Goal: Task Accomplishment & Management: Use online tool/utility

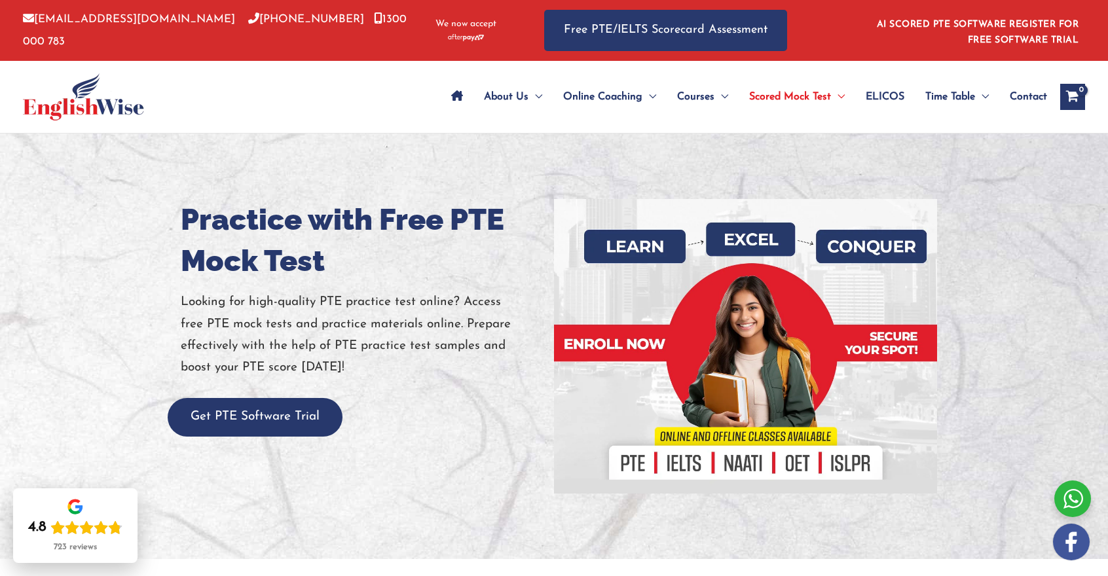
click at [634, 28] on link "Free PTE/IELTS Scorecard Assessment" at bounding box center [665, 30] width 243 height 41
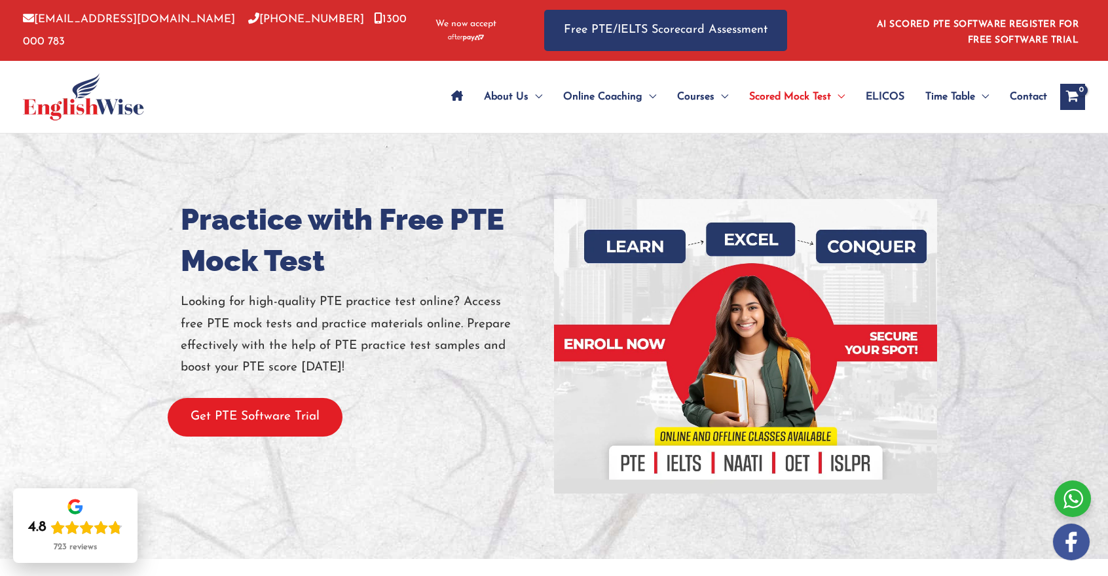
click at [259, 413] on button "Get PTE Software Trial" at bounding box center [255, 417] width 175 height 39
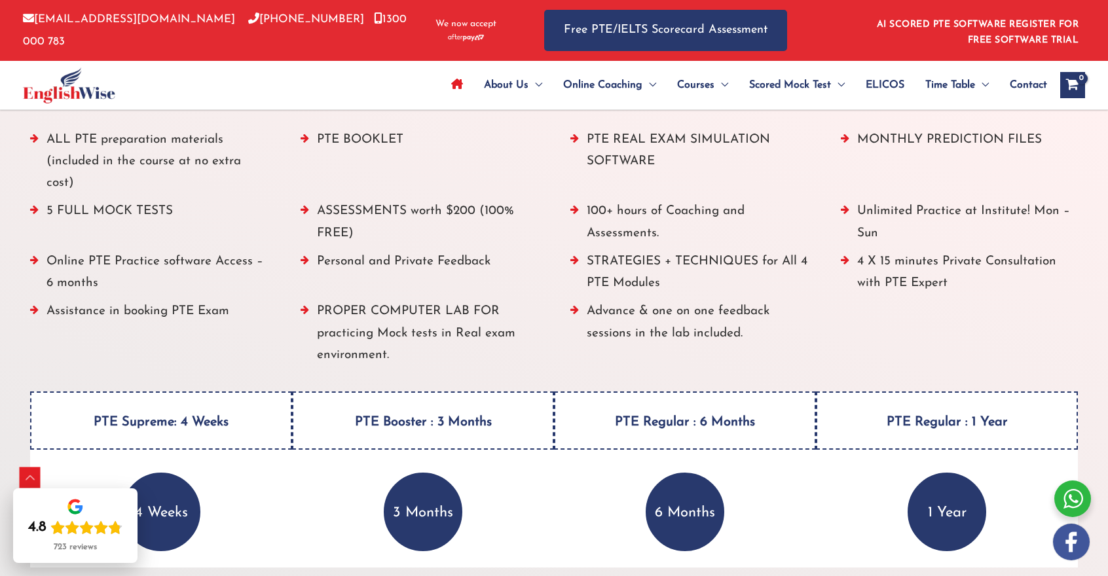
scroll to position [1403, 0]
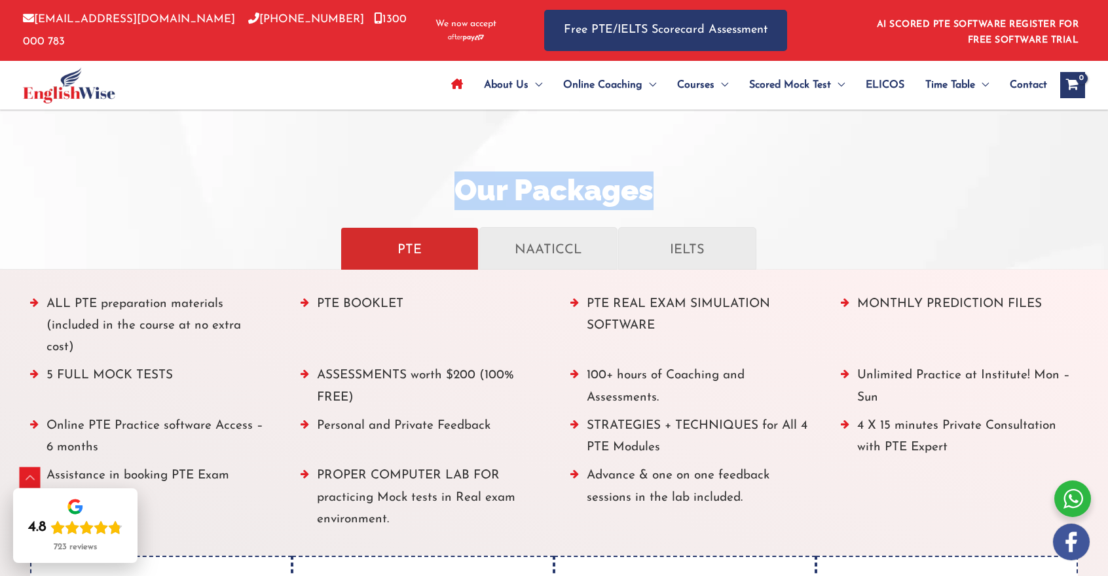
drag, startPoint x: 1092, startPoint y: 207, endPoint x: 1099, endPoint y: 145, distance: 62.0
click at [1099, 145] on div "Our Packages PTE NAATICCL IELTS PTE ALL PTE preparation materials (included in …" at bounding box center [554, 492] width 1108 height 773
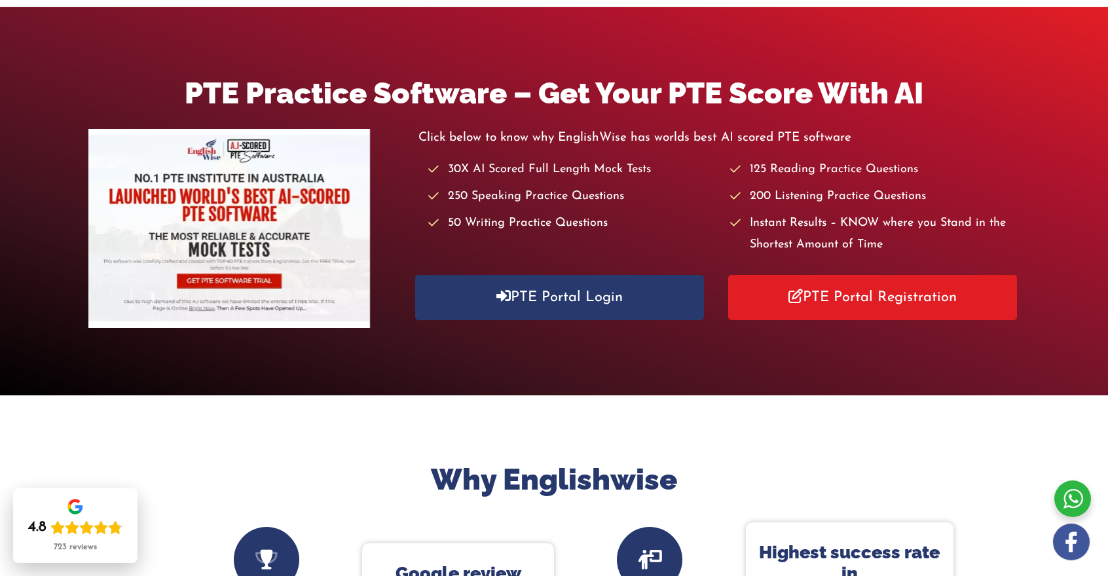
scroll to position [116, 0]
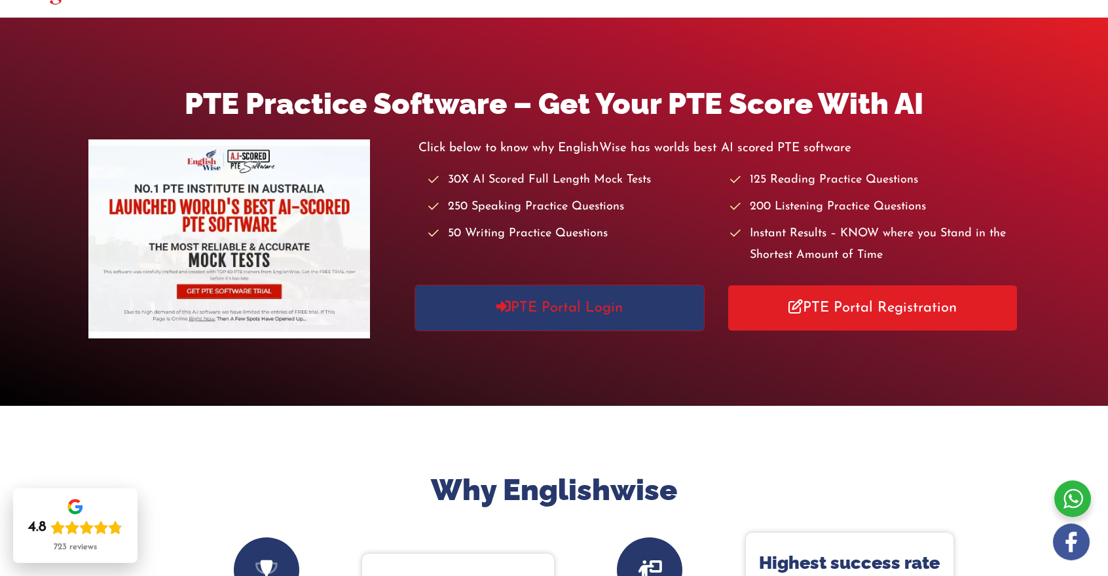
click at [481, 310] on link "PTE Portal Login" at bounding box center [559, 307] width 288 height 45
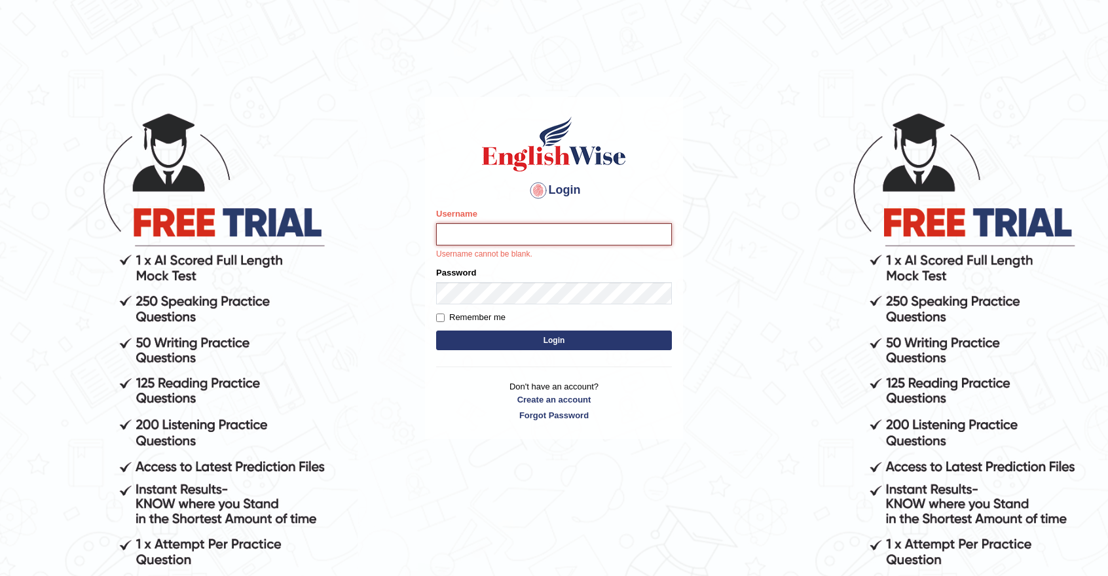
type input "Hasan_thapa"
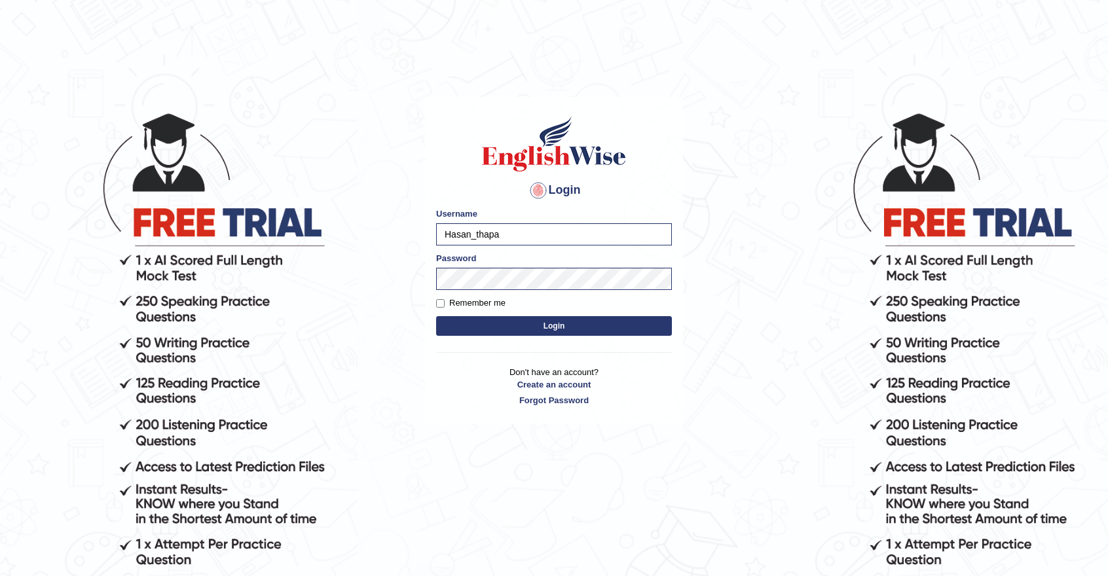
click at [453, 305] on label "Remember me" at bounding box center [470, 303] width 69 height 13
click at [445, 305] on input "Remember me" at bounding box center [440, 303] width 9 height 9
checkbox input "true"
click at [530, 325] on button "Login" at bounding box center [554, 326] width 236 height 20
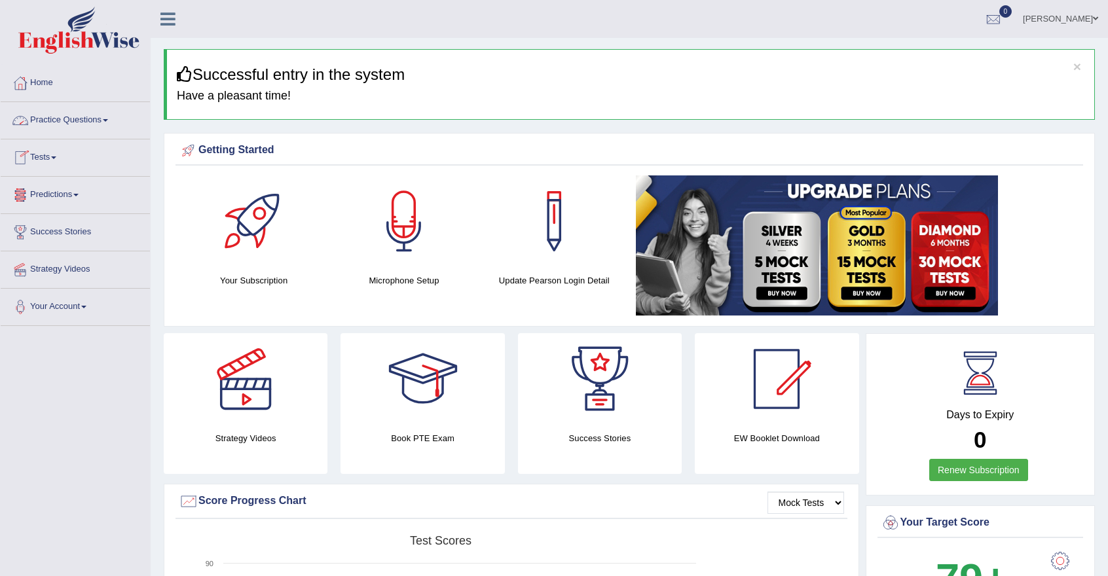
click at [50, 155] on link "Tests" at bounding box center [75, 155] width 149 height 33
click at [61, 210] on link "Take Mock Test" at bounding box center [85, 212] width 122 height 24
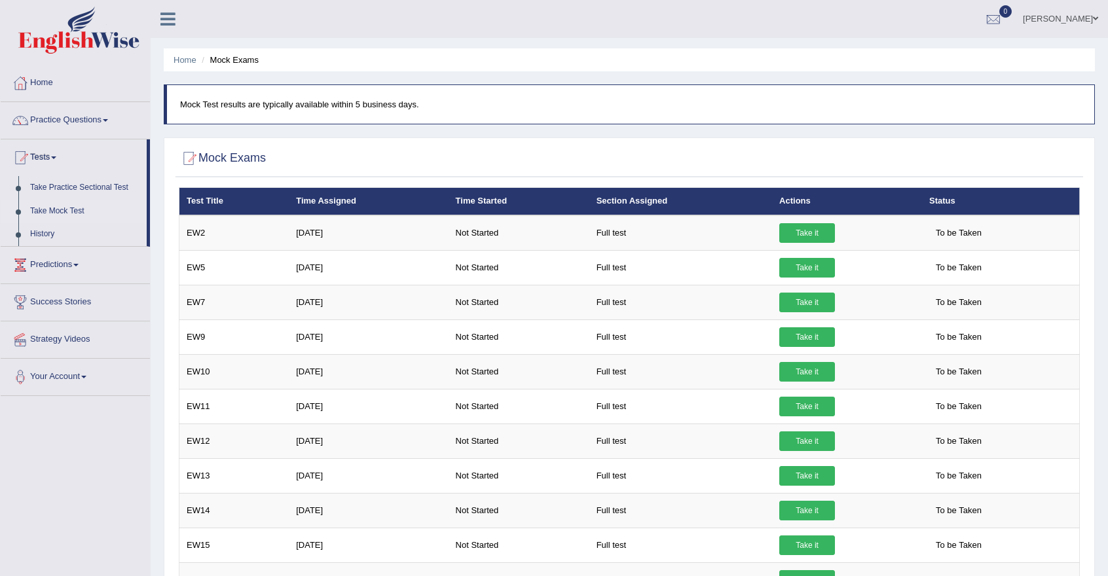
click at [809, 227] on link "Take it" at bounding box center [807, 233] width 56 height 20
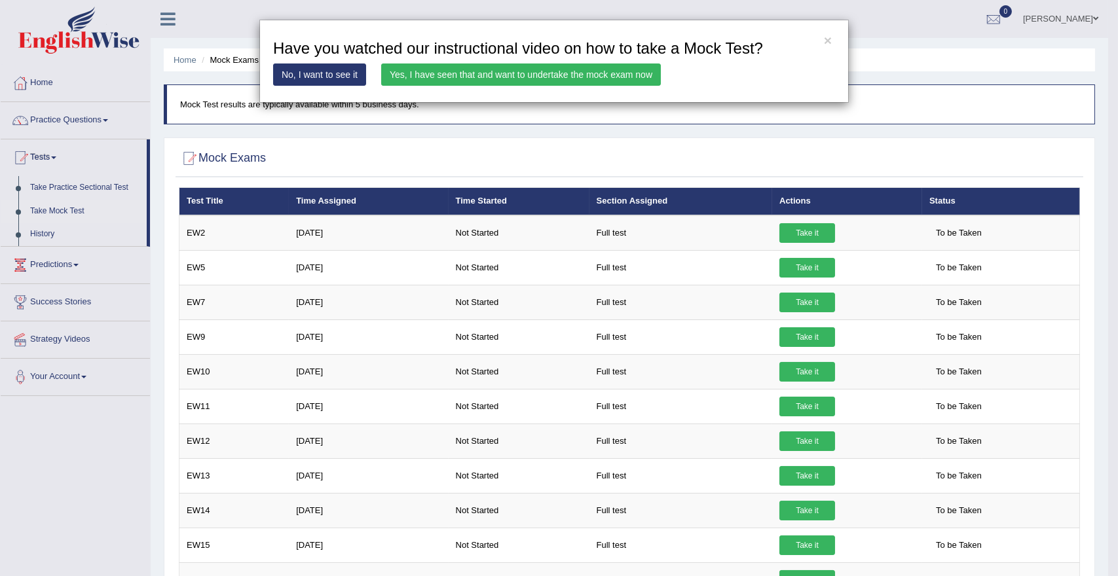
click at [448, 71] on link "Yes, I have seen that and want to undertake the mock exam now" at bounding box center [521, 75] width 280 height 22
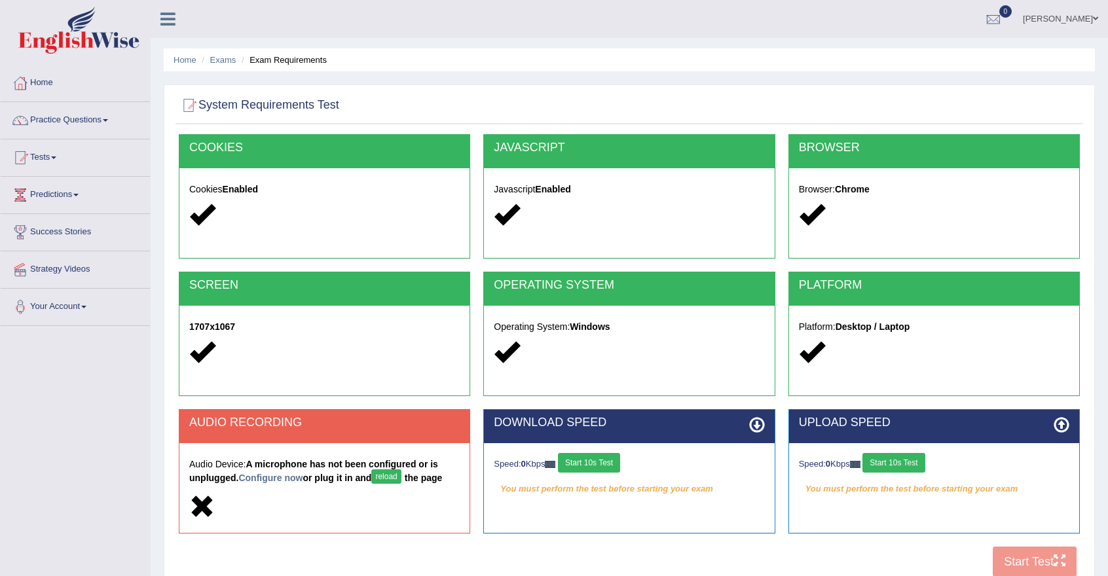
click at [331, 198] on div "Cookies Enabled" at bounding box center [324, 203] width 290 height 71
click at [297, 362] on div at bounding box center [324, 353] width 270 height 28
click at [315, 447] on div "Audio Device: A microphone has not been configured or is unplugged. Configure n…" at bounding box center [324, 487] width 290 height 89
click at [579, 349] on div at bounding box center [629, 353] width 270 height 28
click at [861, 299] on div "PLATFORM" at bounding box center [934, 288] width 290 height 33
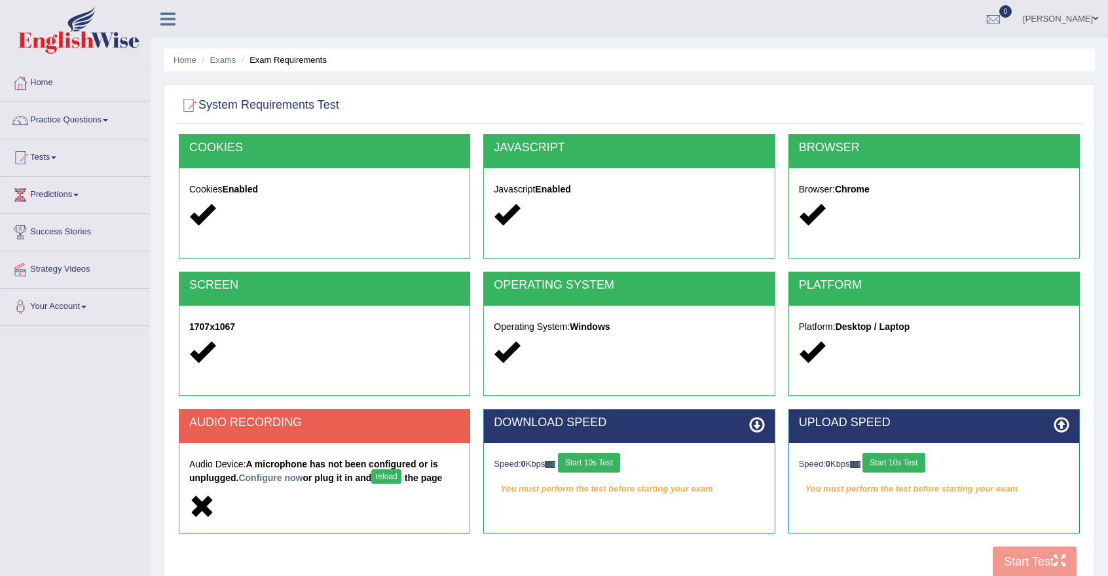
click at [1019, 561] on div "COOKIES Cookies Enabled JAVASCRIPT Javascript Enabled BROWSER Browser: Chrome S…" at bounding box center [629, 359] width 908 height 450
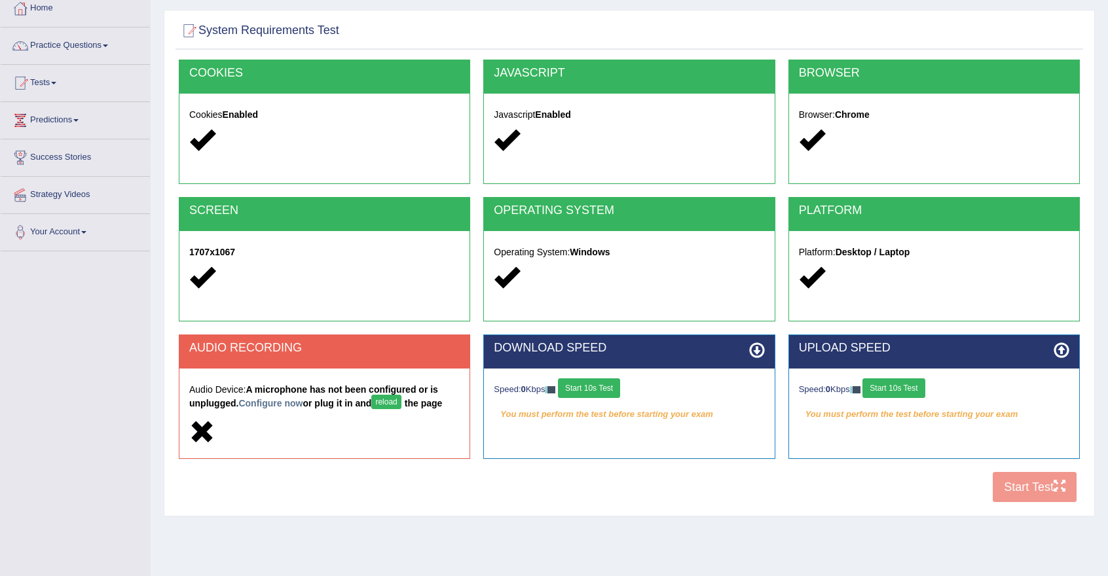
scroll to position [111, 0]
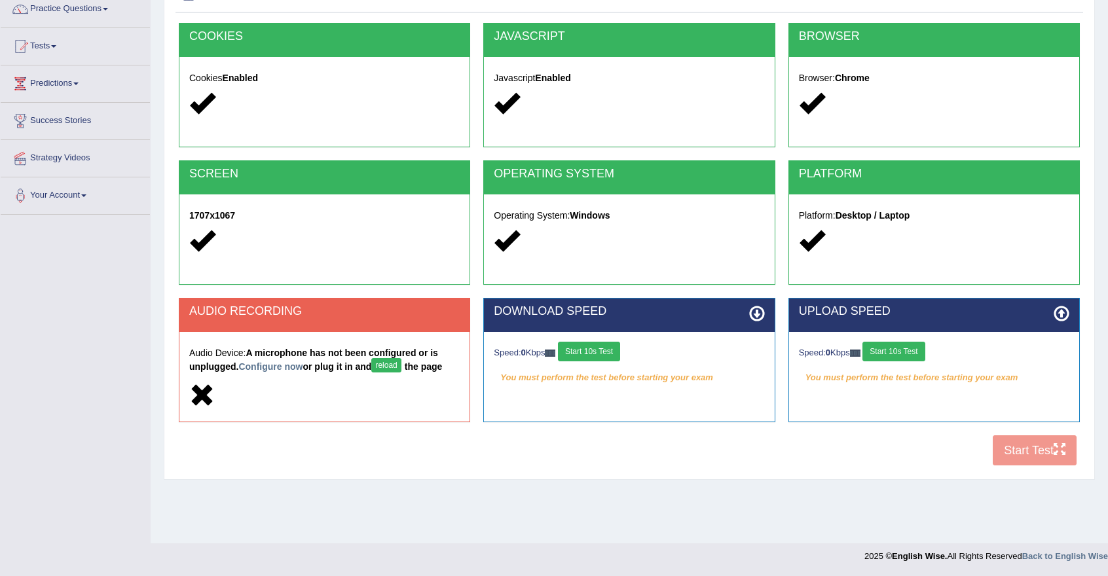
drag, startPoint x: 918, startPoint y: 356, endPoint x: 786, endPoint y: 443, distance: 157.8
click at [786, 443] on div "COOKIES Cookies Enabled JAVASCRIPT Javascript Enabled BROWSER Browser: Chrome S…" at bounding box center [629, 248] width 908 height 450
click at [596, 351] on button "Start 10s Test" at bounding box center [589, 352] width 62 height 20
click at [904, 349] on button "Start 10s Test" at bounding box center [893, 352] width 62 height 20
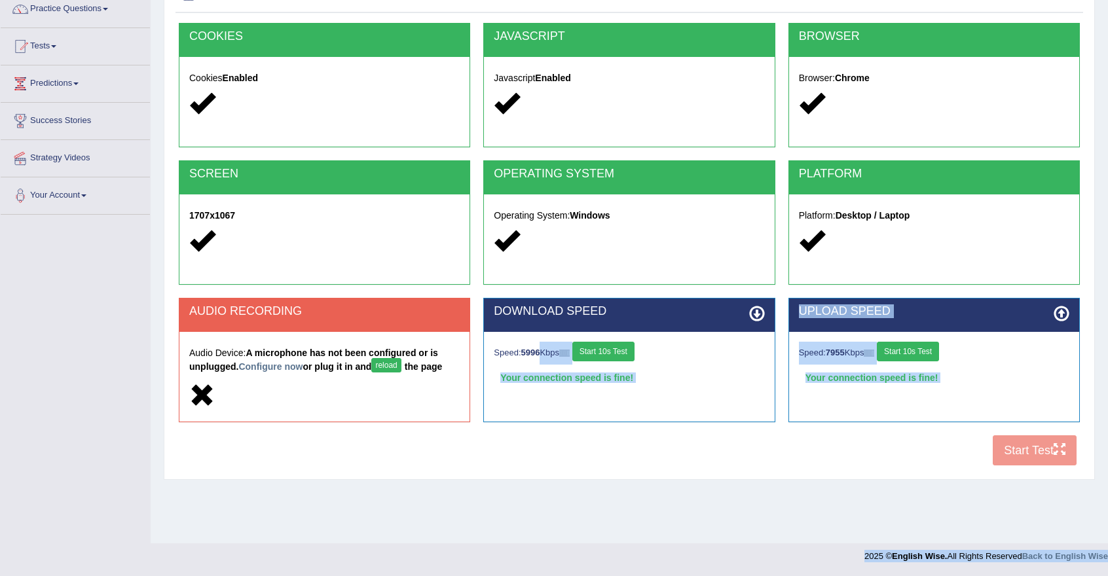
drag, startPoint x: 689, startPoint y: 553, endPoint x: 569, endPoint y: 447, distance: 160.5
click at [569, 447] on body "Toggle navigation Home Practice Questions Speaking Practice Read Aloud Repeat S…" at bounding box center [554, 177] width 1108 height 576
click at [909, 435] on div "COOKIES Cookies Enabled JAVASCRIPT Javascript Enabled BROWSER Browser: Chrome S…" at bounding box center [629, 248] width 908 height 450
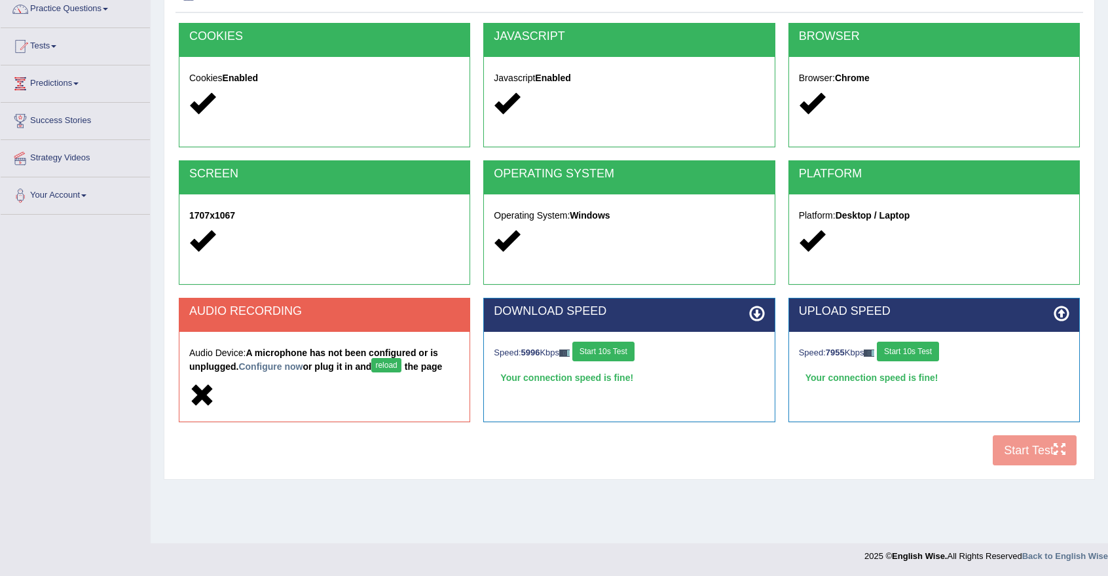
click at [1011, 450] on div "COOKIES Cookies Enabled JAVASCRIPT Javascript Enabled BROWSER Browser: Chrome S…" at bounding box center [629, 248] width 908 height 450
click at [397, 363] on button "reload" at bounding box center [385, 365] width 29 height 14
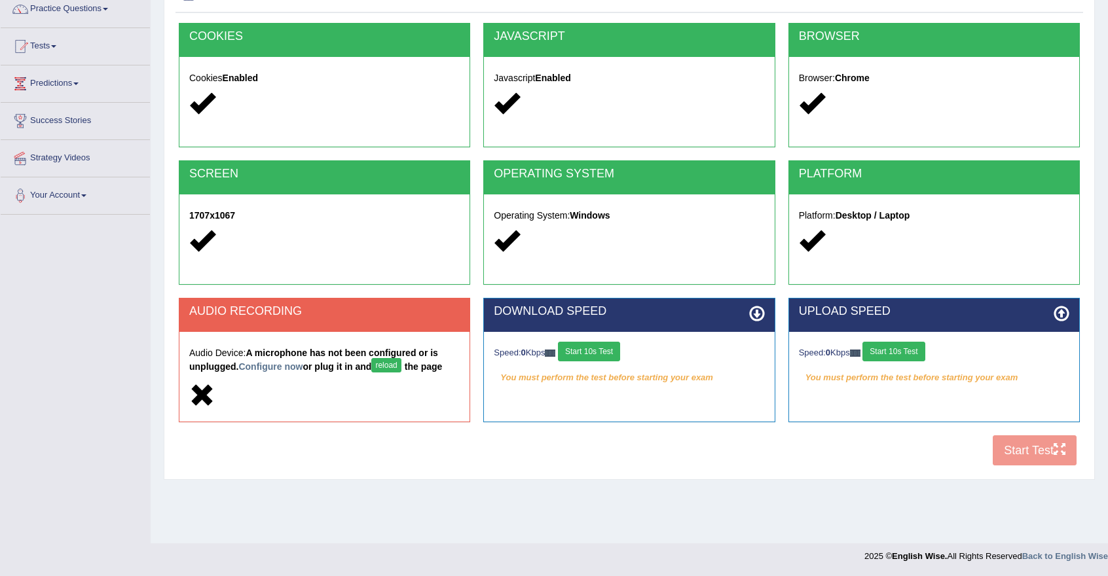
click at [397, 363] on button "reload" at bounding box center [385, 365] width 29 height 14
click at [585, 357] on button "Start 10s Test" at bounding box center [589, 352] width 62 height 20
click at [909, 356] on button "Start 10s Test" at bounding box center [893, 352] width 62 height 20
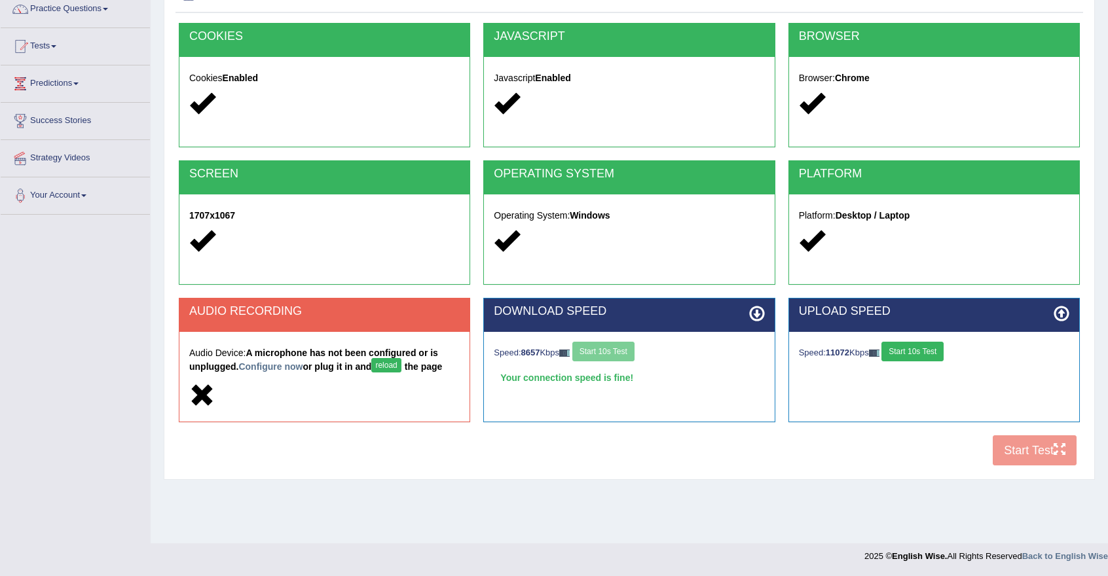
click at [1052, 449] on div "COOKIES Cookies Enabled JAVASCRIPT Javascript Enabled BROWSER Browser: Chrome S…" at bounding box center [629, 248] width 908 height 450
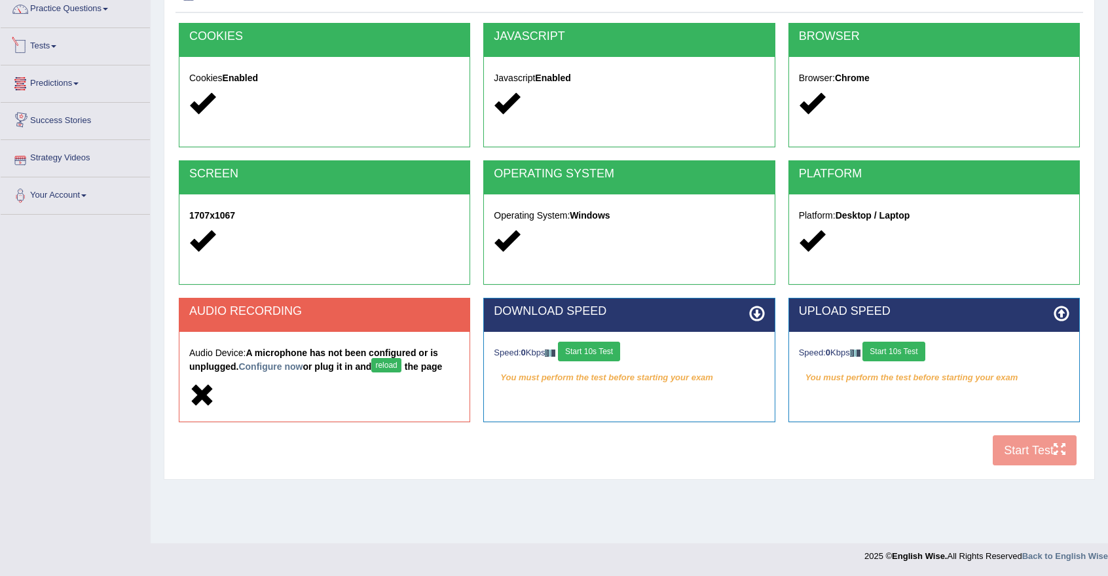
click at [63, 48] on link "Tests" at bounding box center [75, 44] width 149 height 33
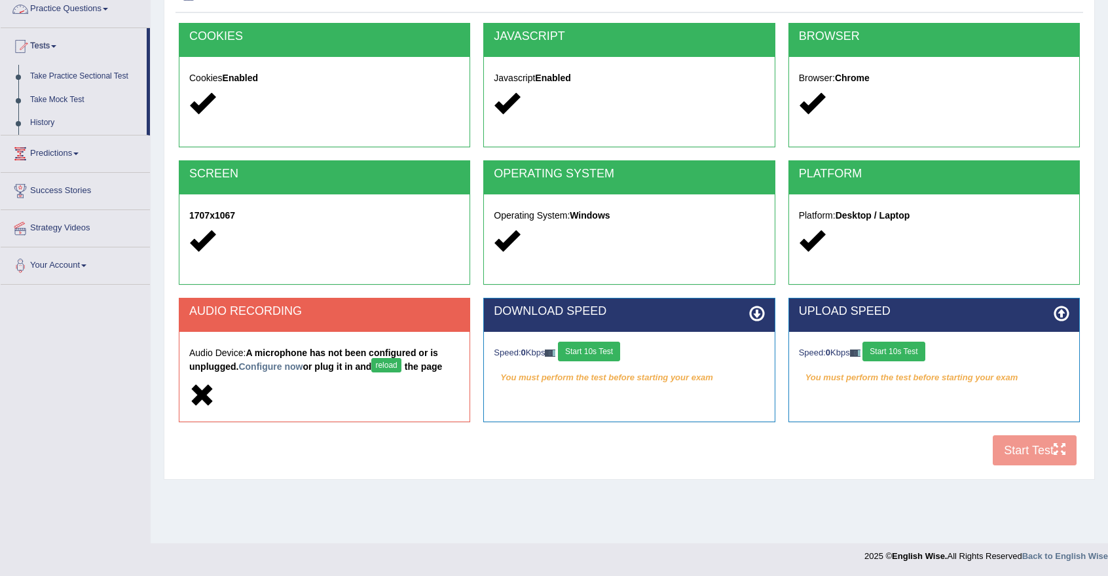
click at [109, 5] on link "Practice Questions" at bounding box center [75, 7] width 149 height 33
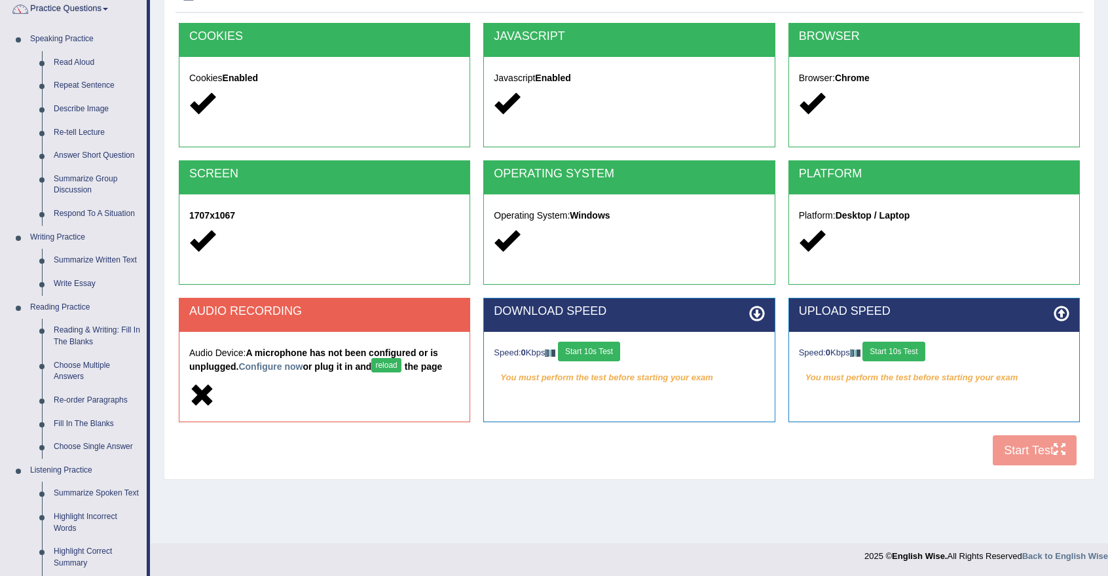
click at [71, 60] on link "Read Aloud" at bounding box center [97, 63] width 99 height 24
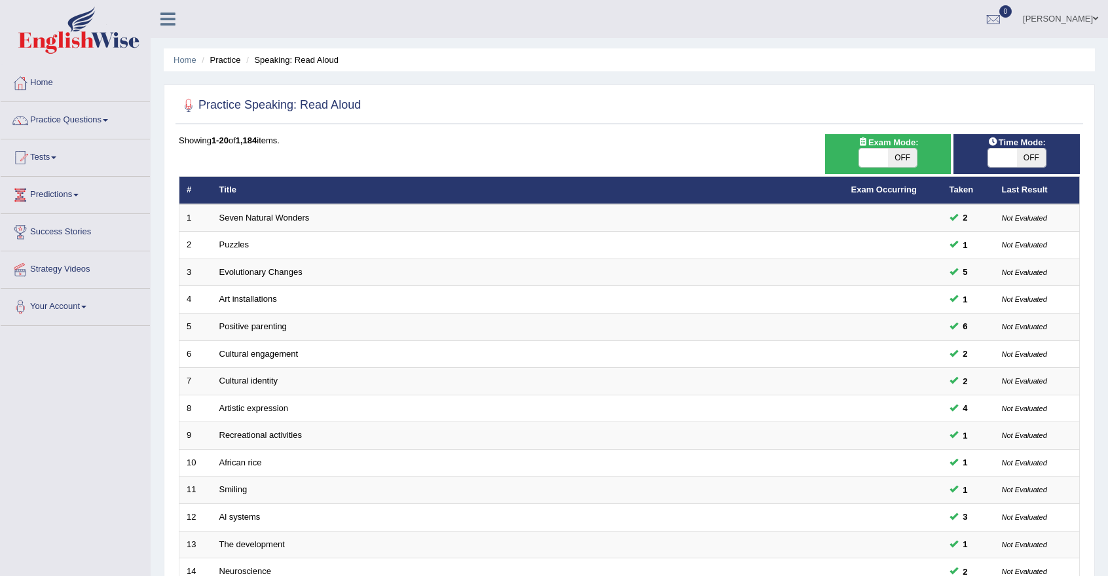
click at [1014, 193] on th "Last Result" at bounding box center [1037, 191] width 85 height 28
click at [1107, 95] on div "Home Practice Speaking: Read Aloud Practice Speaking: Read Aloud Time Mode: ON …" at bounding box center [629, 417] width 957 height 834
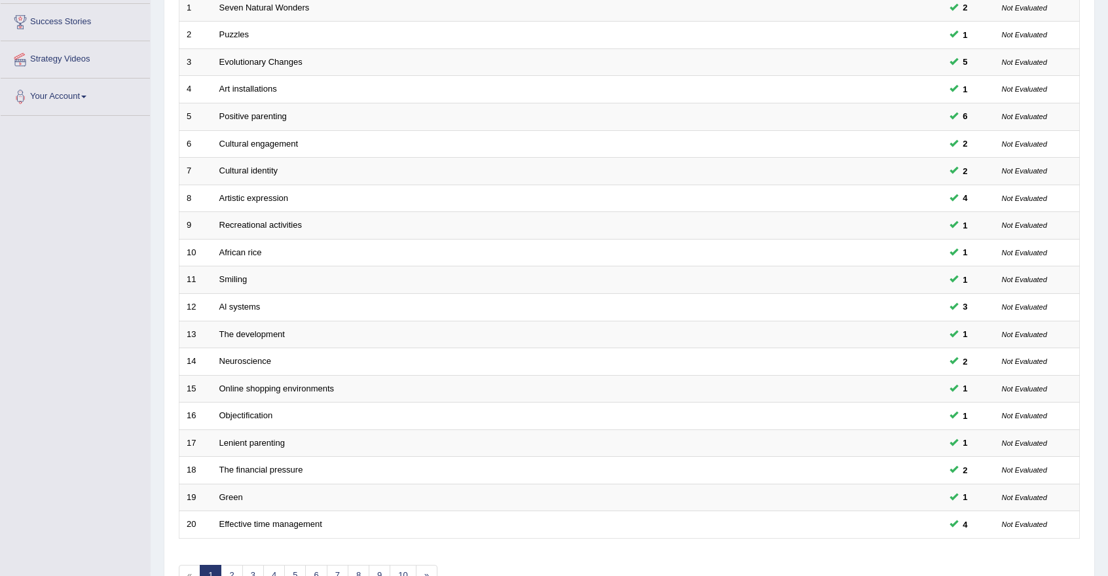
scroll to position [288, 0]
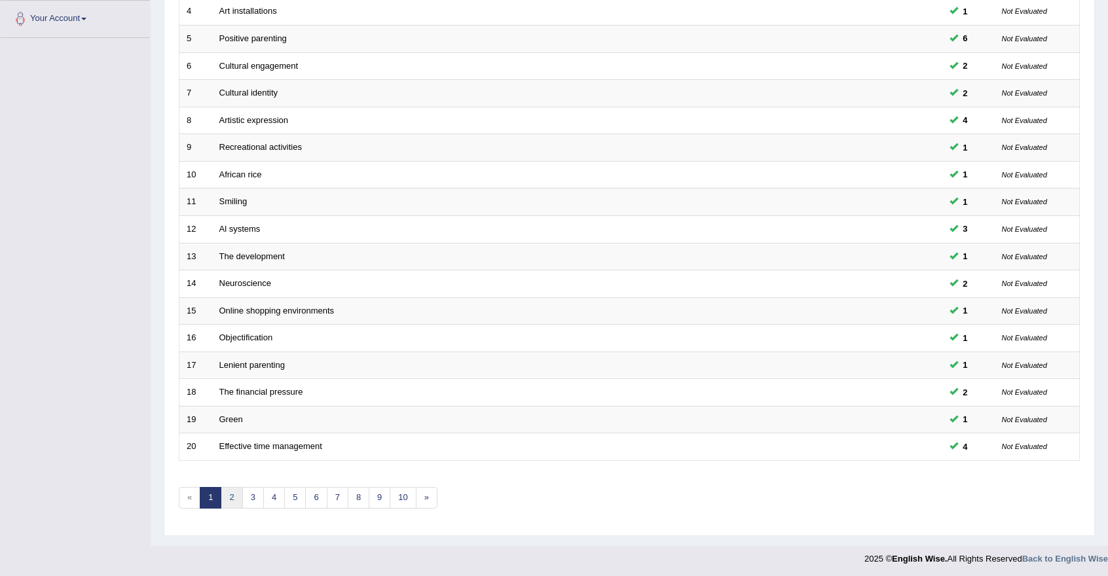
click at [236, 492] on link "2" at bounding box center [232, 498] width 22 height 22
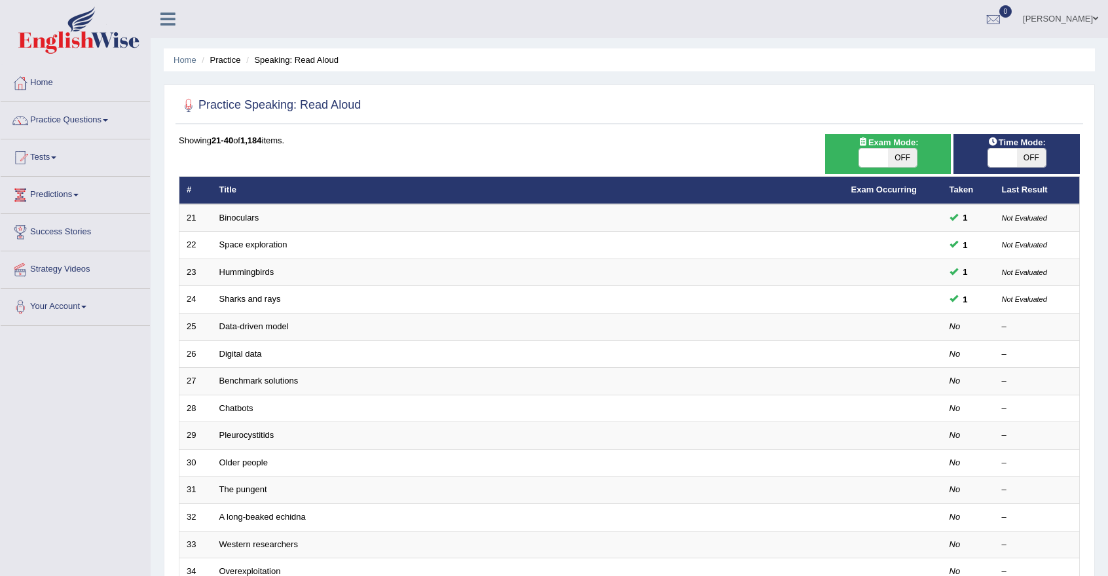
click at [910, 328] on td at bounding box center [893, 328] width 98 height 28
click at [1004, 324] on div "–" at bounding box center [1037, 327] width 71 height 12
drag, startPoint x: 1004, startPoint y: 324, endPoint x: 693, endPoint y: 340, distance: 311.4
click at [693, 340] on tbody "21 Binoculars 1 Not Evaluated 22 Space exploration 1 Not Evaluated 23 Hummingbi…" at bounding box center [629, 476] width 900 height 545
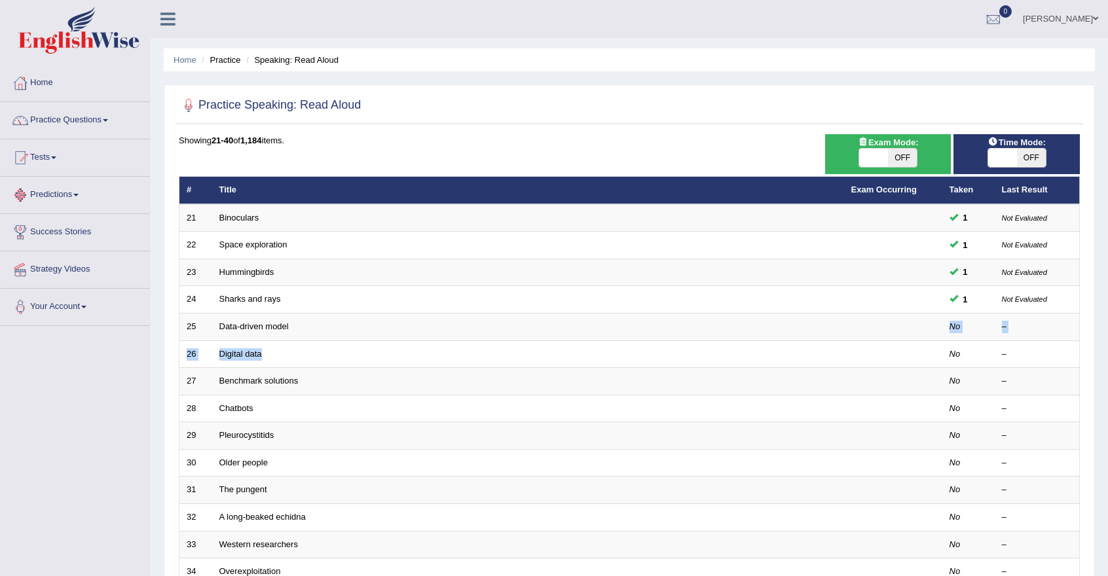
click at [71, 198] on link "Predictions" at bounding box center [75, 193] width 149 height 33
click at [26, 154] on div at bounding box center [20, 158] width 20 height 20
click at [68, 184] on link "Take Practice Sectional Test" at bounding box center [85, 188] width 122 height 24
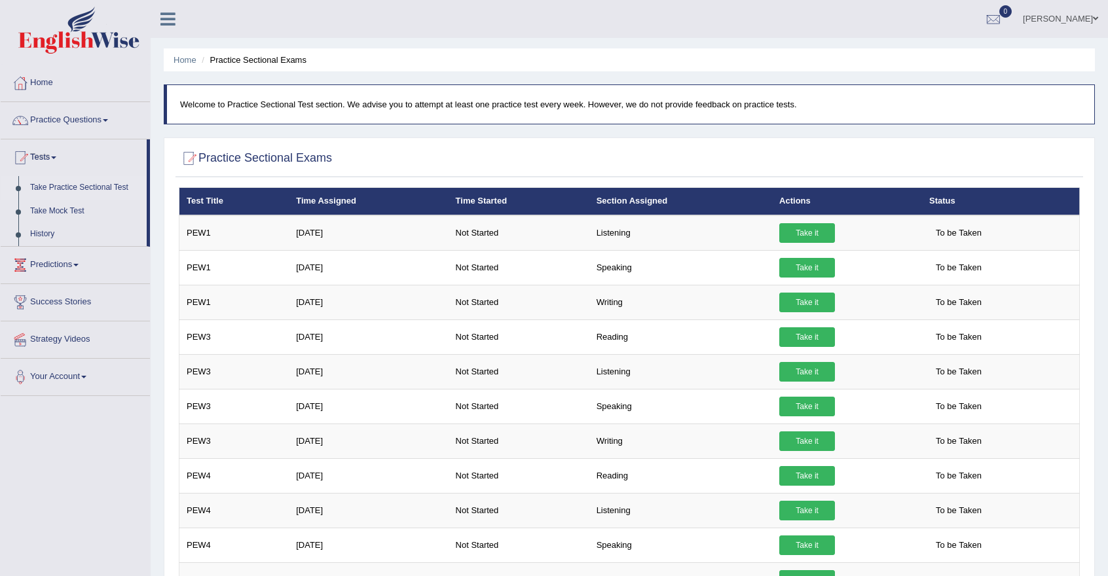
click at [809, 230] on link "Take it" at bounding box center [807, 233] width 56 height 20
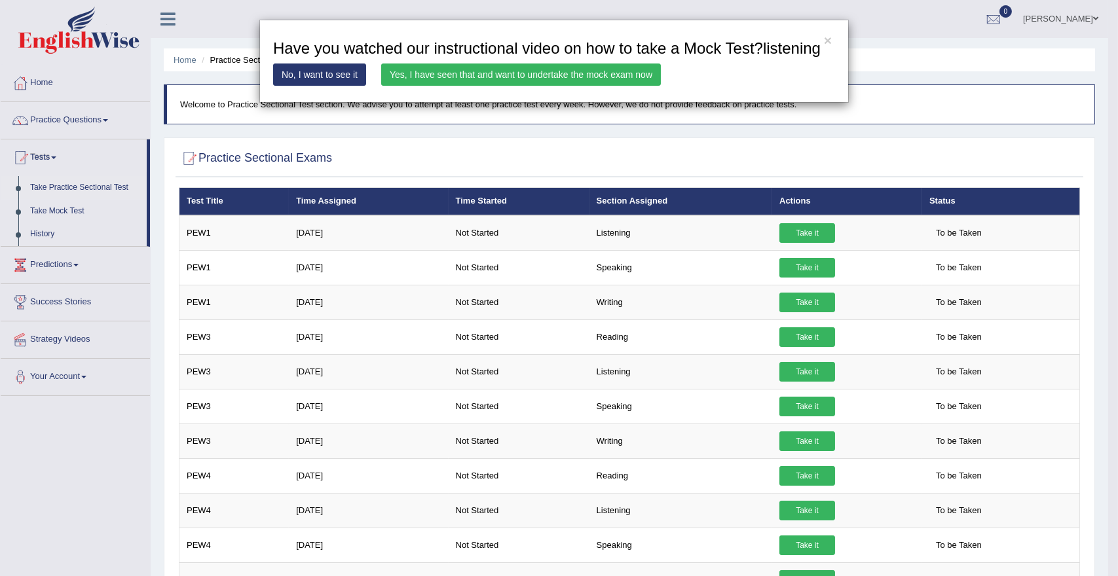
click at [569, 74] on link "Yes, I have seen that and want to undertake the mock exam now" at bounding box center [521, 75] width 280 height 22
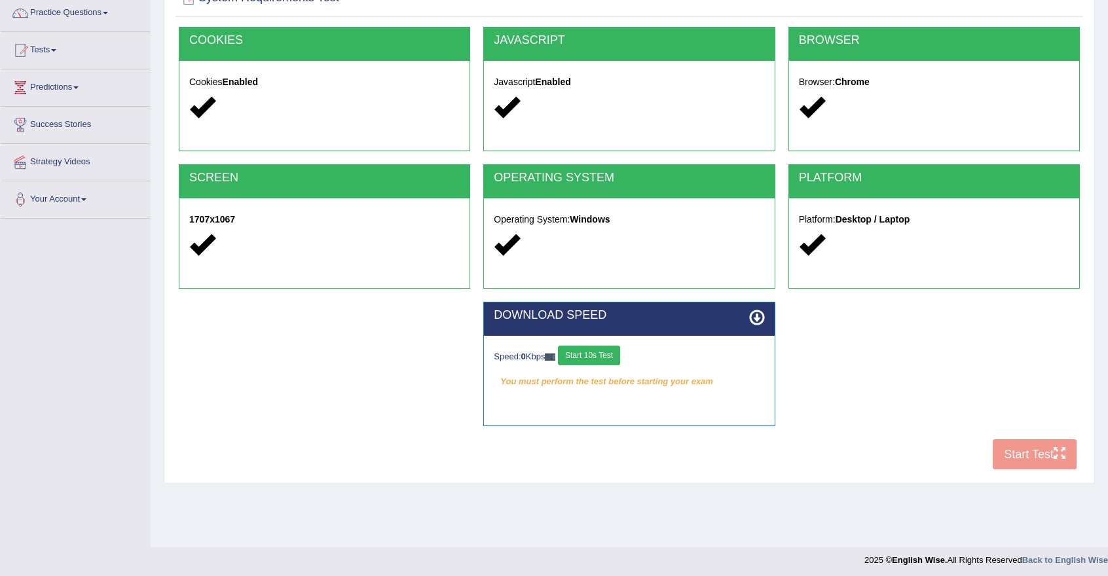
scroll to position [111, 0]
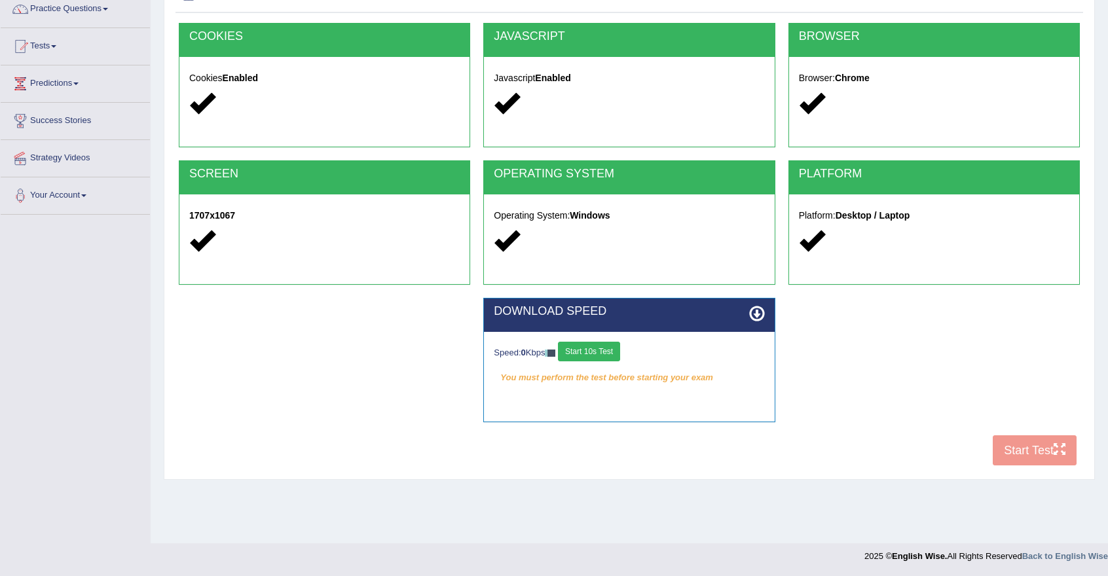
click at [600, 354] on button "Start 10s Test" at bounding box center [589, 352] width 62 height 20
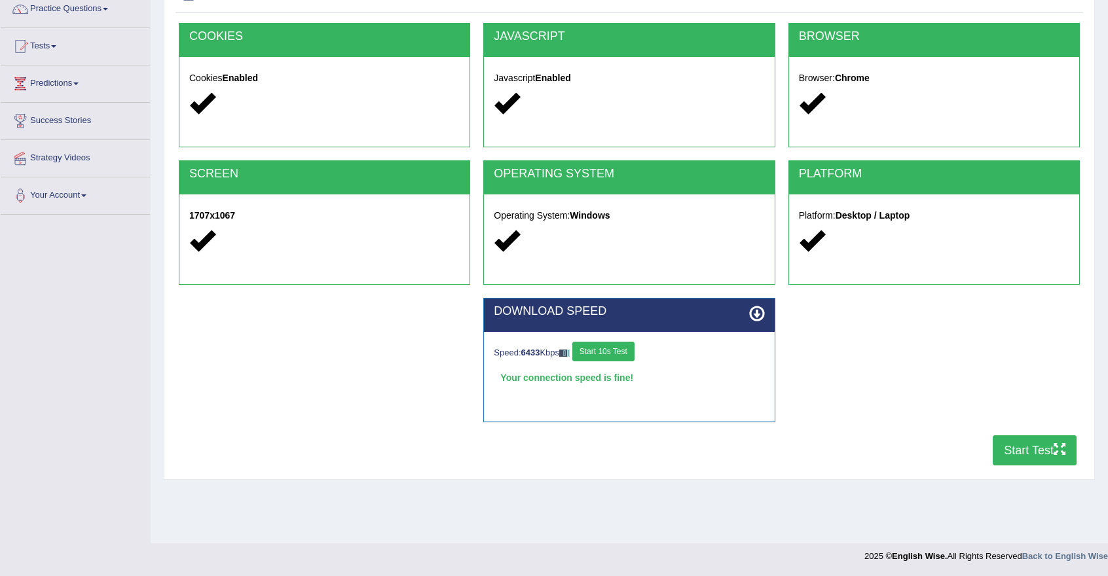
click at [1040, 449] on button "Start Test" at bounding box center [1035, 450] width 84 height 30
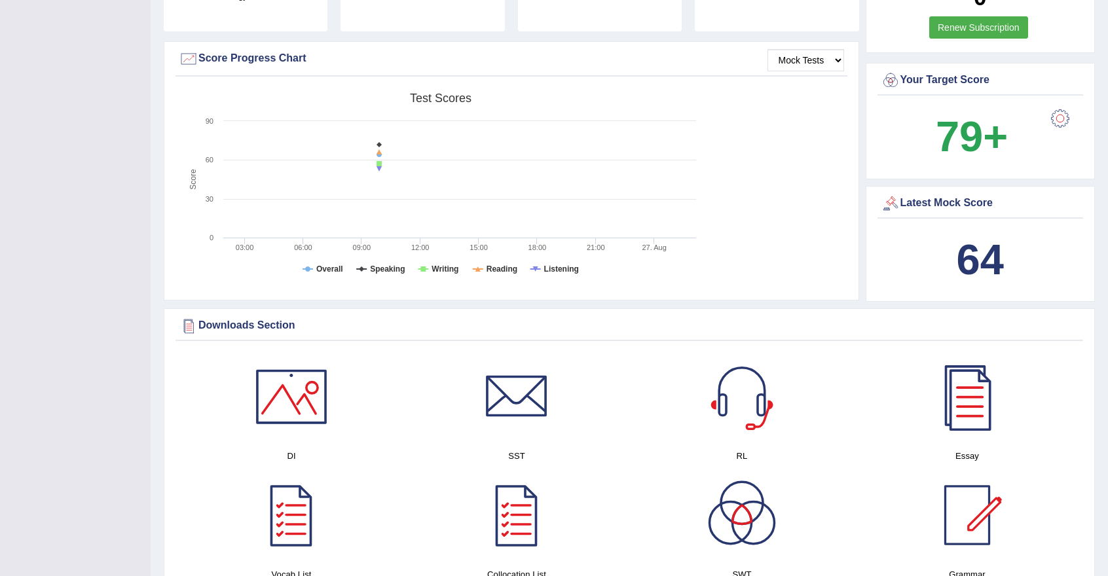
scroll to position [357, 0]
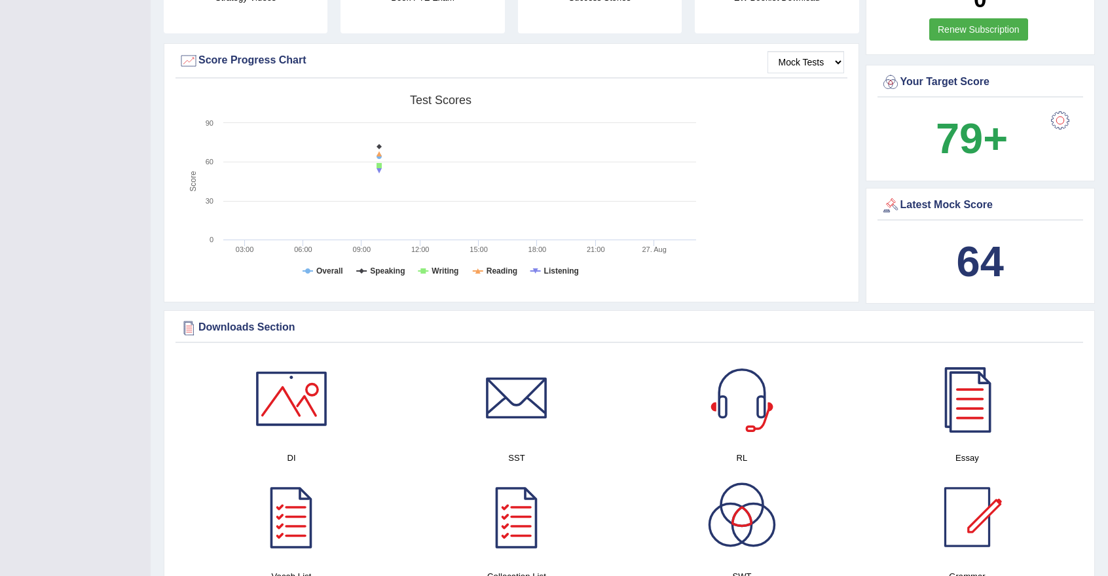
click at [975, 254] on b "64" at bounding box center [980, 262] width 47 height 48
click at [1059, 120] on div at bounding box center [1060, 120] width 26 height 26
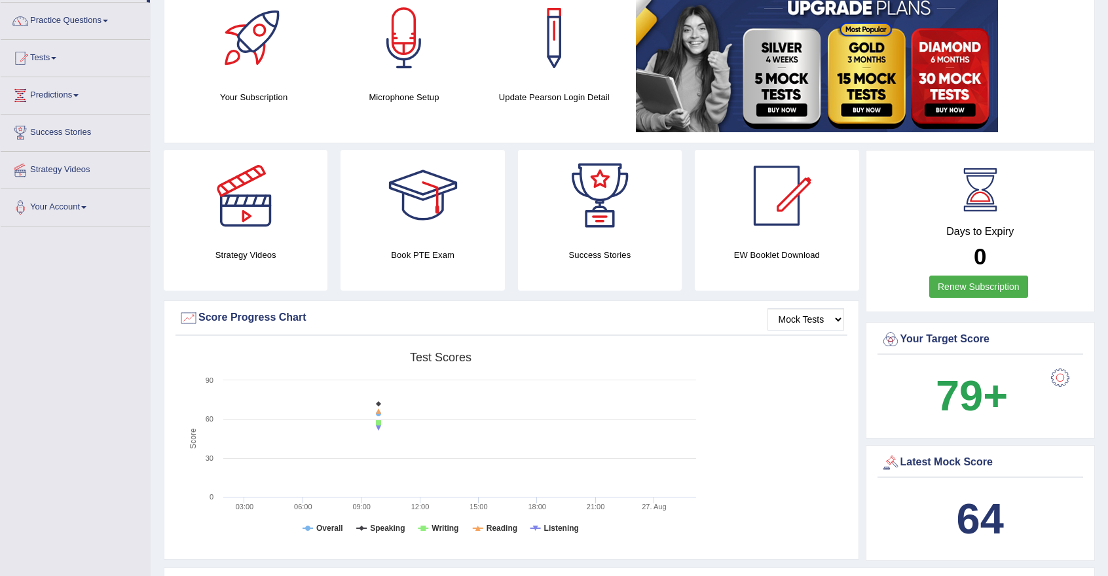
scroll to position [81, 0]
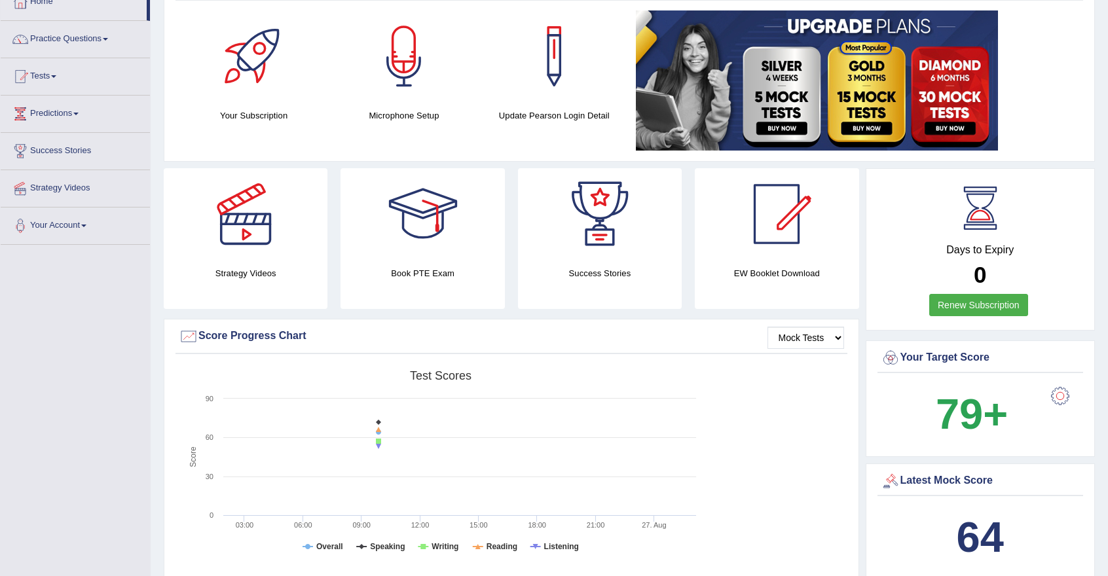
drag, startPoint x: 1107, startPoint y: 122, endPoint x: 1106, endPoint y: 105, distance: 16.4
click at [36, 74] on link "Tests" at bounding box center [75, 74] width 149 height 33
click at [64, 101] on link "Take Practice Sectional Test" at bounding box center [85, 107] width 122 height 24
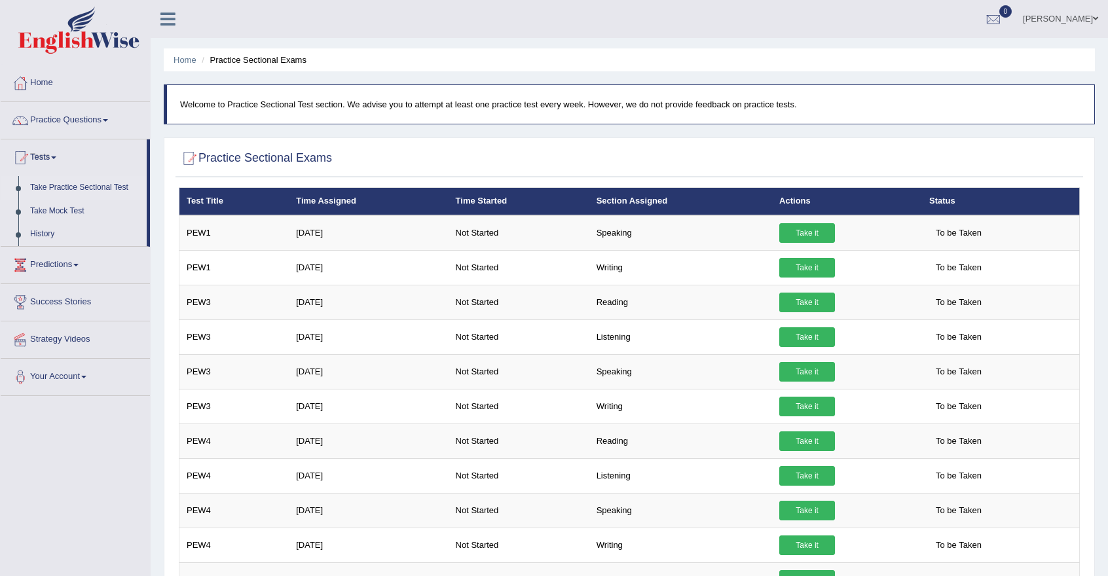
click at [808, 268] on link "Take it" at bounding box center [807, 268] width 56 height 20
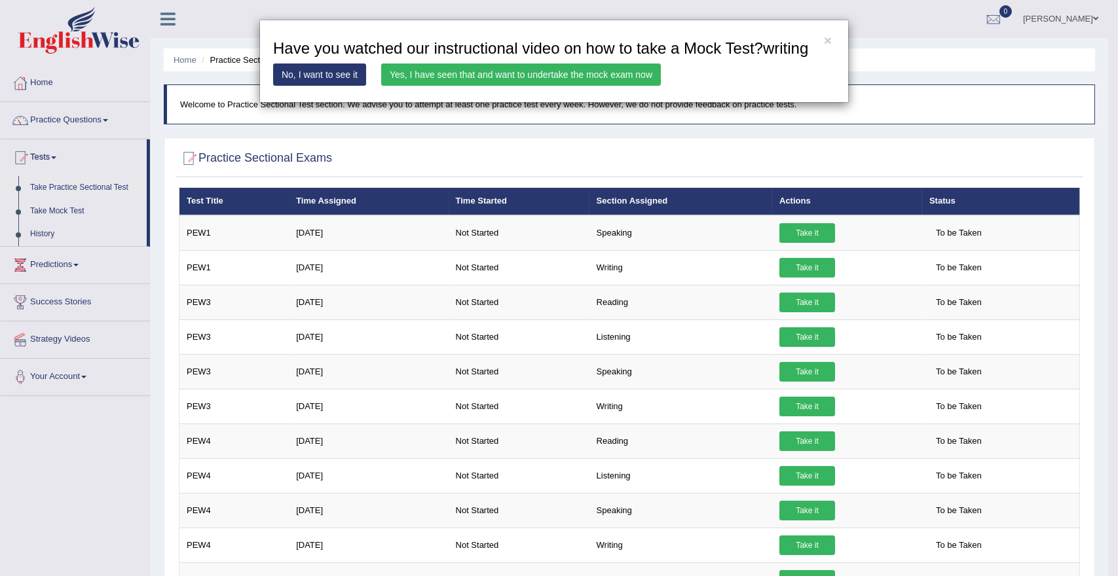
click at [545, 71] on link "Yes, I have seen that and want to undertake the mock exam now" at bounding box center [521, 75] width 280 height 22
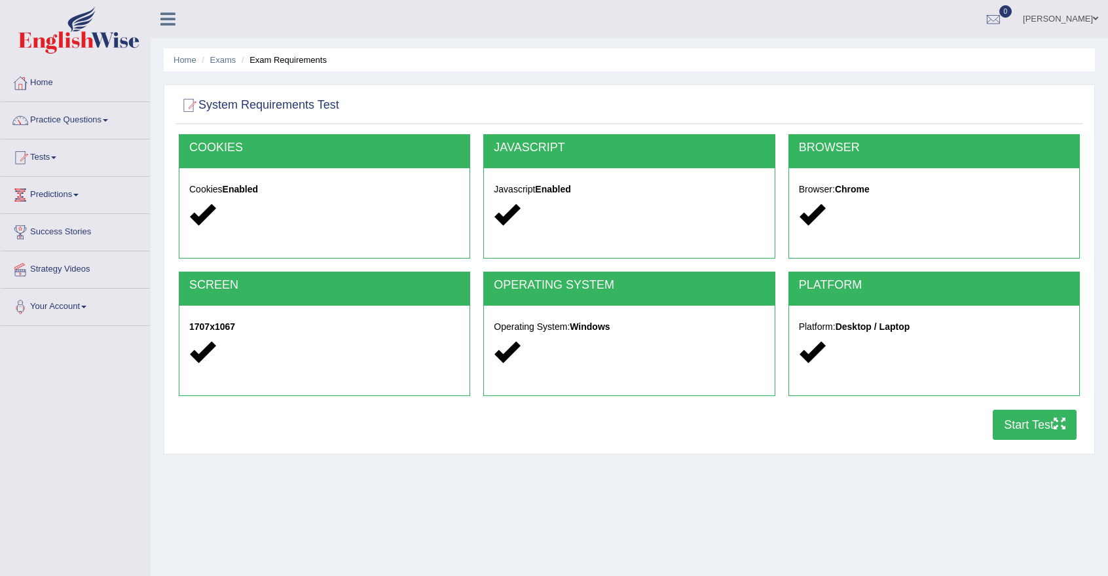
click at [1018, 422] on button "Start Test" at bounding box center [1035, 425] width 84 height 30
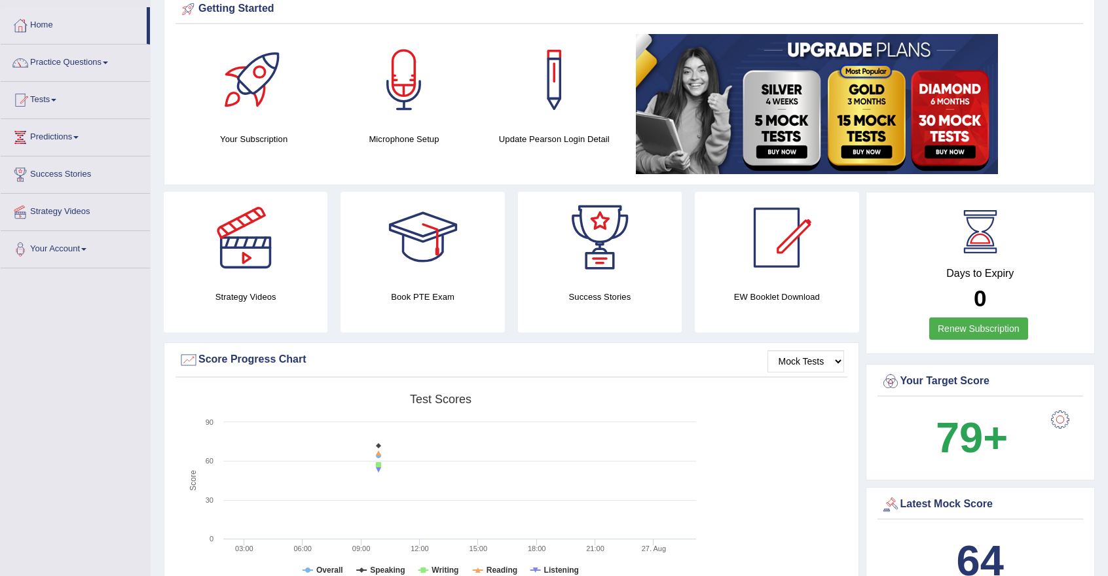
scroll to position [42, 0]
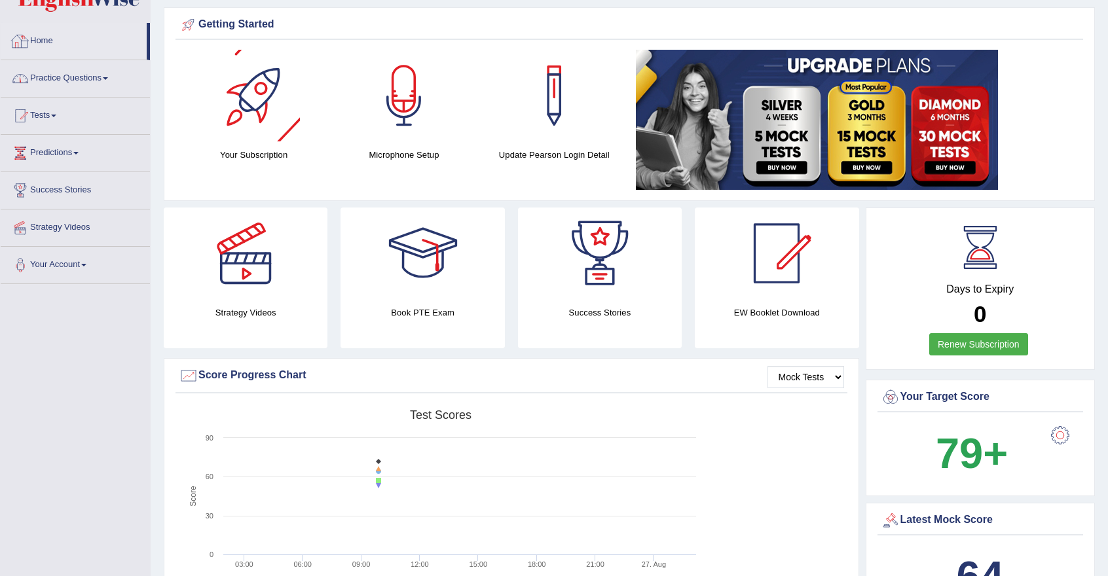
click at [99, 83] on link "Practice Questions" at bounding box center [75, 76] width 149 height 33
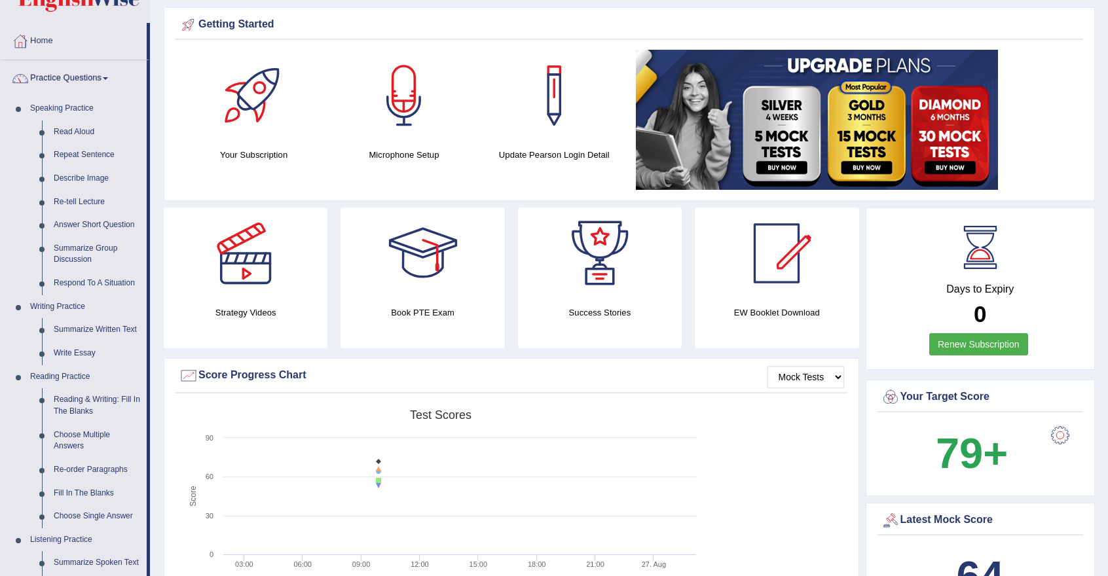
click at [79, 247] on link "Summarize Group Discussion" at bounding box center [97, 254] width 99 height 35
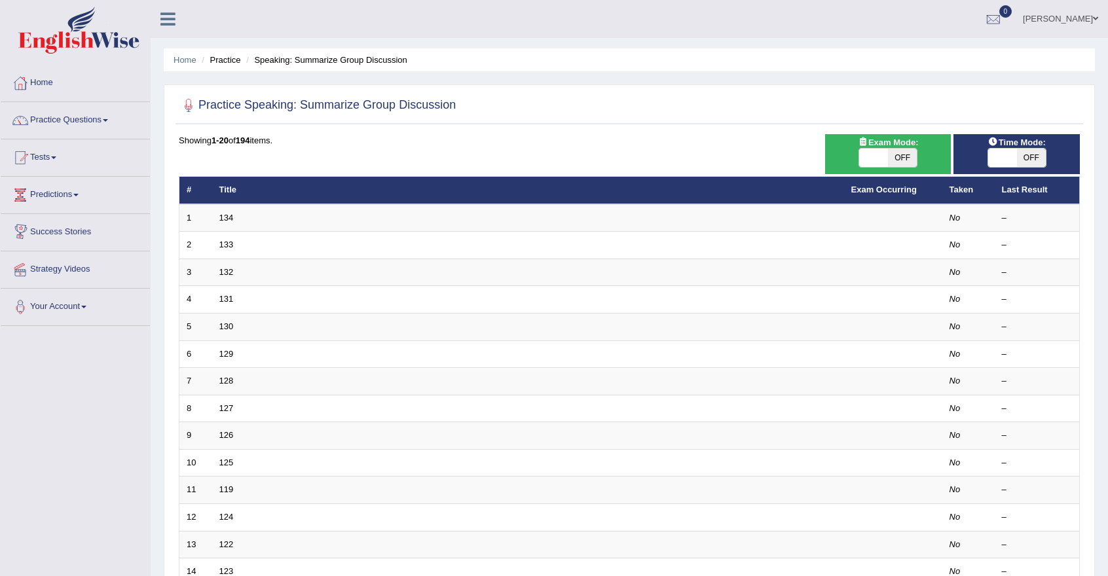
click at [523, 219] on td "134" at bounding box center [528, 218] width 632 height 28
click at [228, 236] on td "133" at bounding box center [528, 246] width 632 height 28
click at [95, 117] on link "Practice Questions" at bounding box center [75, 118] width 149 height 33
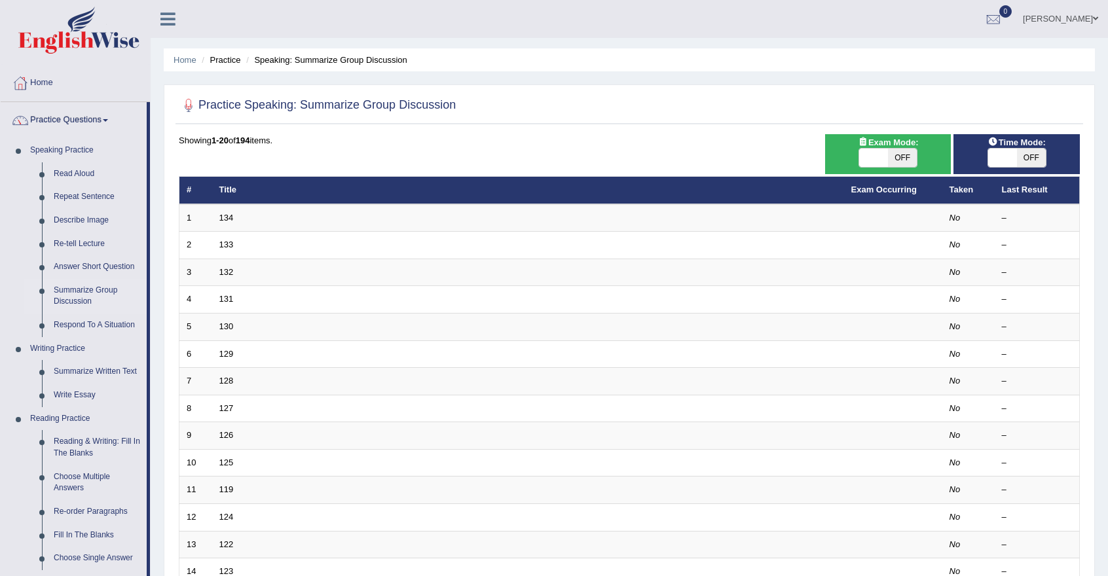
click at [84, 111] on link "Practice Questions" at bounding box center [74, 118] width 146 height 33
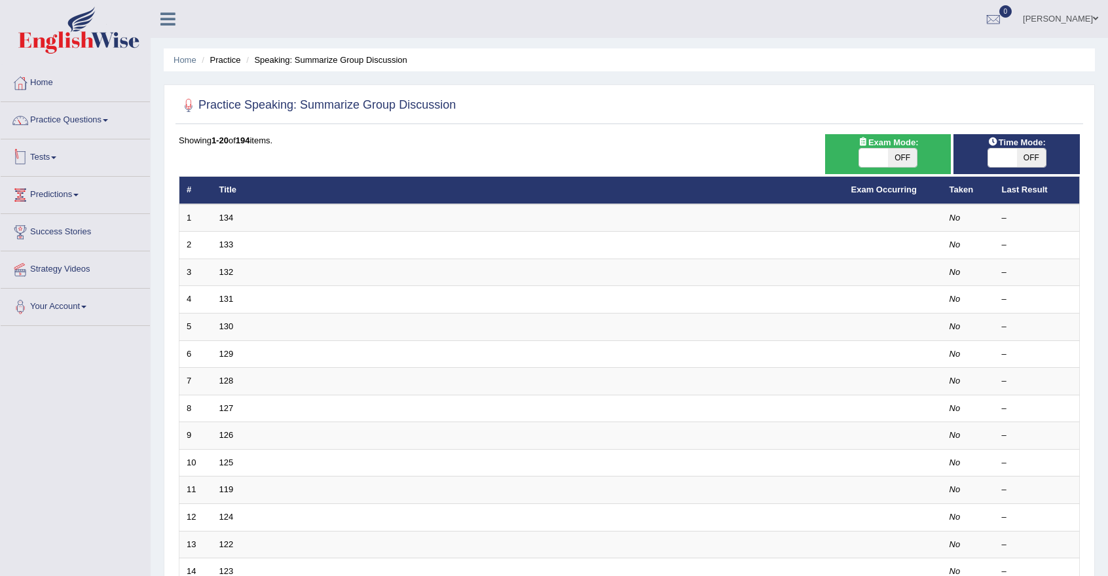
click at [56, 155] on link "Tests" at bounding box center [75, 155] width 149 height 33
click at [66, 187] on link "Take Practice Sectional Test" at bounding box center [85, 188] width 122 height 24
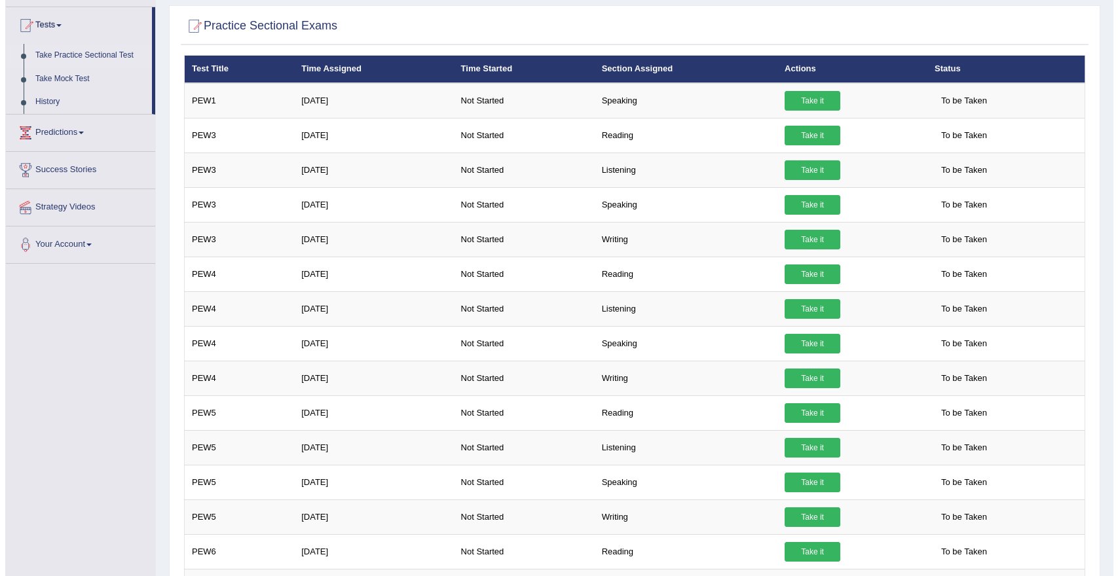
scroll to position [121, 0]
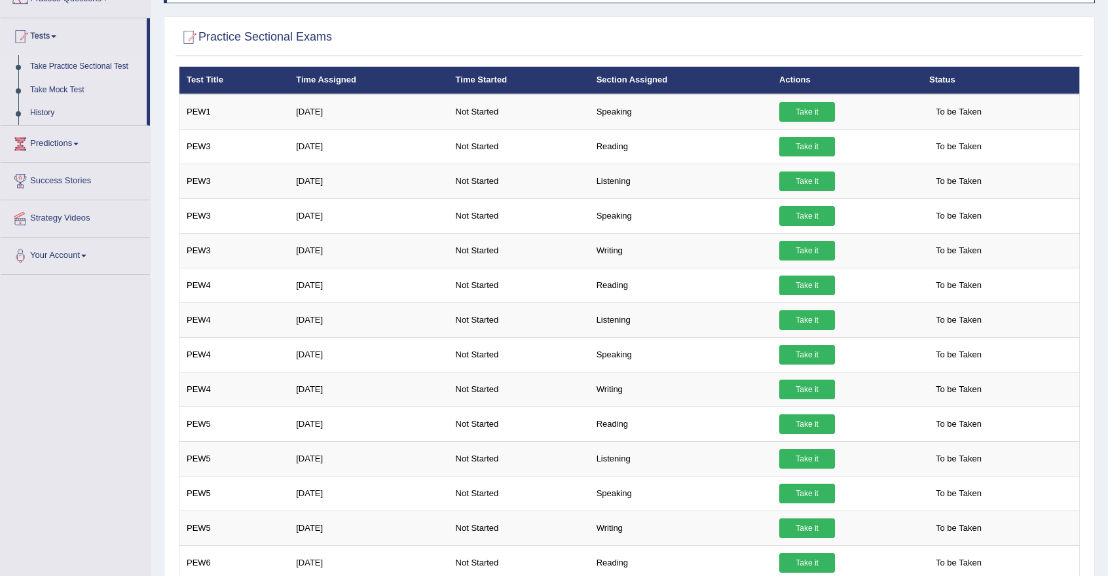
click at [800, 140] on link "Take it" at bounding box center [807, 147] width 56 height 20
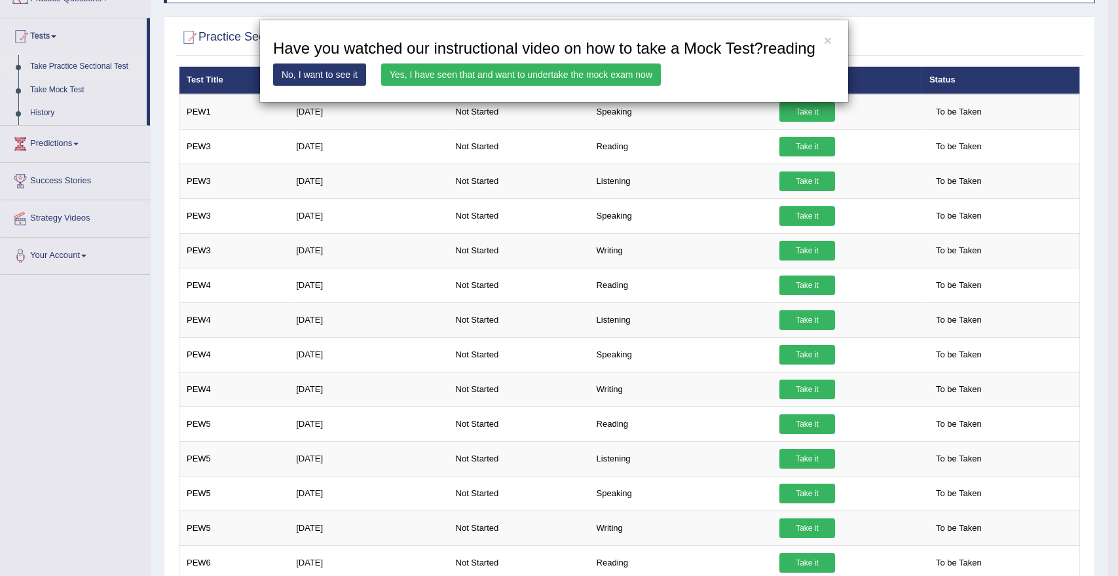
click at [521, 73] on link "Yes, I have seen that and want to undertake the mock exam now" at bounding box center [521, 75] width 280 height 22
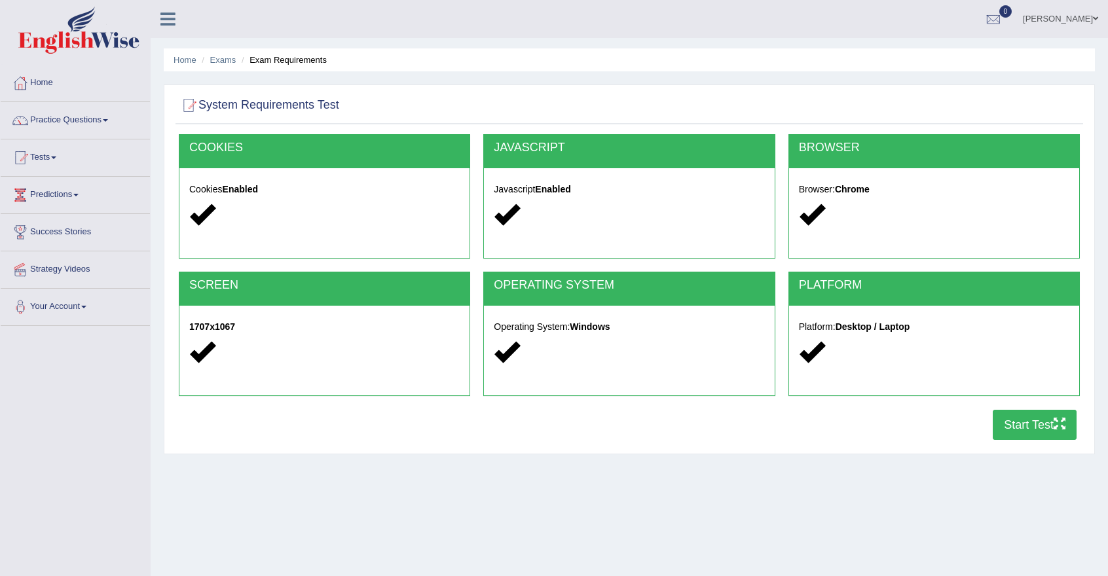
click at [1027, 421] on button "Start Test" at bounding box center [1035, 425] width 84 height 30
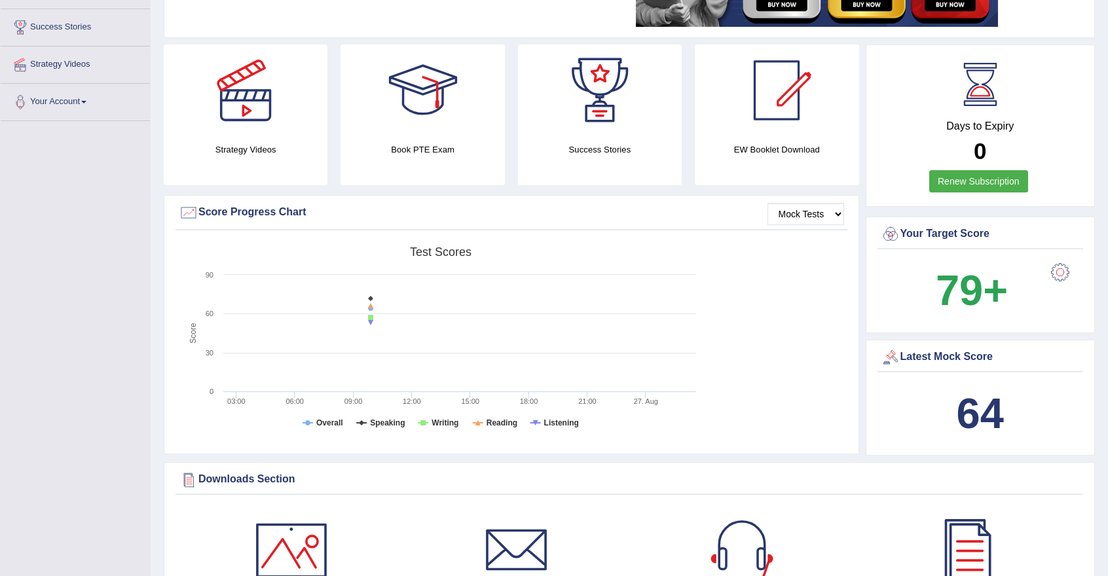
scroll to position [210, 0]
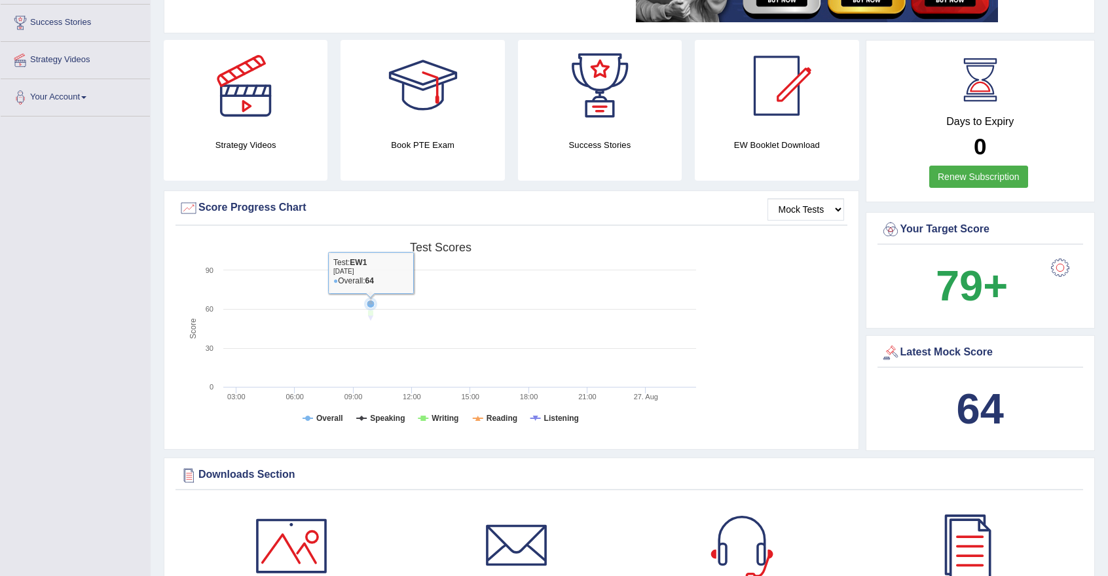
click at [459, 307] on rect at bounding box center [441, 337] width 524 height 203
click at [491, 416] on tspan "Reading" at bounding box center [501, 418] width 31 height 9
click at [490, 414] on tspan "Reading" at bounding box center [501, 418] width 31 height 9
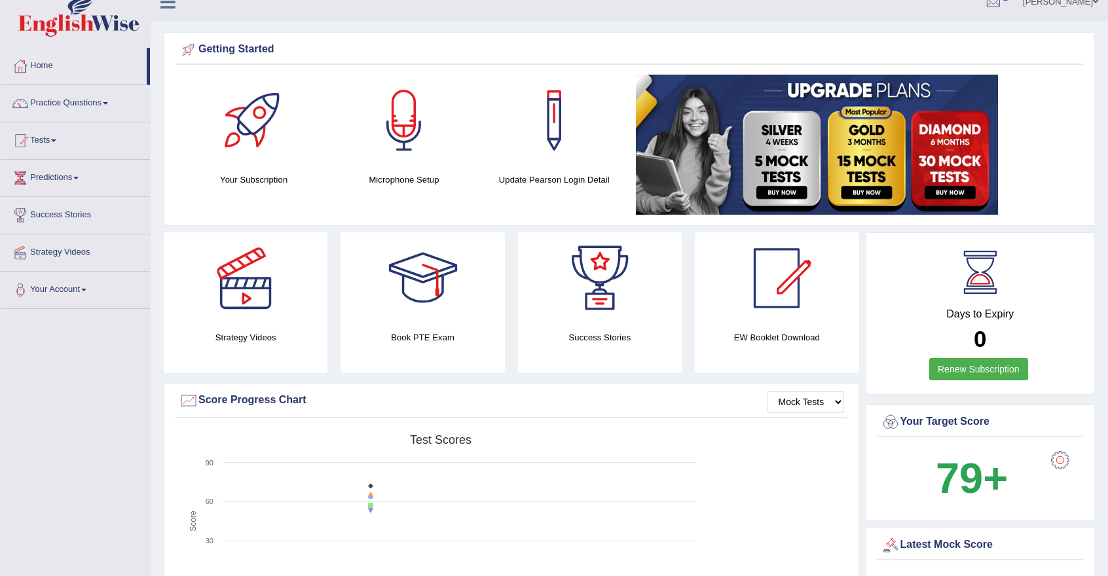
scroll to position [0, 0]
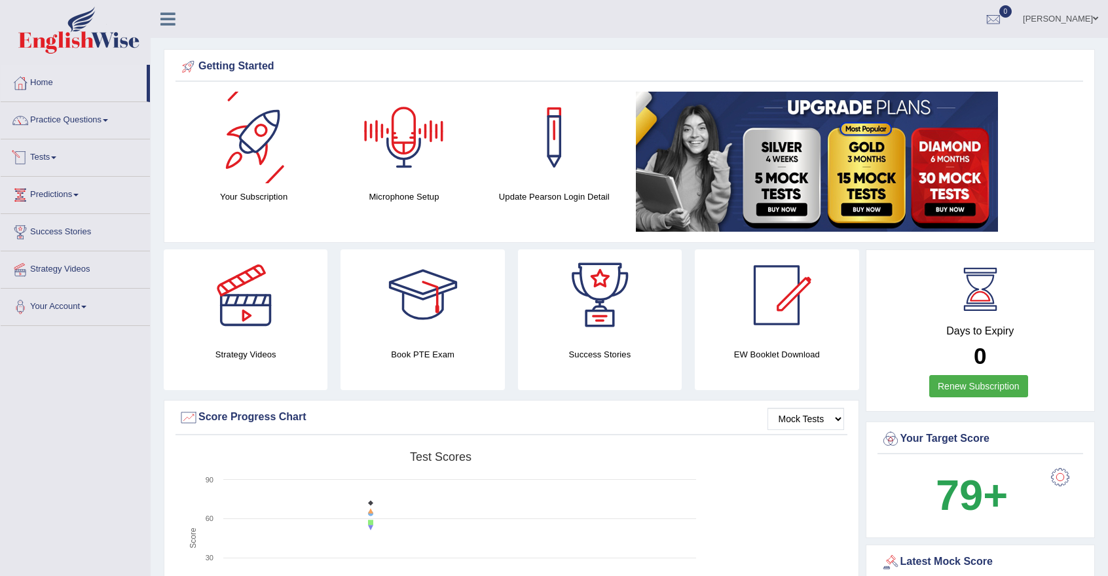
click at [62, 155] on link "Tests" at bounding box center [75, 155] width 149 height 33
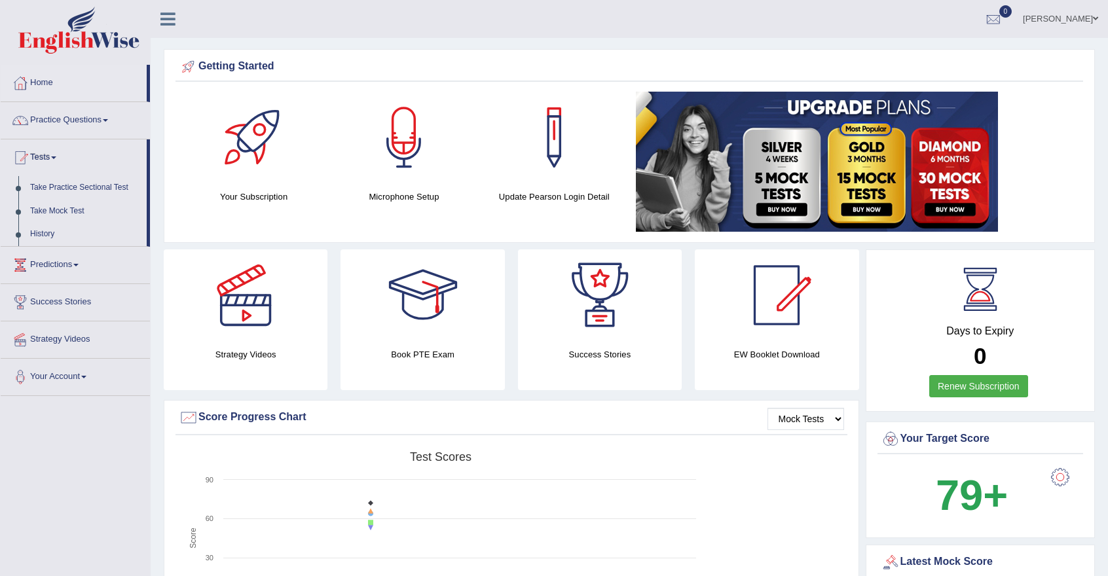
click at [60, 208] on link "Take Mock Test" at bounding box center [85, 212] width 122 height 24
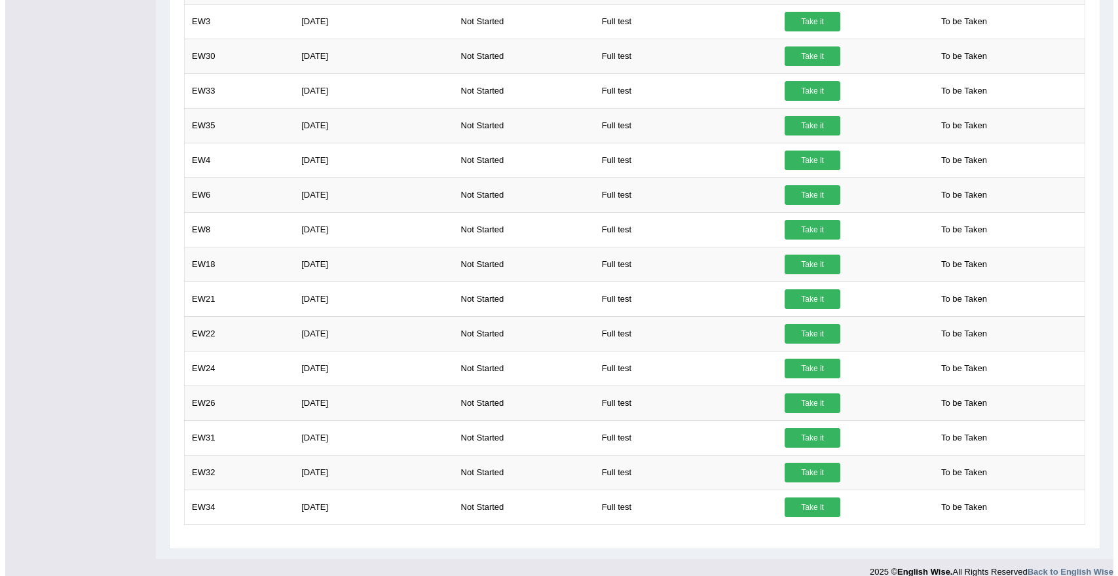
scroll to position [883, 0]
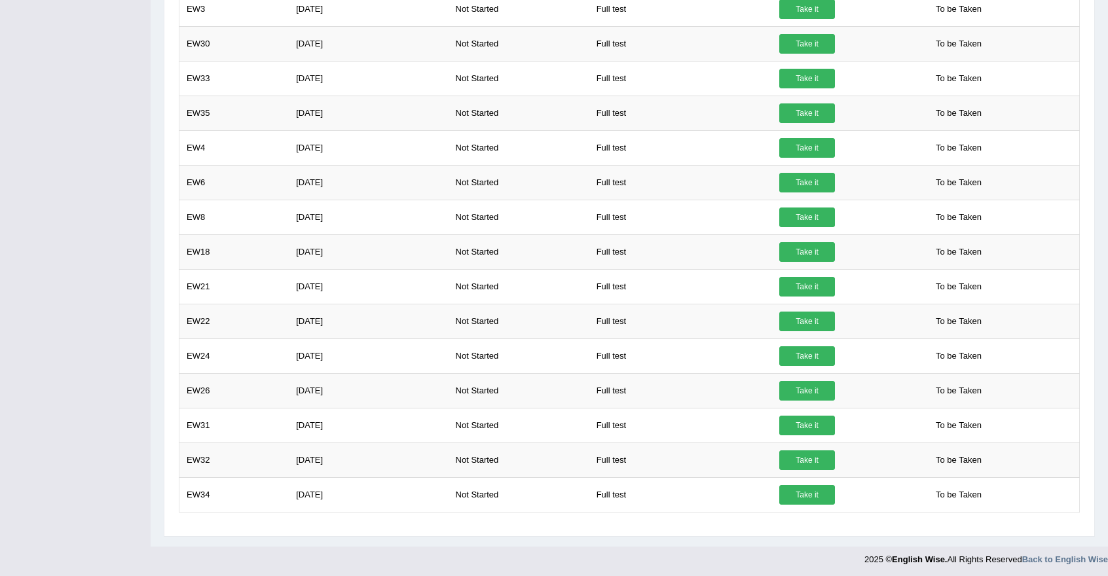
click at [808, 488] on link "Take it" at bounding box center [807, 495] width 56 height 20
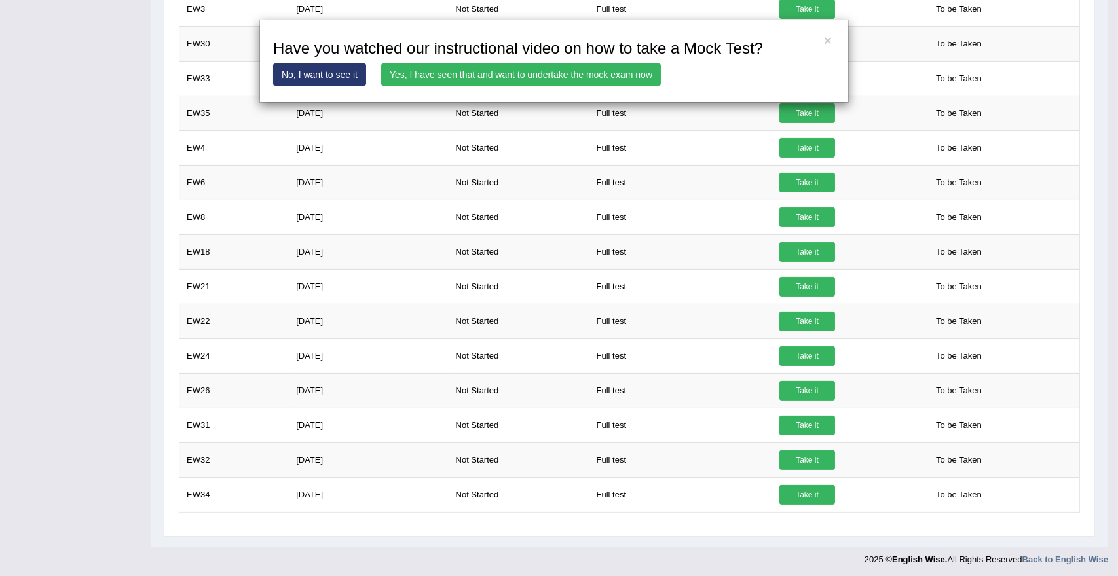
click at [534, 75] on link "Yes, I have seen that and want to undertake the mock exam now" at bounding box center [521, 75] width 280 height 22
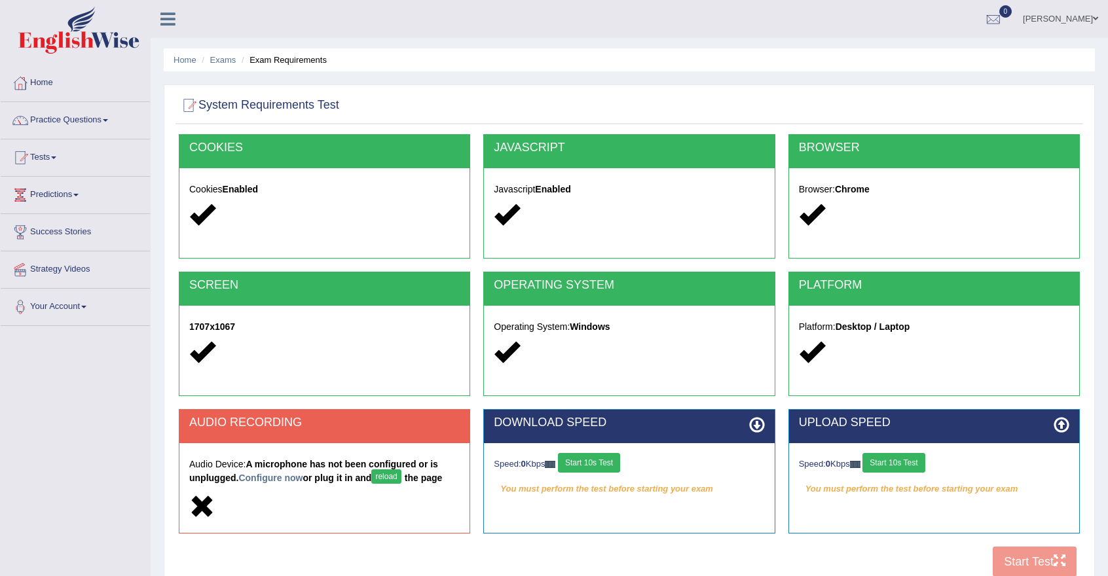
click at [385, 477] on button "reload" at bounding box center [385, 476] width 29 height 14
click at [585, 458] on button "Start 10s Test" at bounding box center [589, 463] width 62 height 20
click at [906, 460] on button "Start 10s Test" at bounding box center [893, 463] width 62 height 20
click at [1021, 557] on div "COOKIES Cookies Enabled JAVASCRIPT Javascript Enabled BROWSER Browser: Chrome S…" at bounding box center [629, 359] width 908 height 450
click at [394, 477] on button "reload" at bounding box center [385, 476] width 29 height 14
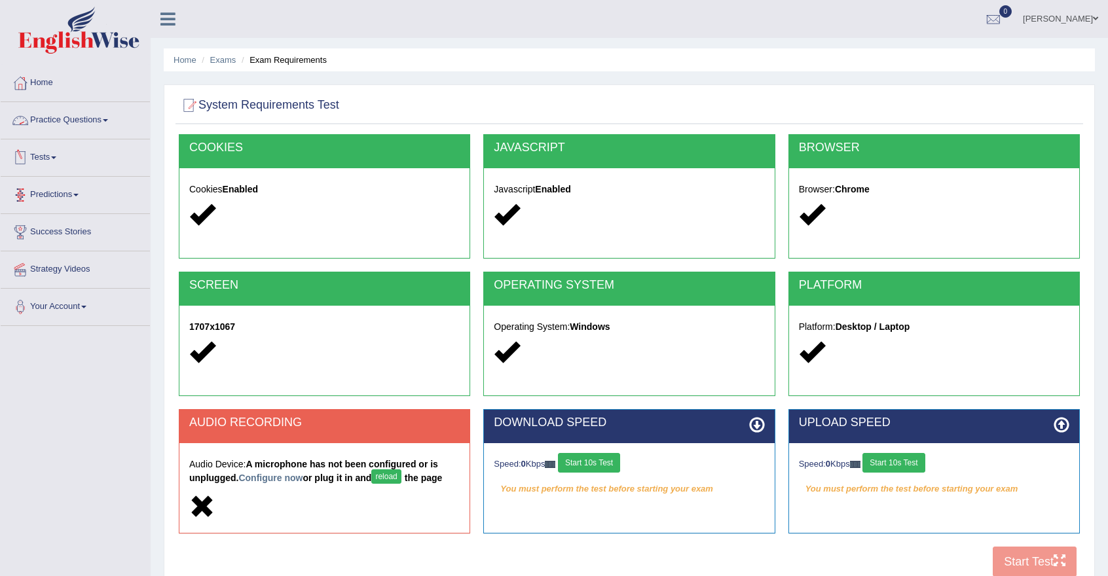
click at [106, 125] on link "Practice Questions" at bounding box center [75, 118] width 149 height 33
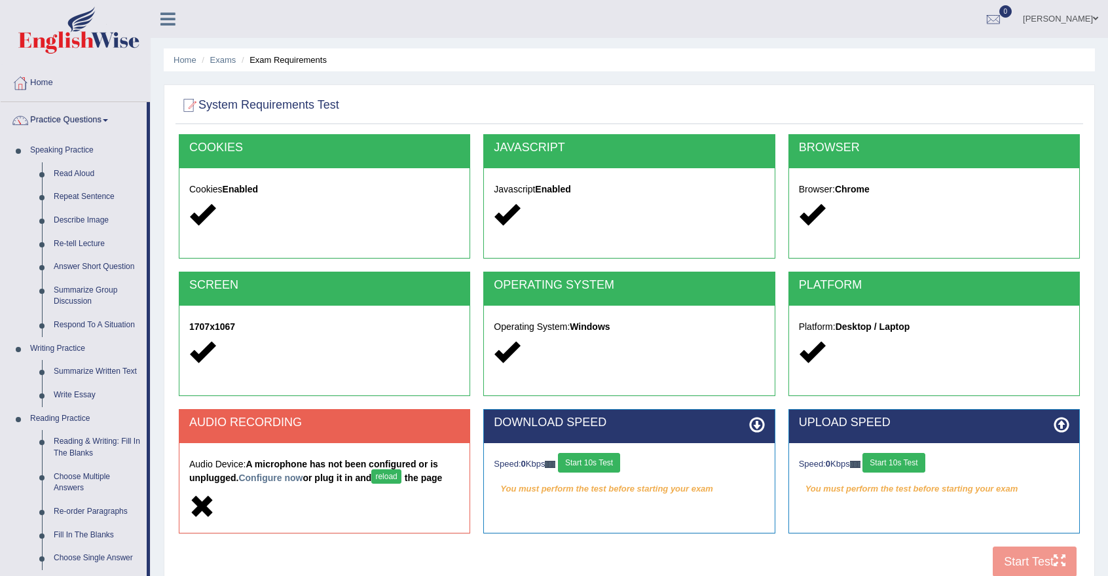
click at [76, 119] on link "Practice Questions" at bounding box center [74, 118] width 146 height 33
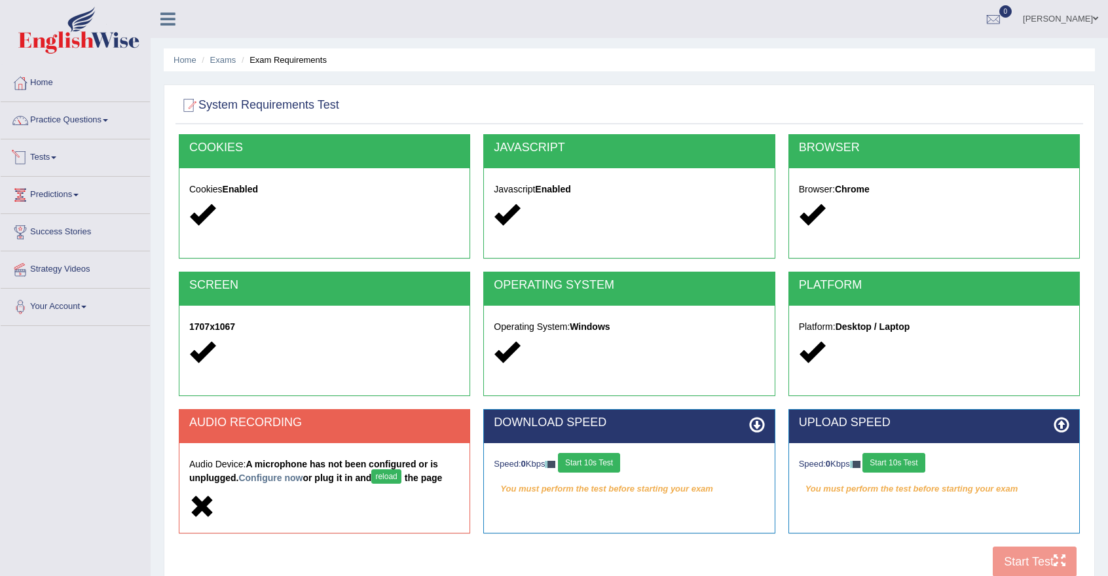
click at [56, 158] on span at bounding box center [53, 157] width 5 height 3
click at [68, 206] on link "Take Mock Test" at bounding box center [85, 212] width 122 height 24
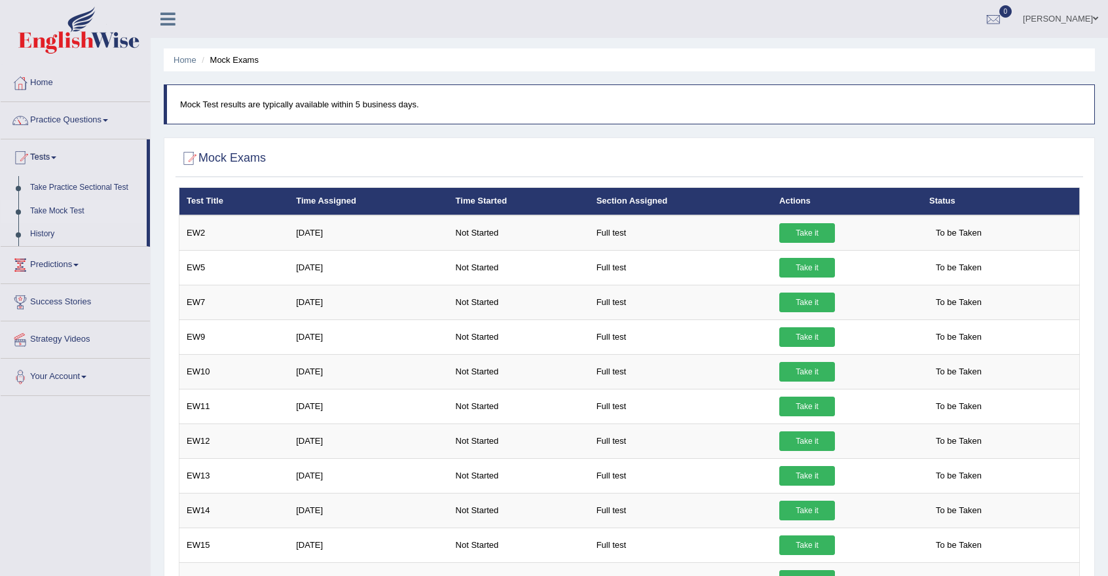
click at [815, 230] on link "Take it" at bounding box center [807, 233] width 56 height 20
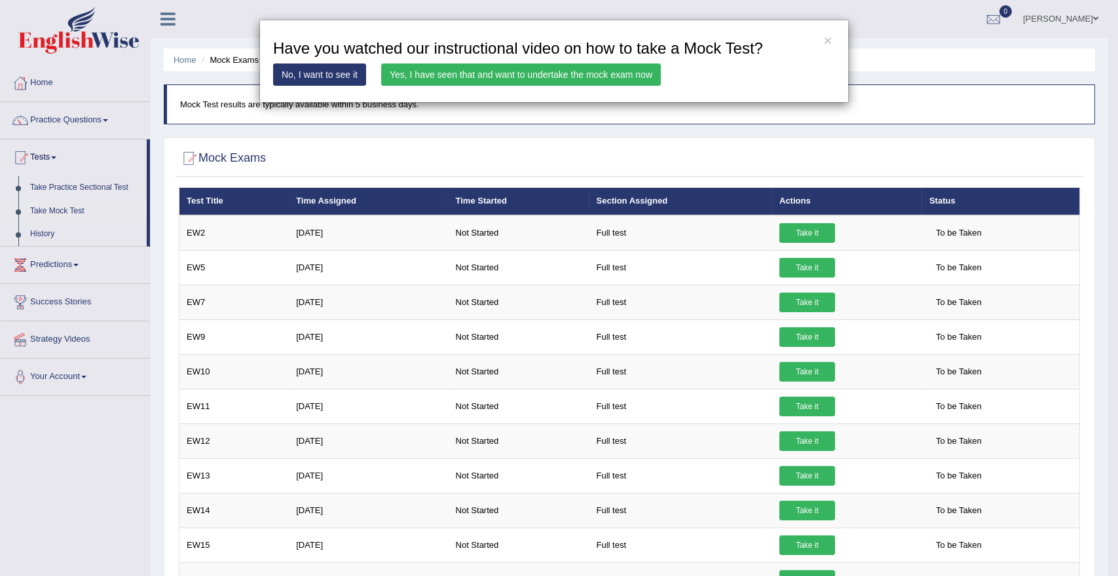
click at [450, 68] on link "Yes, I have seen that and want to undertake the mock exam now" at bounding box center [521, 75] width 280 height 22
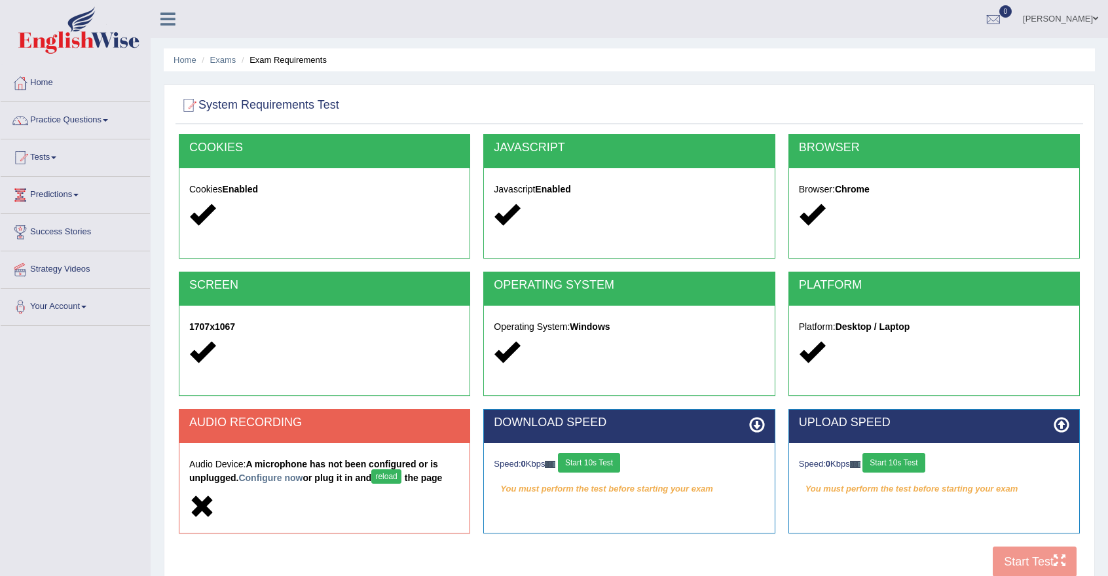
click at [206, 504] on icon at bounding box center [202, 507] width 26 height 26
click at [600, 465] on button "Start 10s Test" at bounding box center [589, 463] width 62 height 20
click at [902, 460] on button "Start 10s Test" at bounding box center [893, 463] width 62 height 20
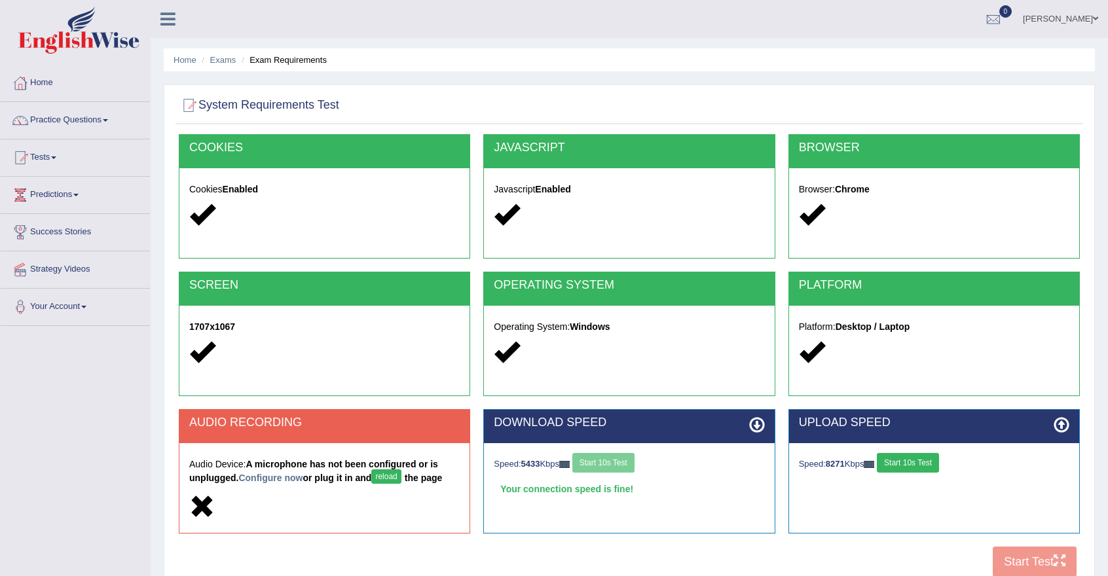
click at [390, 481] on button "reload" at bounding box center [385, 476] width 29 height 14
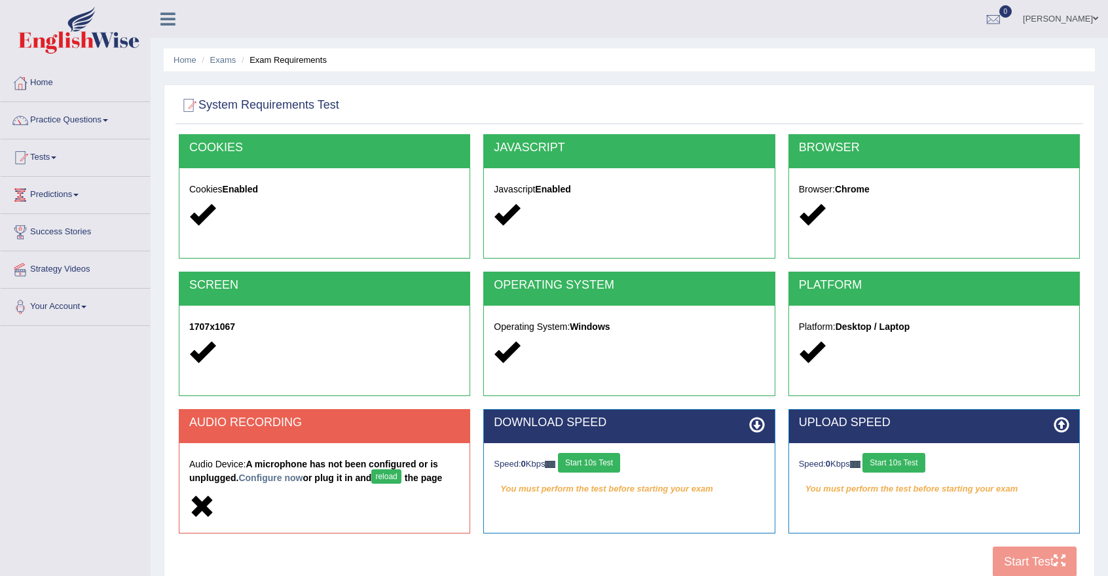
click at [394, 477] on button "reload" at bounding box center [385, 476] width 29 height 14
click at [1021, 559] on div "COOKIES Cookies Enabled JAVASCRIPT Javascript Enabled BROWSER Browser: Chrome S…" at bounding box center [629, 359] width 908 height 450
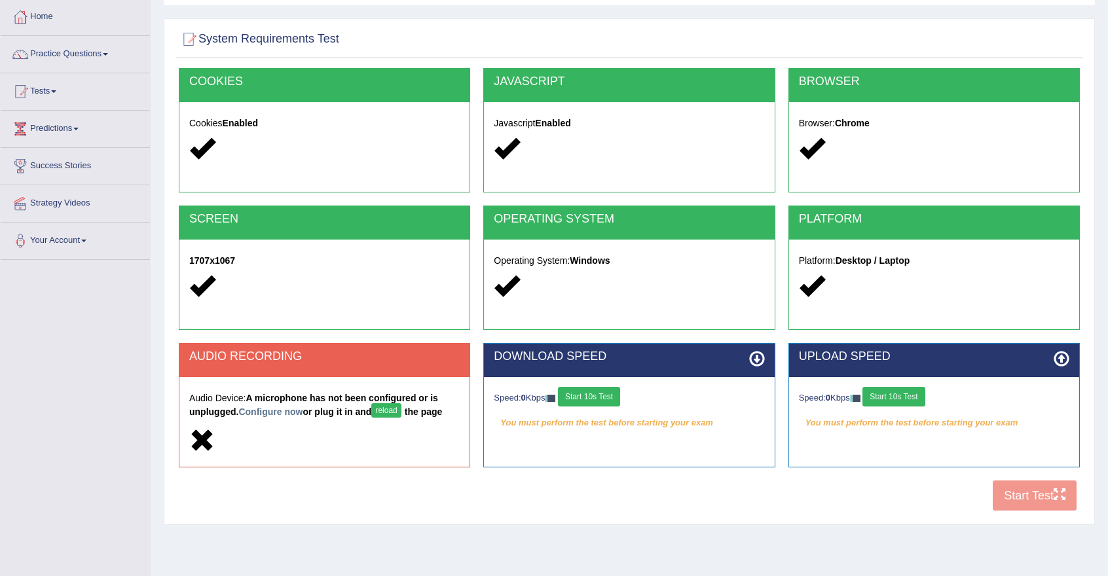
scroll to position [111, 0]
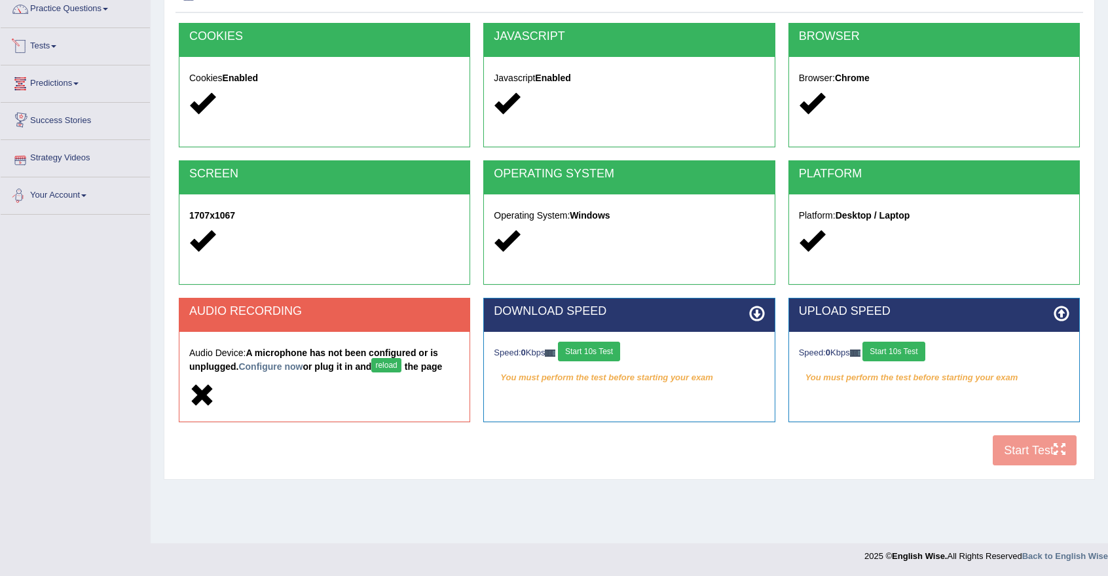
click at [62, 45] on link "Tests" at bounding box center [75, 44] width 149 height 33
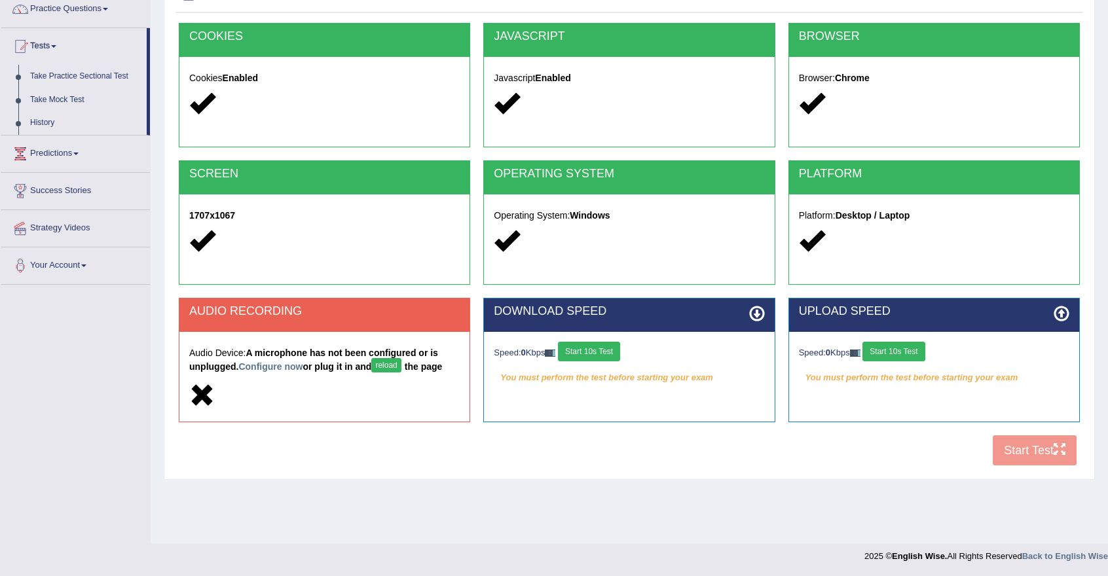
click at [64, 98] on link "Take Mock Test" at bounding box center [85, 100] width 122 height 24
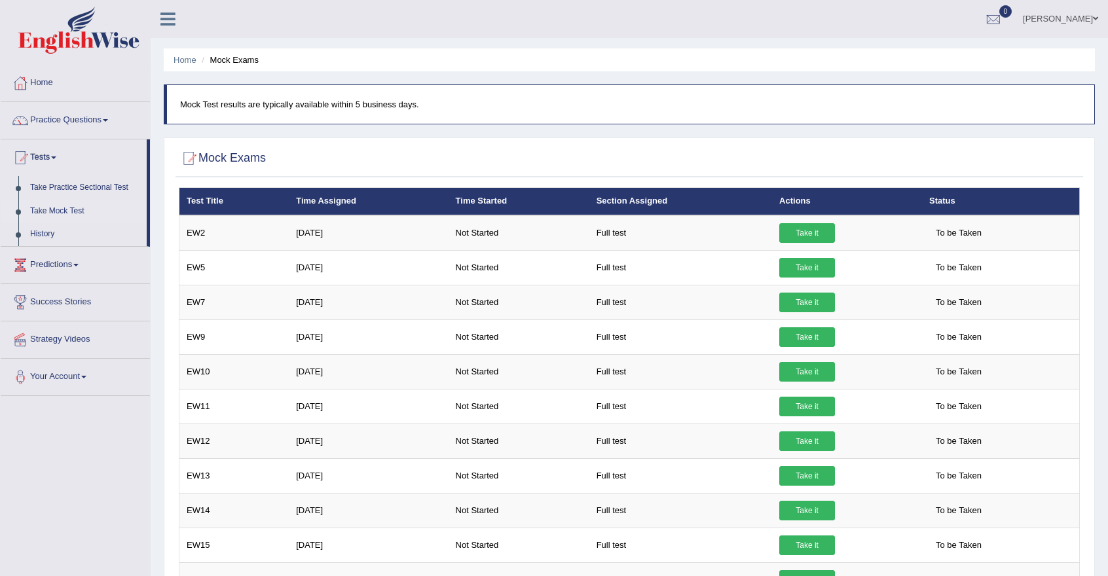
click at [808, 380] on link "Take it" at bounding box center [807, 372] width 56 height 20
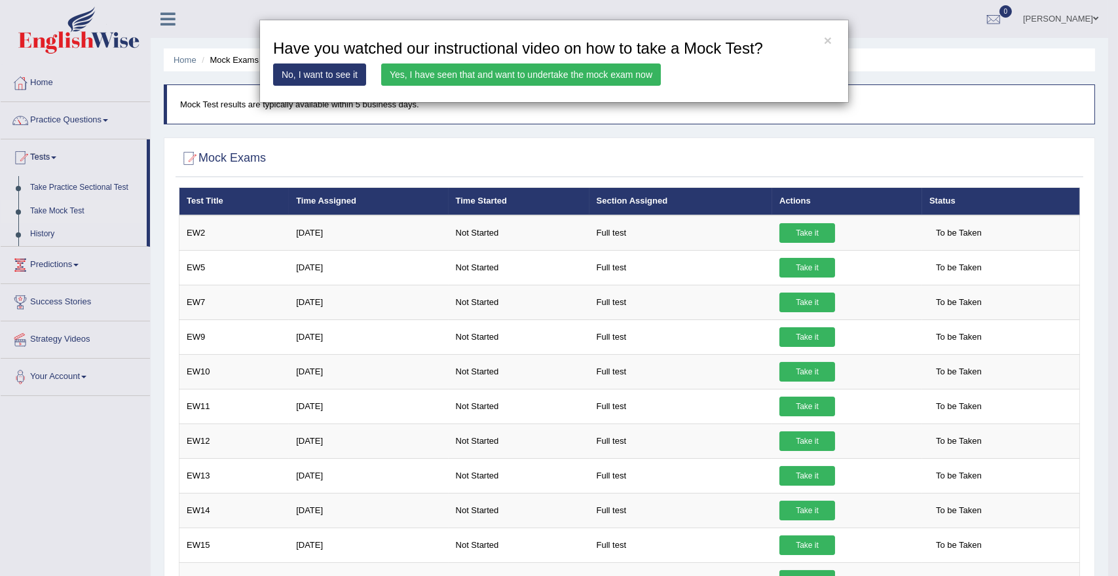
click at [490, 74] on link "Yes, I have seen that and want to undertake the mock exam now" at bounding box center [521, 75] width 280 height 22
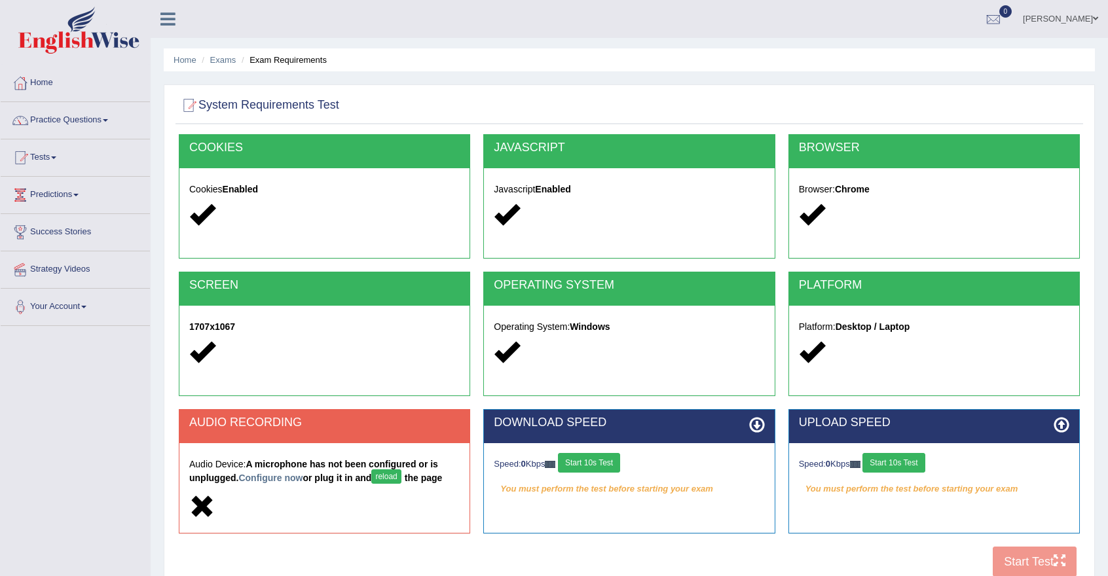
drag, startPoint x: 202, startPoint y: 506, endPoint x: 252, endPoint y: 518, distance: 51.1
click at [252, 518] on div at bounding box center [324, 508] width 270 height 28
click at [267, 477] on link "Configure now" at bounding box center [270, 478] width 64 height 10
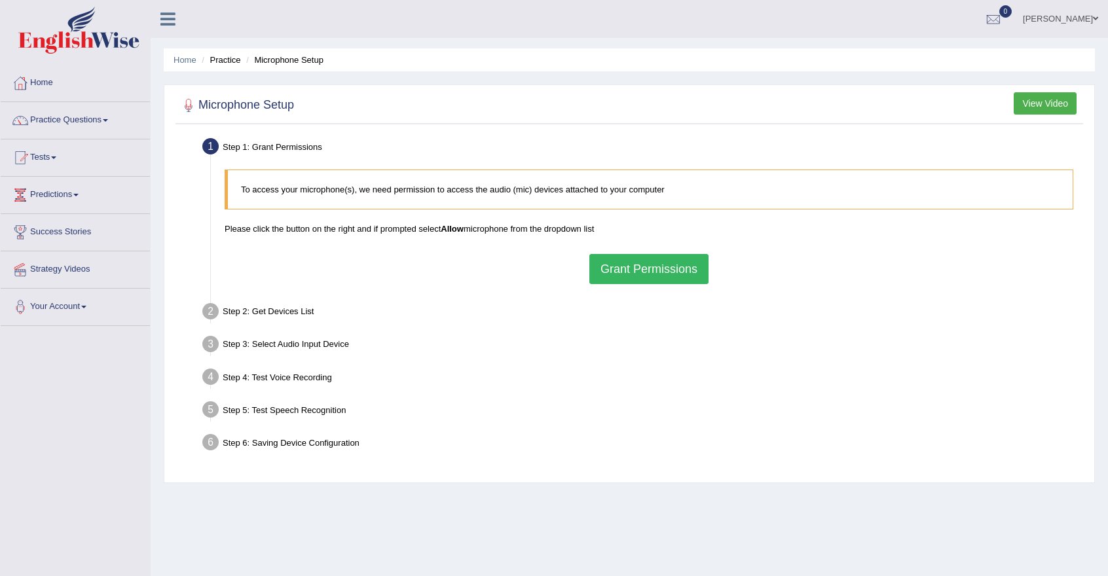
click at [674, 269] on button "Grant Permissions" at bounding box center [648, 269] width 119 height 30
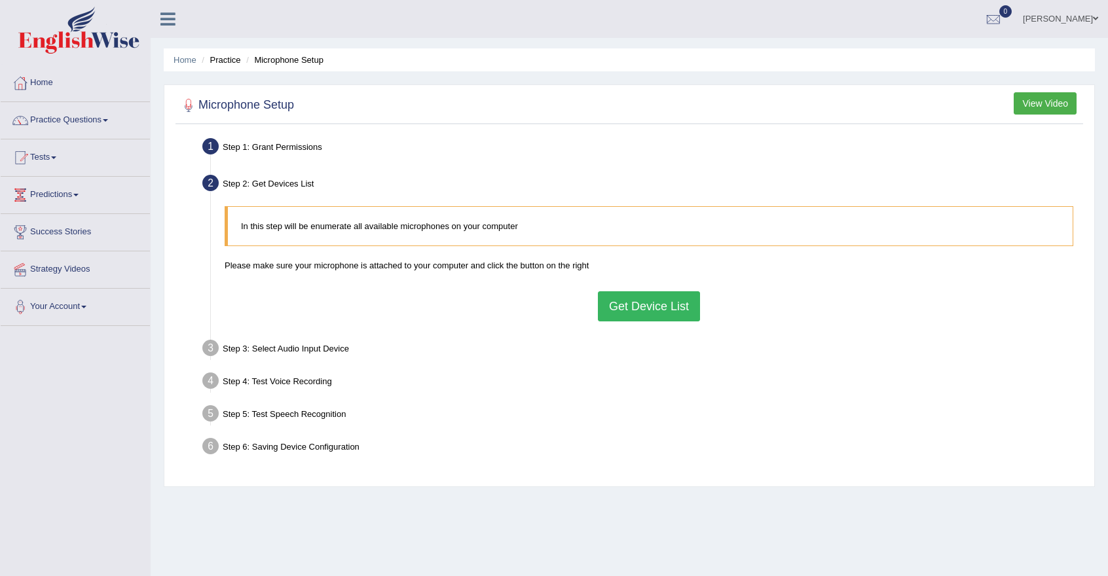
click at [669, 308] on button "Get Device List" at bounding box center [649, 306] width 102 height 30
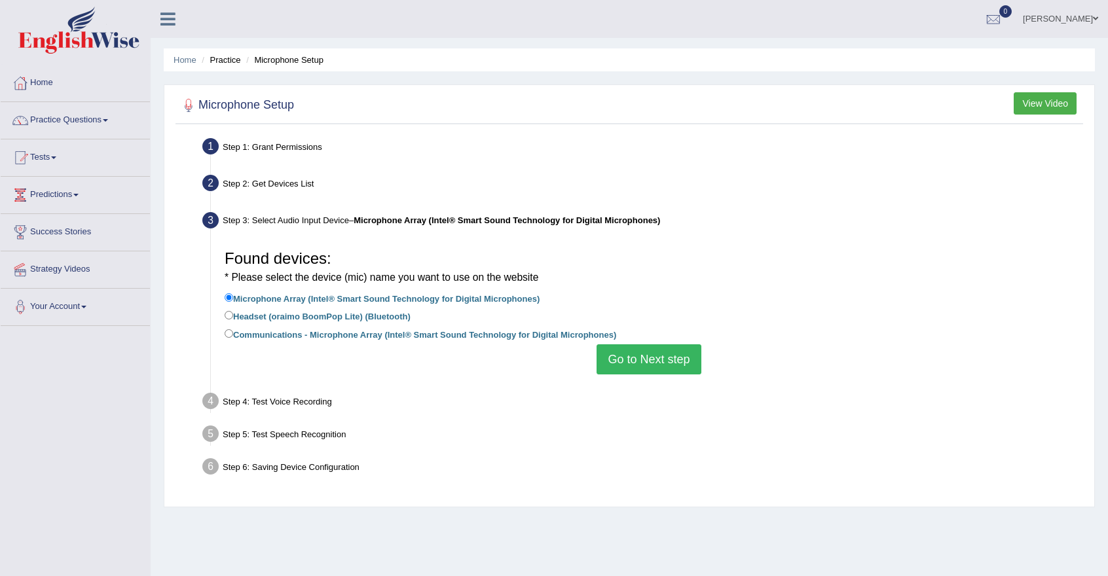
click at [617, 357] on button "Go to Next step" at bounding box center [648, 359] width 104 height 30
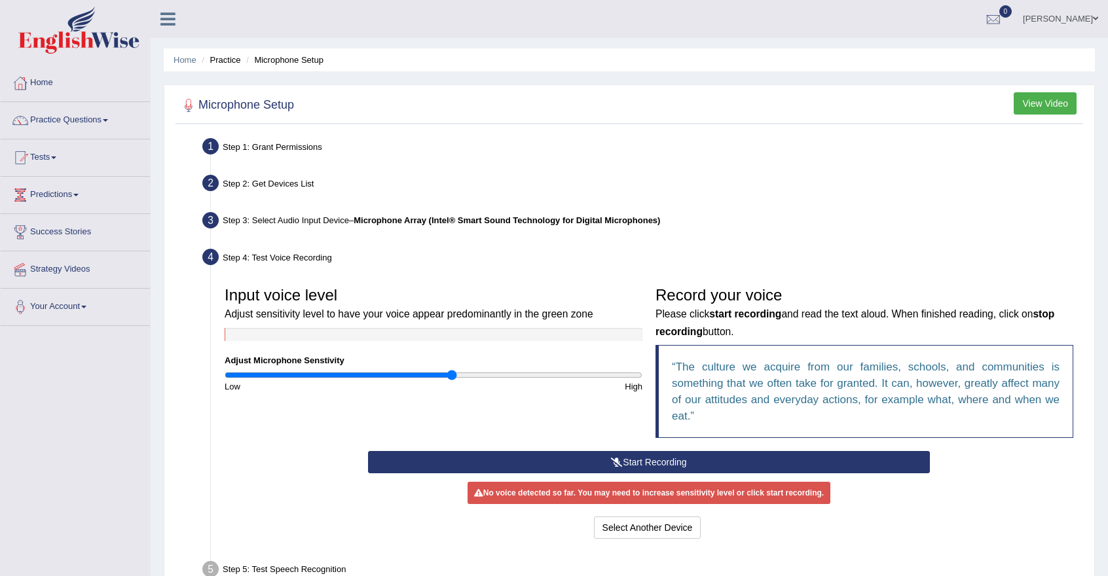
drag, startPoint x: 428, startPoint y: 377, endPoint x: 452, endPoint y: 380, distance: 24.4
type input "1.1"
click at [452, 380] on input "range" at bounding box center [434, 375] width 418 height 10
click at [227, 62] on li "Practice" at bounding box center [219, 60] width 42 height 12
click at [177, 58] on link "Home" at bounding box center [185, 60] width 23 height 10
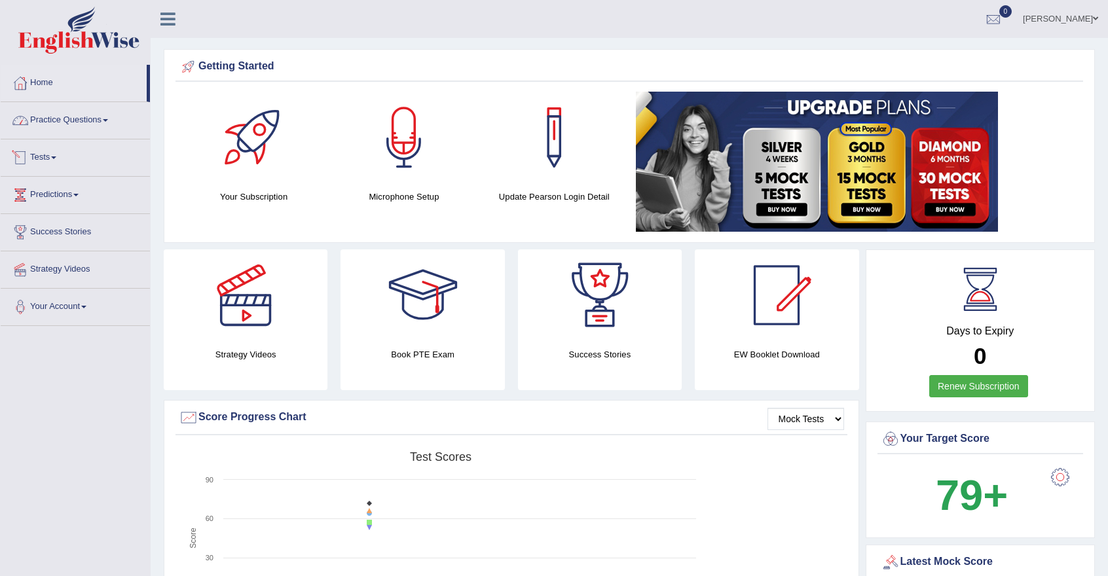
click at [55, 160] on link "Tests" at bounding box center [75, 155] width 149 height 33
click at [64, 208] on link "Take Mock Test" at bounding box center [85, 212] width 122 height 24
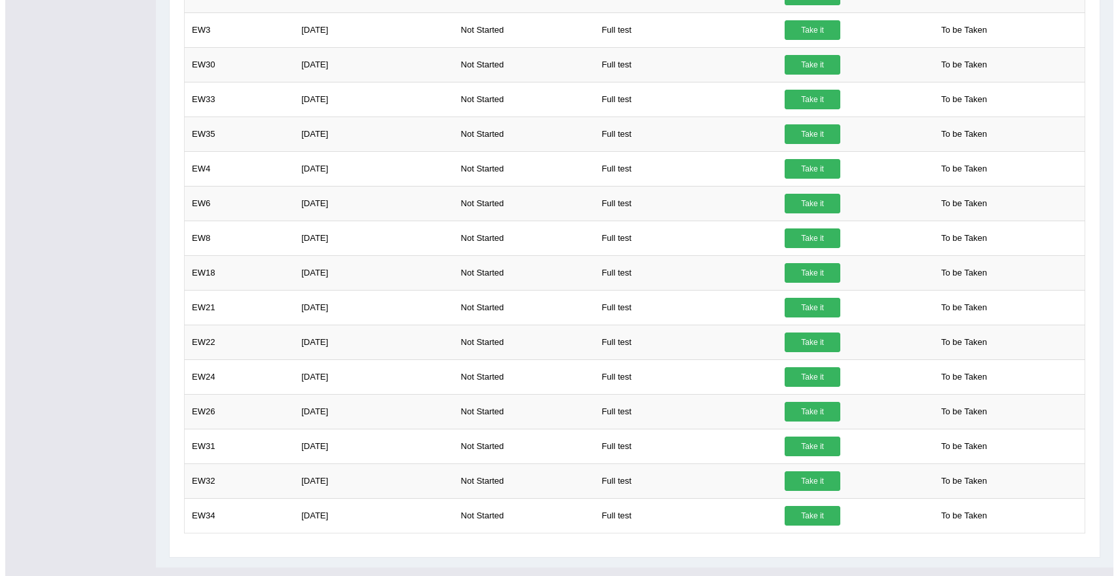
scroll to position [883, 0]
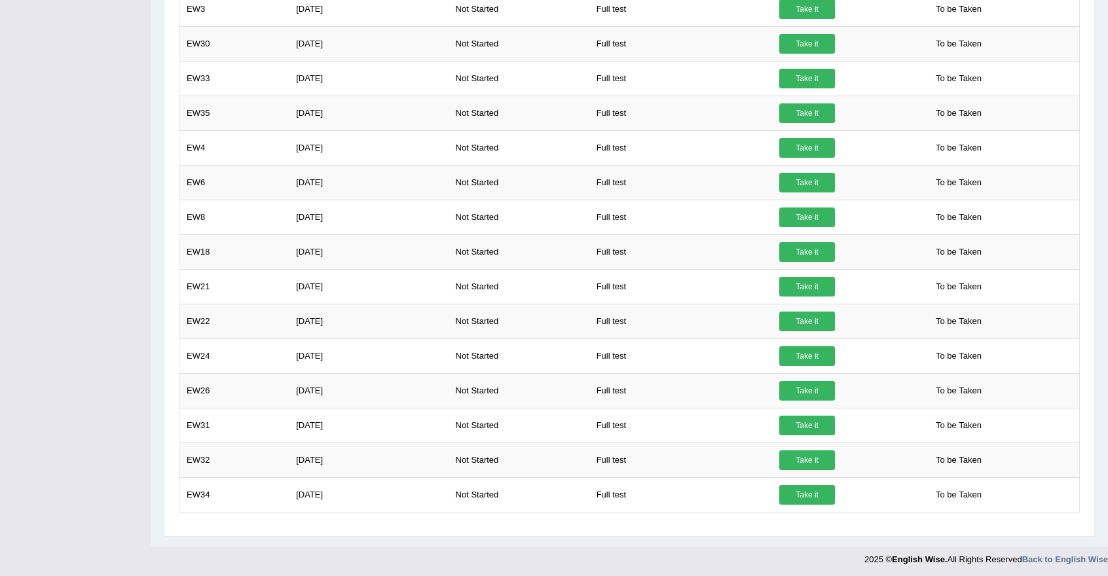
click at [815, 491] on link "Take it" at bounding box center [807, 495] width 56 height 20
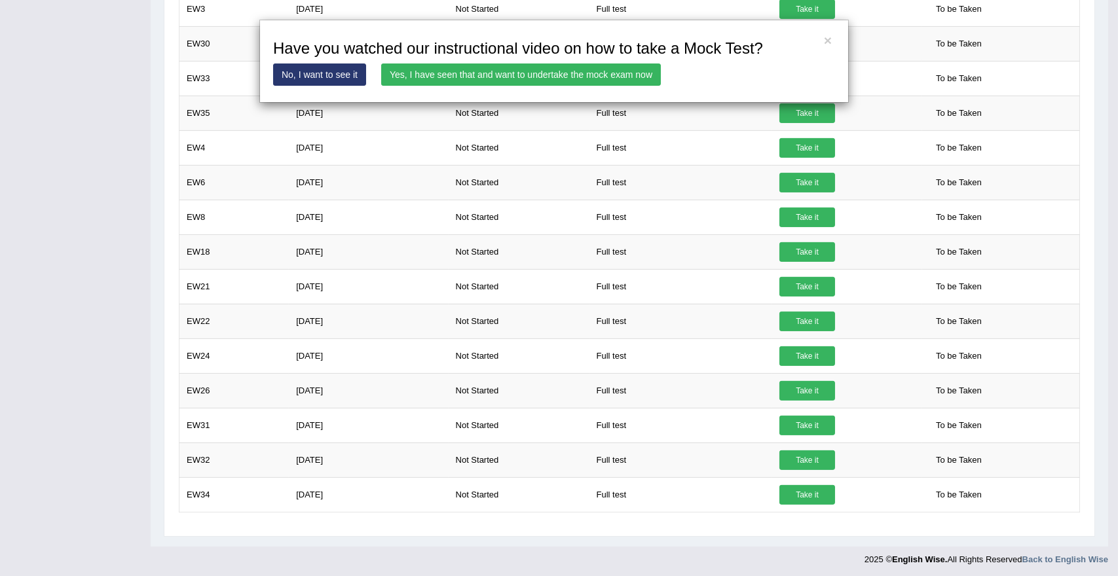
click at [499, 69] on link "Yes, I have seen that and want to undertake the mock exam now" at bounding box center [521, 75] width 280 height 22
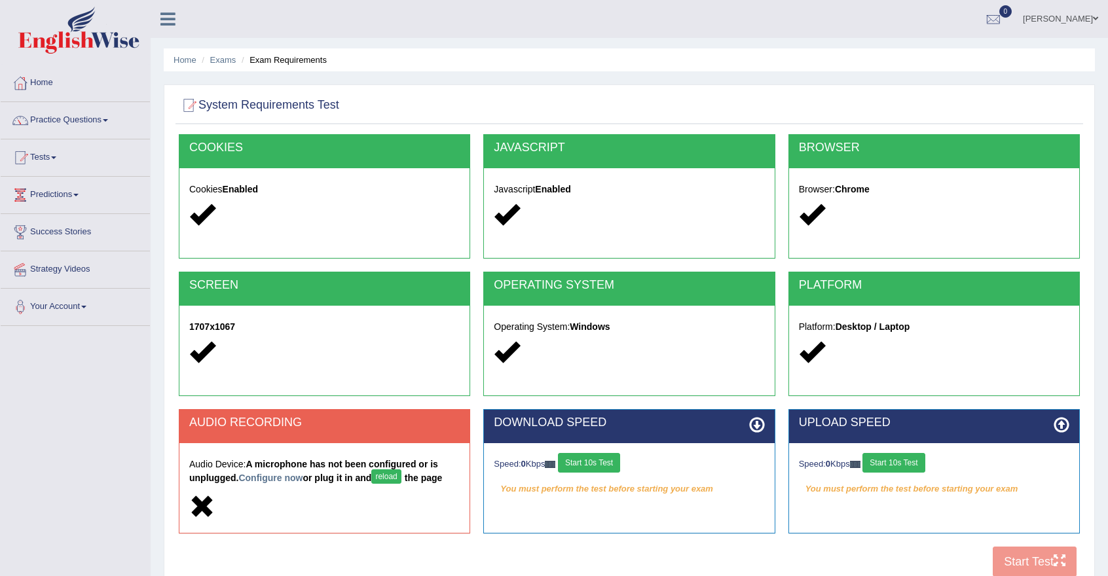
click at [600, 466] on button "Start 10s Test" at bounding box center [589, 463] width 62 height 20
click at [898, 456] on div "Speed: 0 Kbps Start 10s Test" at bounding box center [934, 464] width 270 height 23
click at [899, 458] on button "Start 10s Test" at bounding box center [893, 463] width 62 height 20
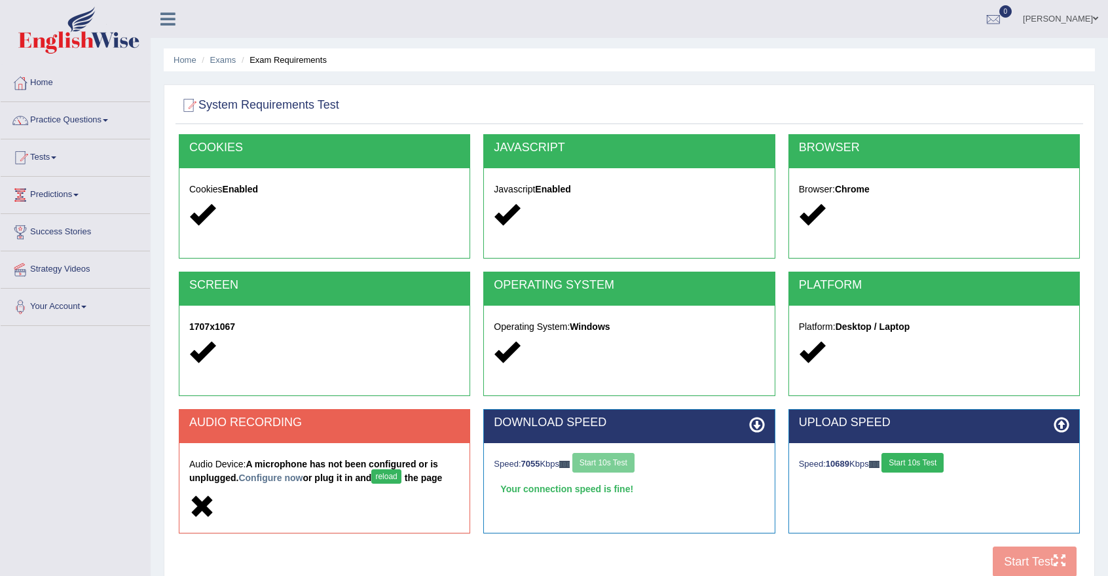
click at [294, 475] on link "Configure now" at bounding box center [270, 478] width 64 height 10
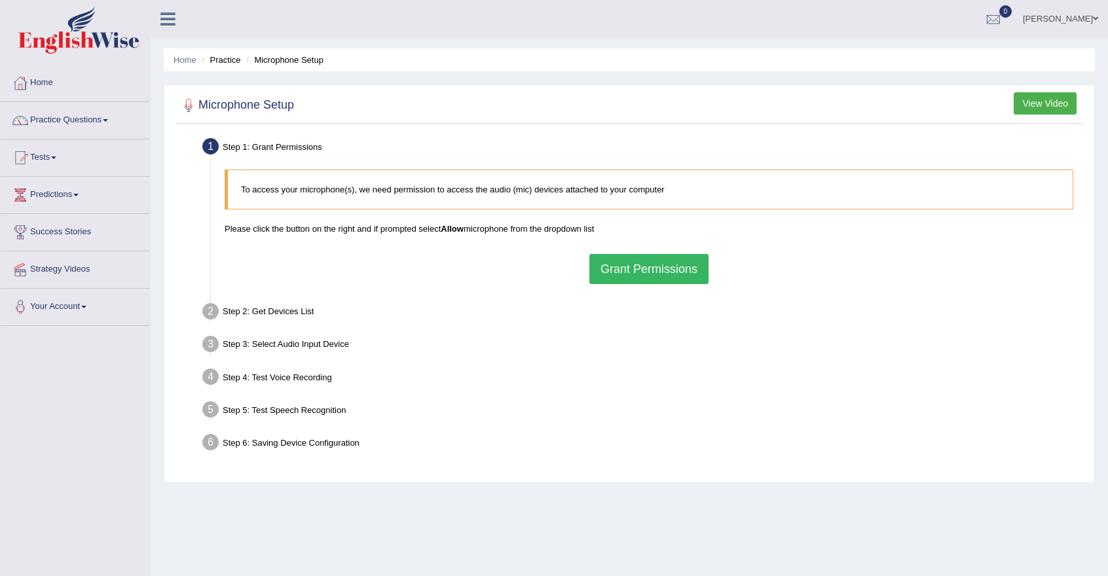
click at [646, 268] on button "Grant Permissions" at bounding box center [648, 269] width 119 height 30
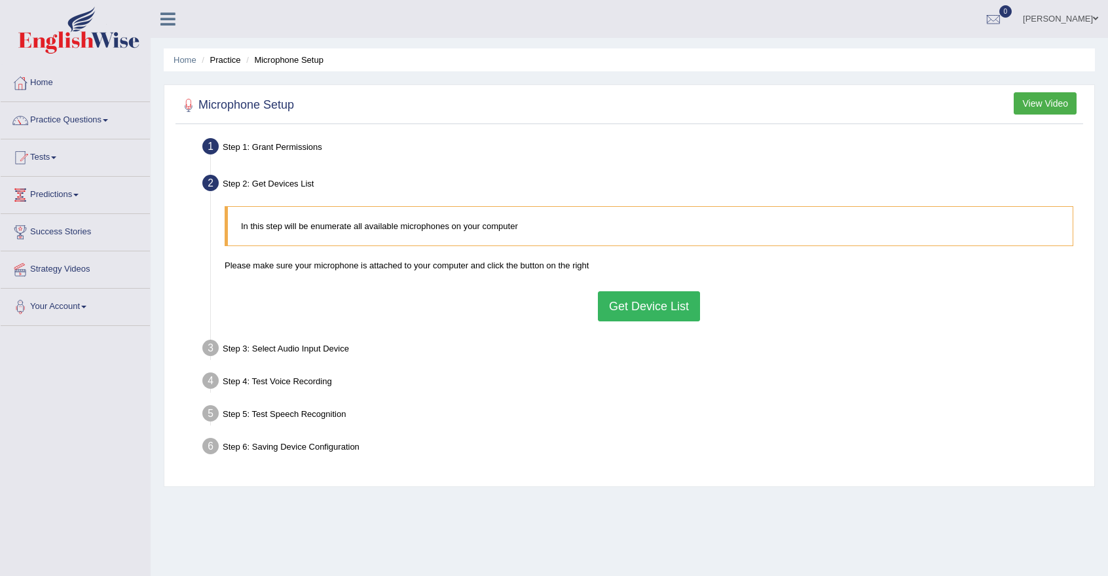
click at [631, 299] on button "Get Device List" at bounding box center [649, 306] width 102 height 30
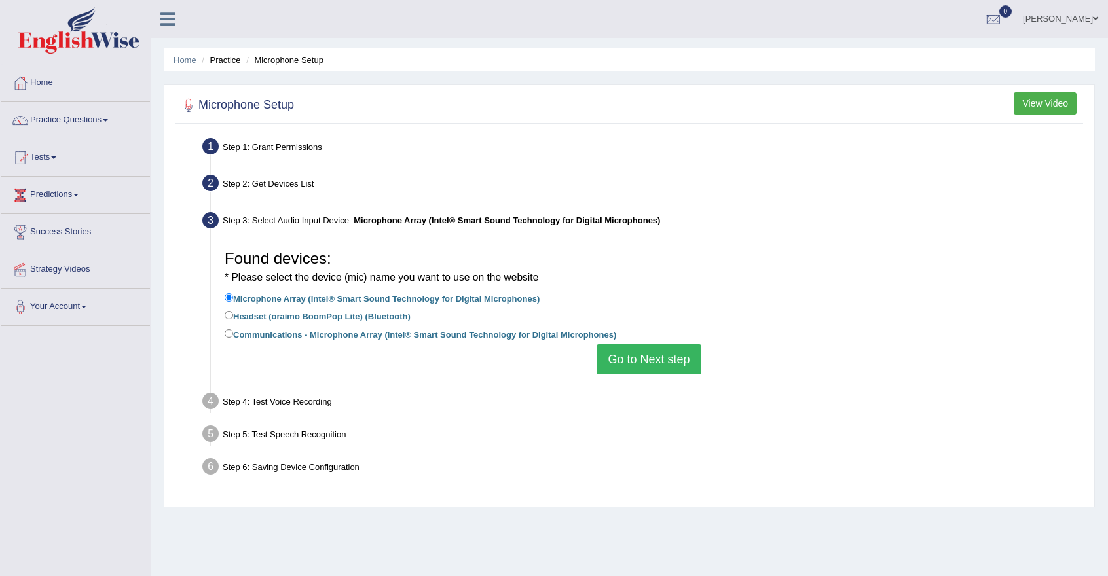
click at [384, 317] on label "Headset (oraimo BoomPop Lite) (Bluetooth)" at bounding box center [318, 315] width 186 height 14
click at [233, 317] on input "Headset (oraimo BoomPop Lite) (Bluetooth)" at bounding box center [229, 315] width 9 height 9
radio input "true"
click at [653, 356] on button "Go to Next step" at bounding box center [648, 359] width 104 height 30
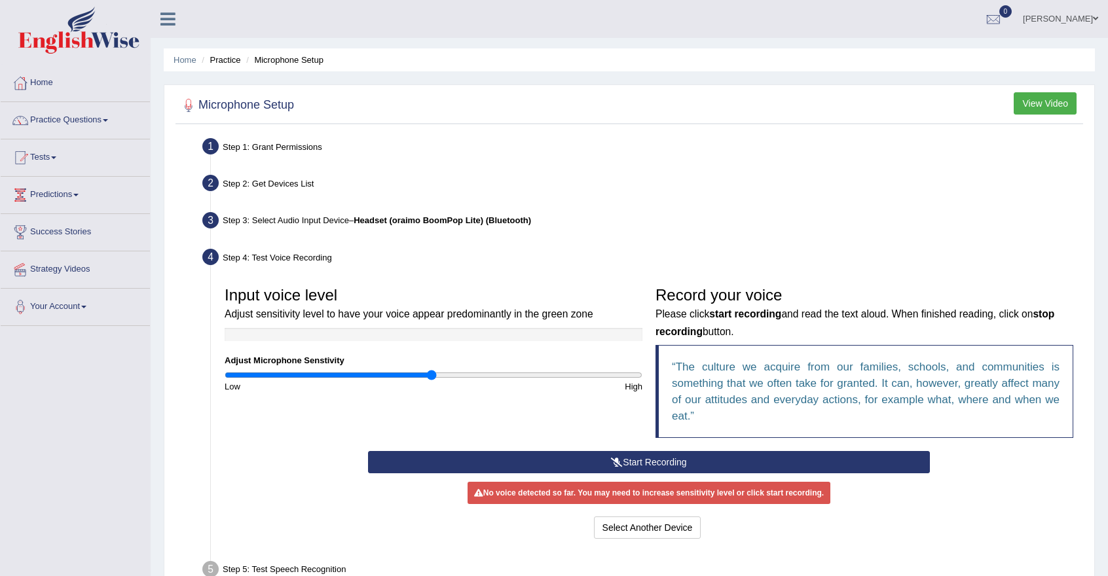
click at [822, 462] on button "Start Recording" at bounding box center [648, 462] width 561 height 22
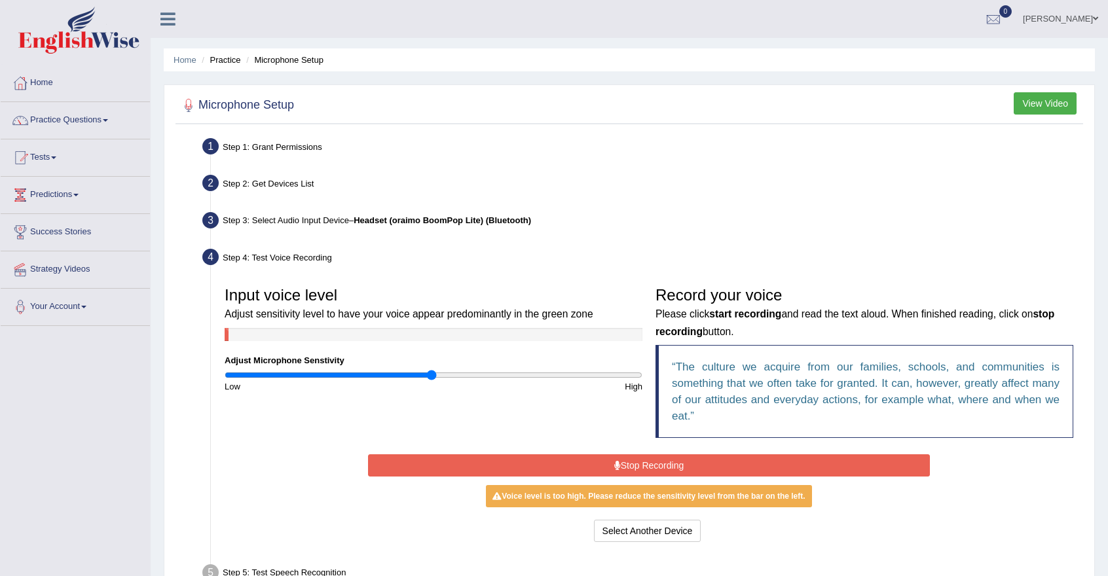
click at [822, 462] on button "Stop Recording" at bounding box center [648, 465] width 561 height 22
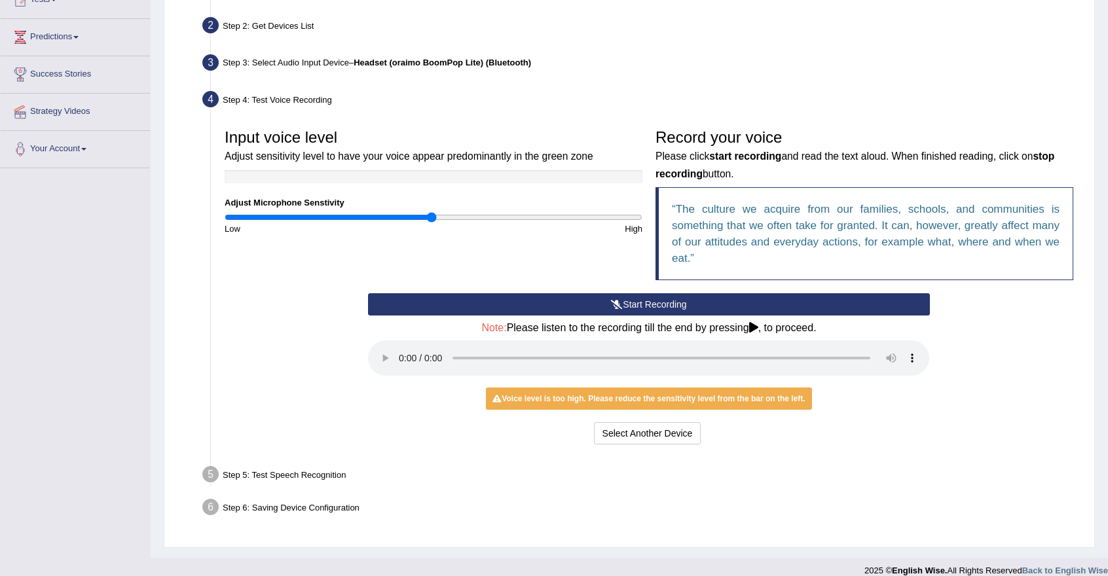
scroll to position [172, 0]
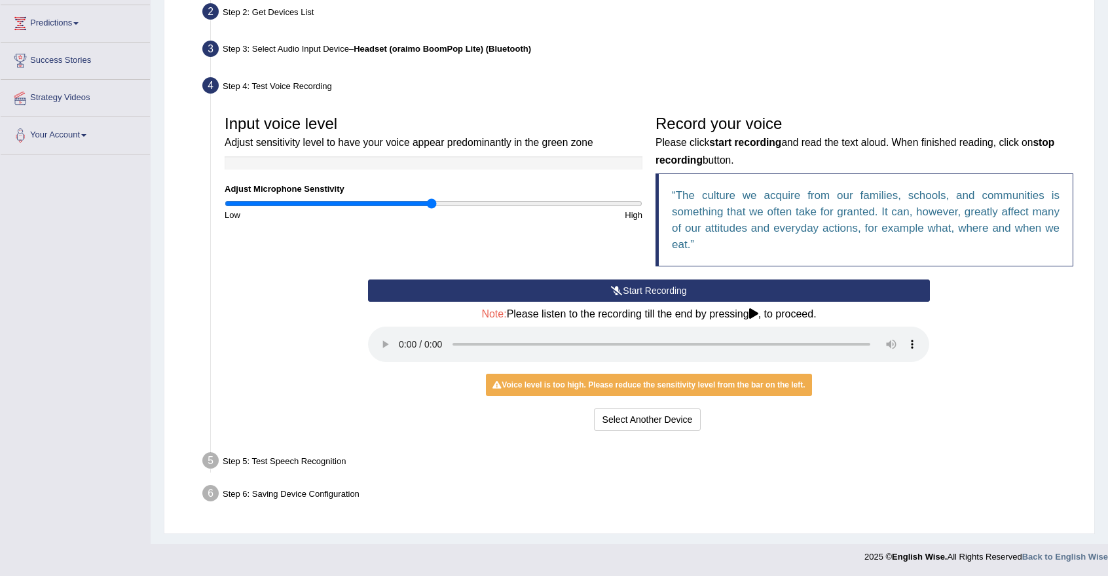
click at [646, 384] on div "Voice level is too high. Please reduce the sensitivity level from the bar on th…" at bounding box center [648, 385] width 325 height 22
click at [242, 462] on div "Step 5: Test Speech Recognition" at bounding box center [642, 463] width 892 height 29
click at [643, 420] on button "Select Another Device" at bounding box center [647, 420] width 107 height 22
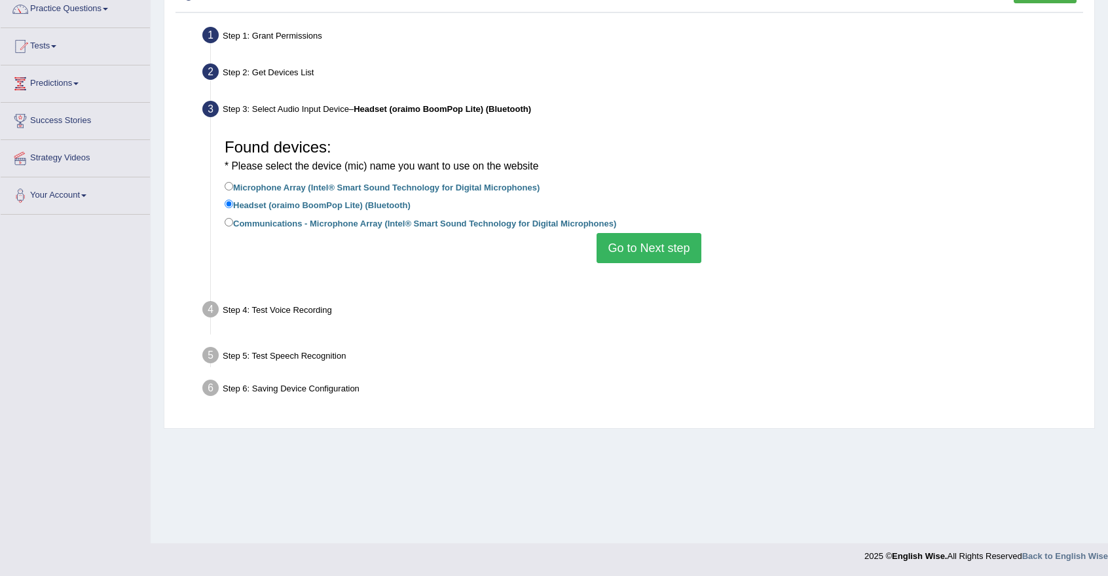
scroll to position [111, 0]
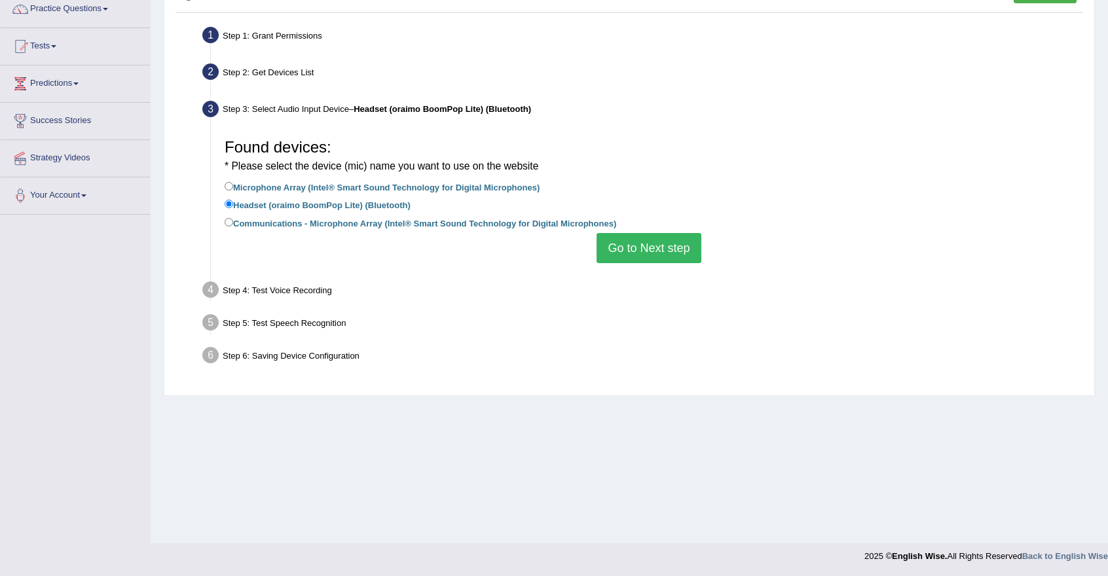
click at [638, 244] on button "Go to Next step" at bounding box center [648, 248] width 104 height 30
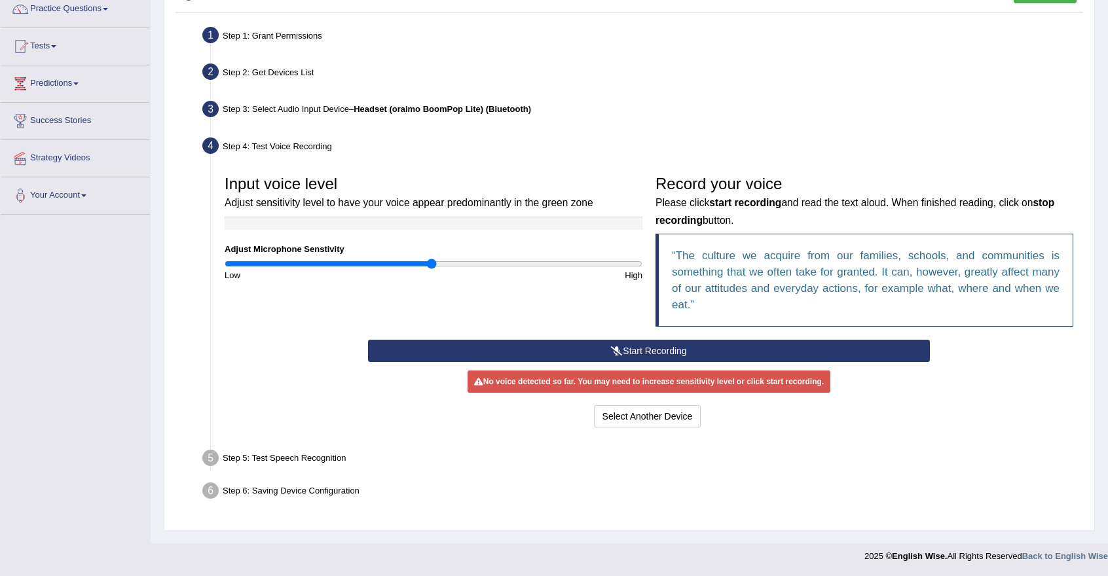
click at [823, 267] on q "The culture we acquire from our families, schools, and communities is something…" at bounding box center [866, 280] width 388 height 62
click at [650, 344] on button "Start Recording" at bounding box center [648, 351] width 561 height 22
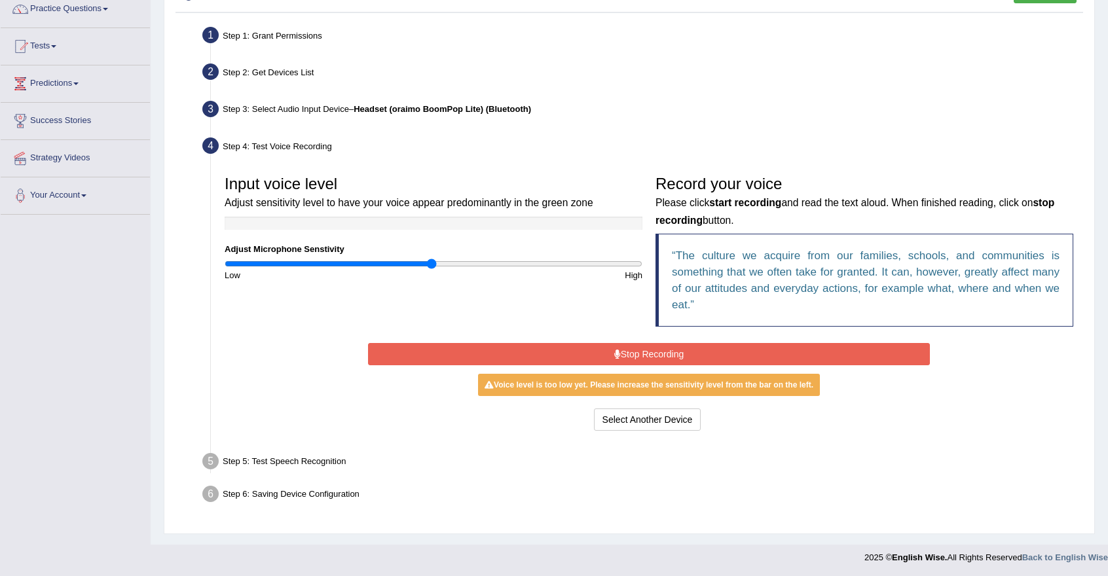
drag, startPoint x: 650, startPoint y: 344, endPoint x: 631, endPoint y: 356, distance: 21.8
click at [631, 356] on button "Stop Recording" at bounding box center [648, 354] width 561 height 22
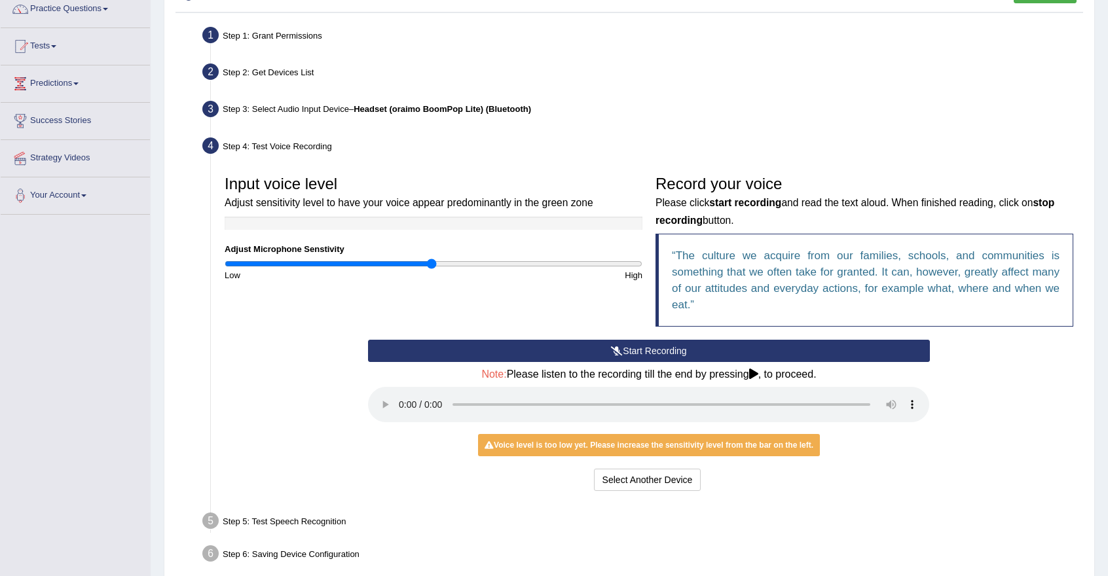
click at [863, 454] on div "Start Recording Stop Recording Note: Please listen to the recording till the en…" at bounding box center [648, 417] width 574 height 155
click at [648, 471] on button "Select Another Device" at bounding box center [647, 480] width 107 height 22
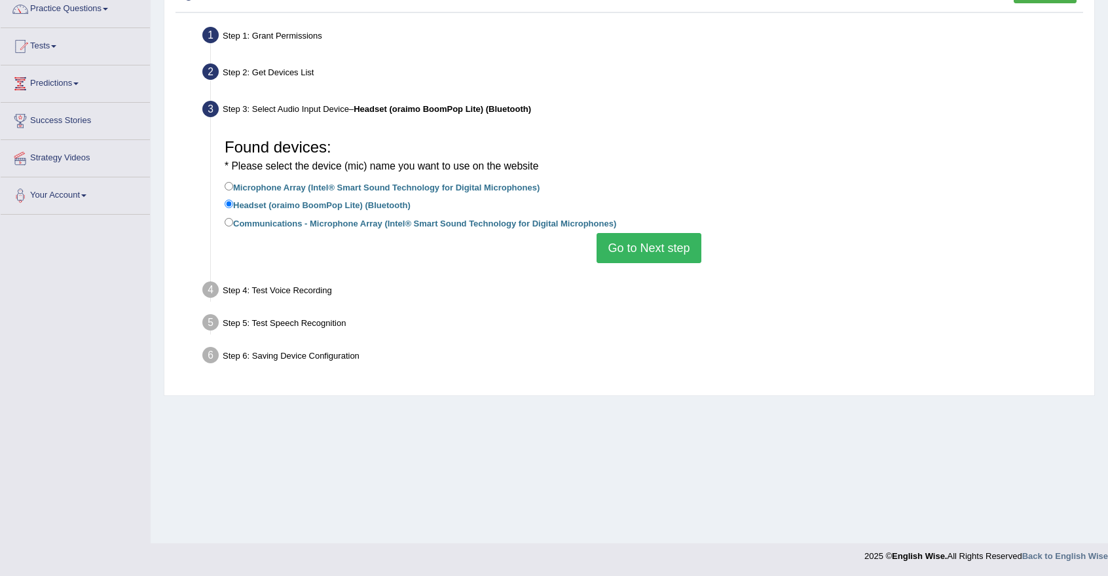
click at [688, 242] on button "Go to Next step" at bounding box center [648, 248] width 104 height 30
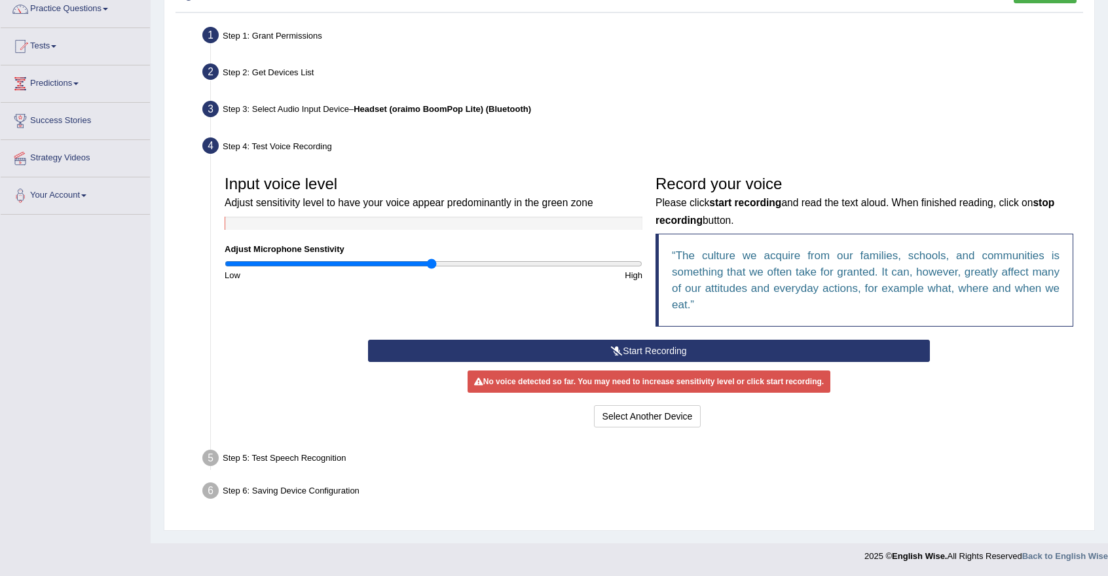
click at [674, 344] on button "Start Recording" at bounding box center [648, 351] width 561 height 22
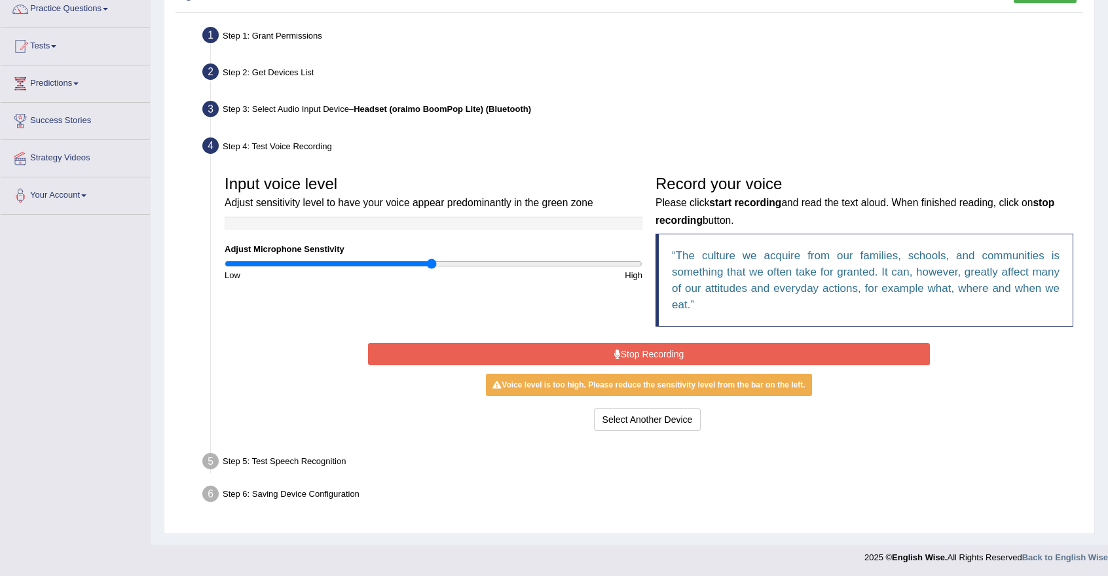
drag, startPoint x: 674, startPoint y: 344, endPoint x: 661, endPoint y: 350, distance: 14.6
click at [661, 350] on button "Stop Recording" at bounding box center [648, 354] width 561 height 22
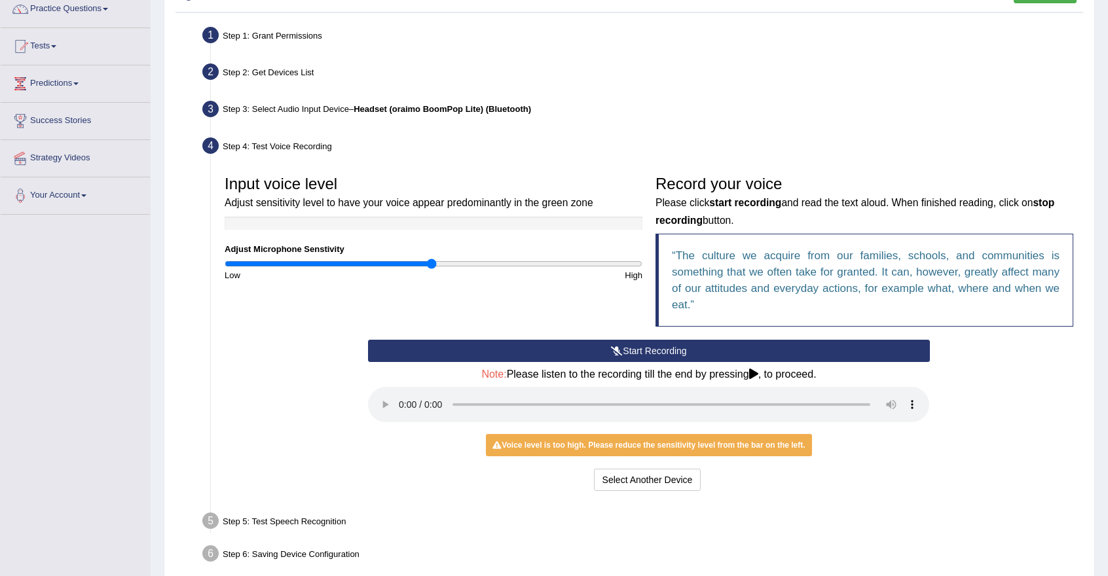
drag, startPoint x: 1105, startPoint y: 229, endPoint x: 1105, endPoint y: 336, distance: 107.4
click at [1105, 336] on div "Home Practice Microphone Setup You have already completed the setup earlier wit…" at bounding box center [629, 247] width 957 height 716
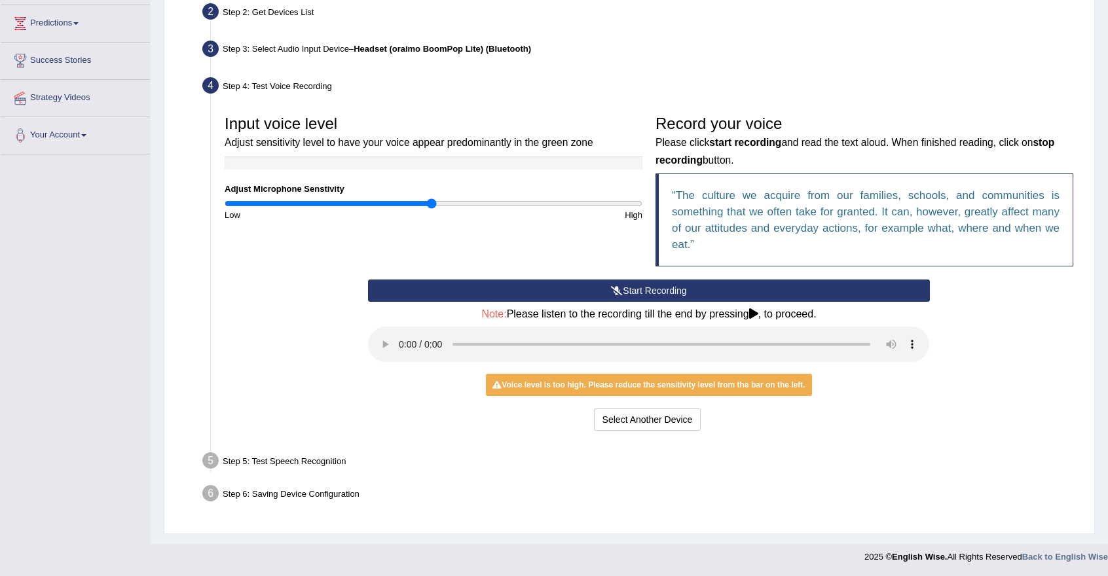
click at [208, 458] on li "Step 5: Test Speech Recognition Text to read The culture we acquire from our fa…" at bounding box center [642, 463] width 875 height 29
click at [270, 462] on div "Step 5: Test Speech Recognition" at bounding box center [642, 463] width 892 height 29
click at [694, 382] on div "Voice level is too high. Please reduce the sensitivity level from the bar on th…" at bounding box center [648, 385] width 325 height 22
click at [670, 415] on button "Select Another Device" at bounding box center [647, 420] width 107 height 22
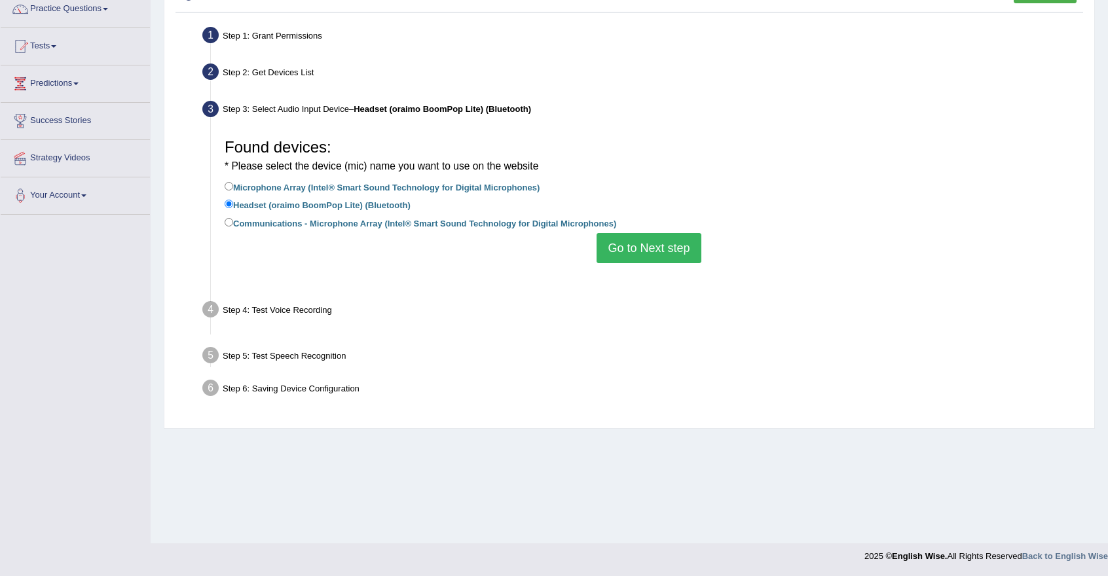
scroll to position [111, 0]
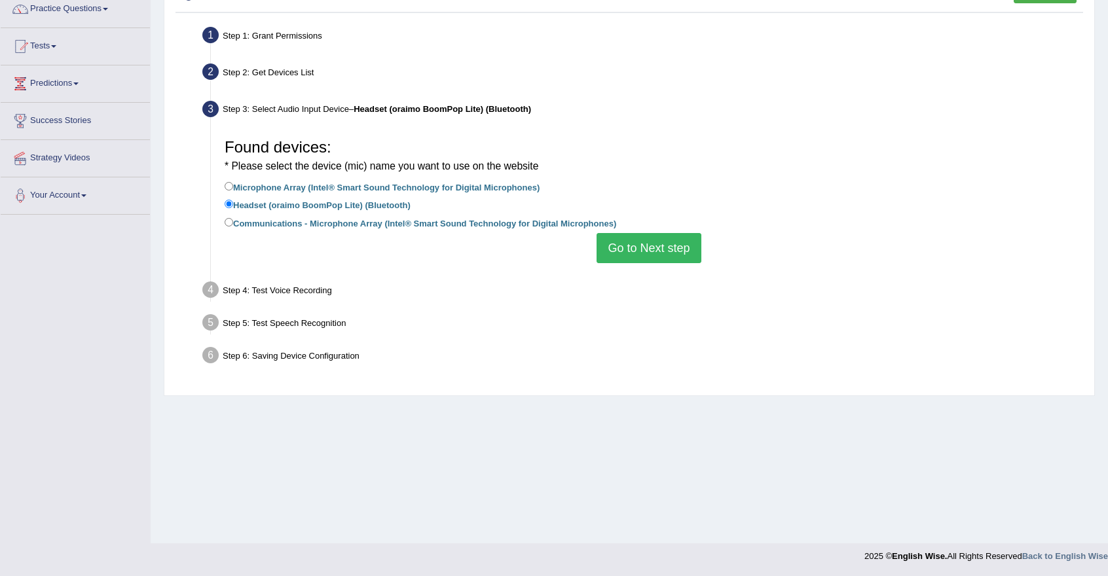
click at [304, 183] on label "Microphone Array (Intel® Smart Sound Technology for Digital Microphones)" at bounding box center [382, 186] width 315 height 14
click at [233, 183] on input "Microphone Array (Intel® Smart Sound Technology for Digital Microphones)" at bounding box center [229, 186] width 9 height 9
radio input "true"
click at [639, 239] on button "Go to Next step" at bounding box center [648, 248] width 104 height 30
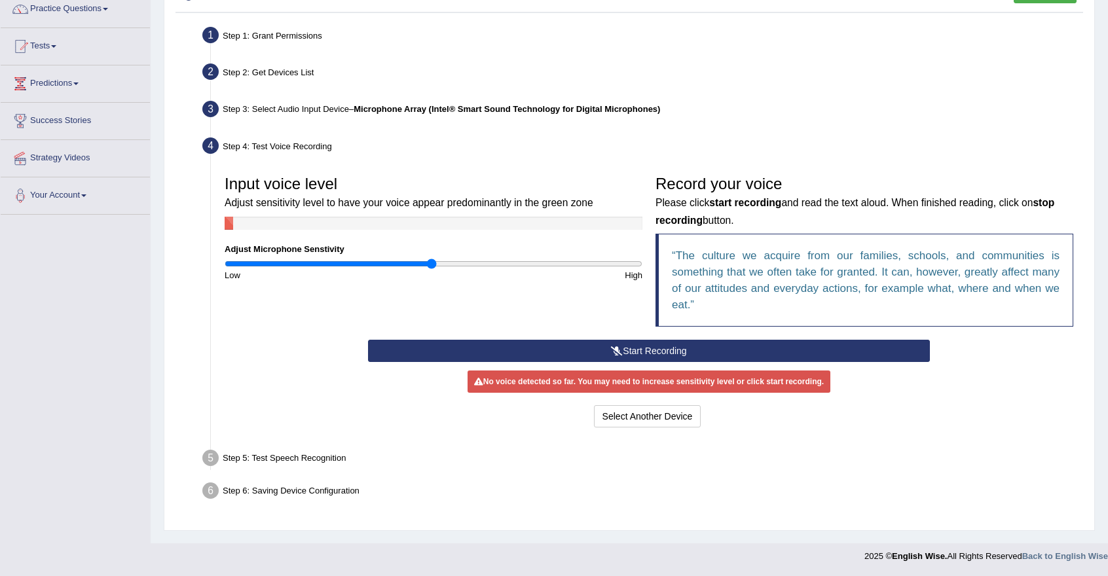
click at [627, 348] on button "Start Recording" at bounding box center [648, 351] width 561 height 22
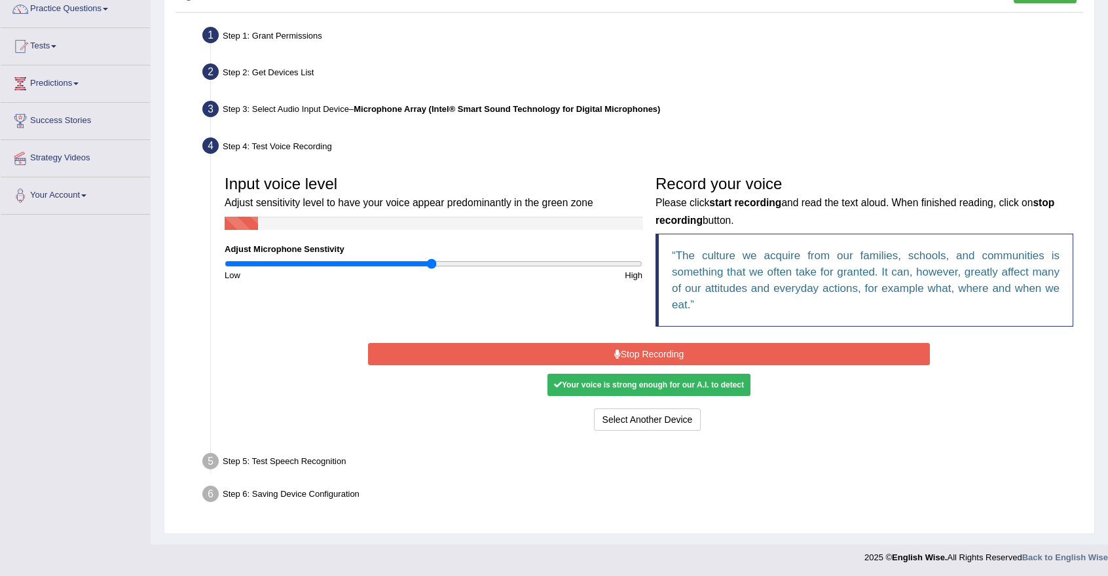
click at [627, 348] on button "Stop Recording" at bounding box center [648, 354] width 561 height 22
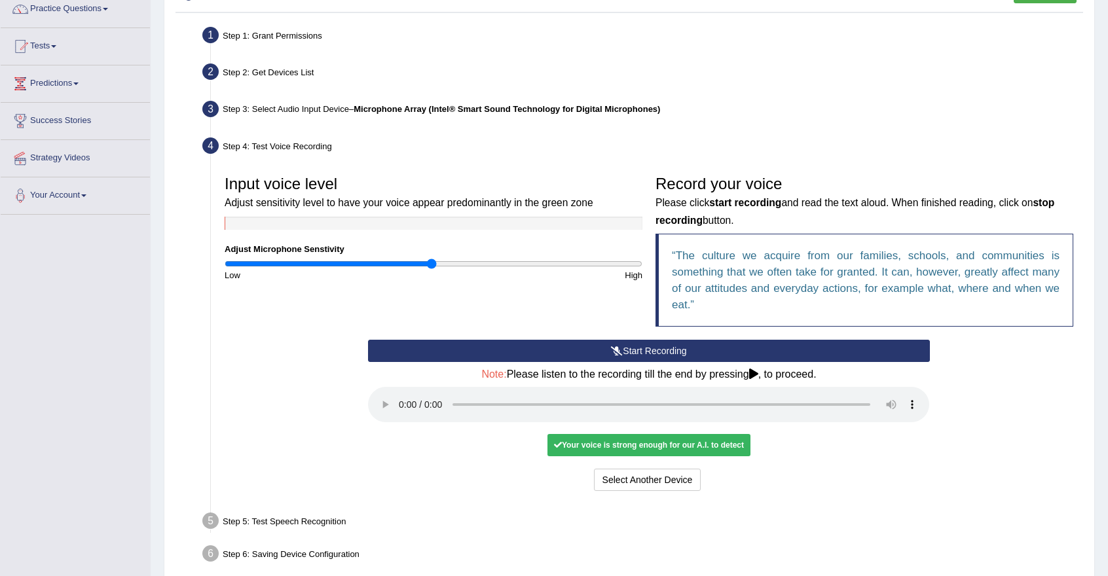
click at [637, 445] on div "Your voice is strong enough for our A.I. to detect" at bounding box center [648, 445] width 203 height 22
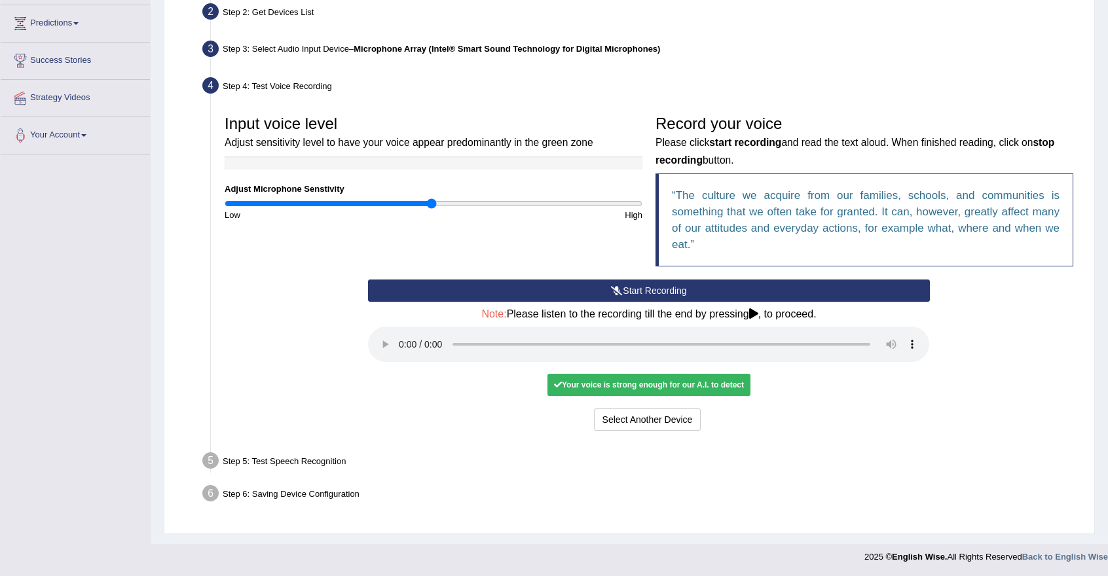
click at [701, 383] on div "Your voice is strong enough for our A.I. to detect" at bounding box center [648, 385] width 203 height 22
click at [279, 464] on div "Step 5: Test Speech Recognition" at bounding box center [642, 463] width 892 height 29
click at [682, 418] on button "Voice is ok. Go to Next step" at bounding box center [704, 420] width 130 height 22
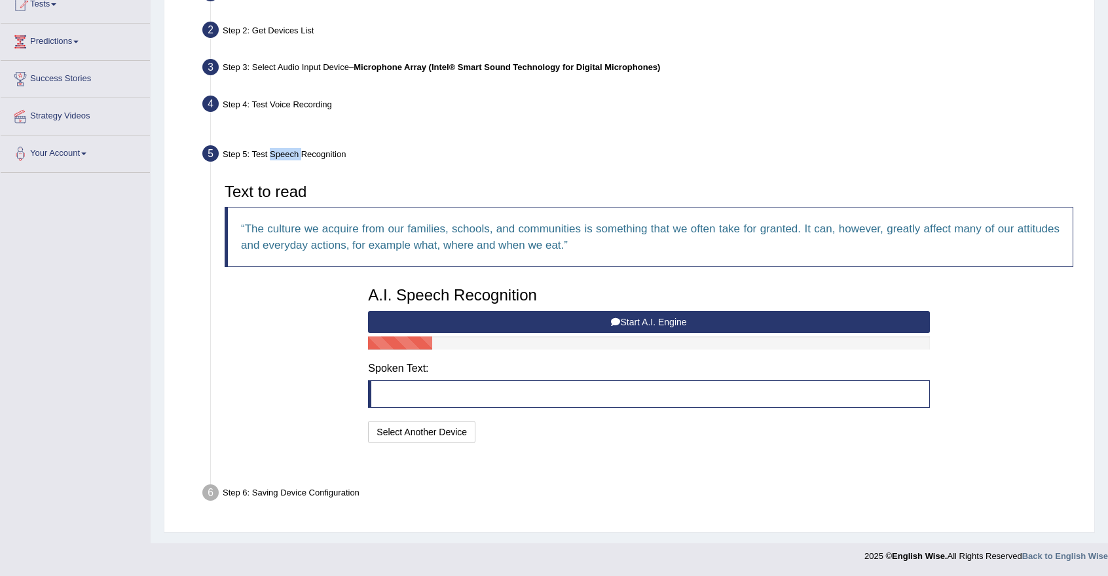
scroll to position [120, 0]
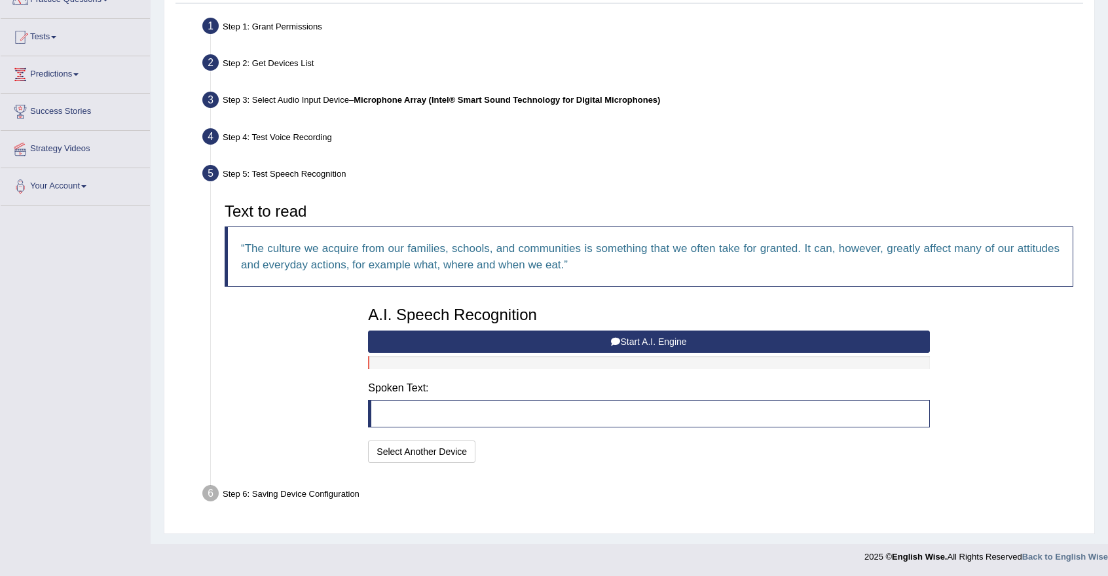
click at [577, 410] on blockquote at bounding box center [648, 414] width 561 height 28
click at [648, 340] on button "Start A.I. Engine" at bounding box center [648, 342] width 561 height 22
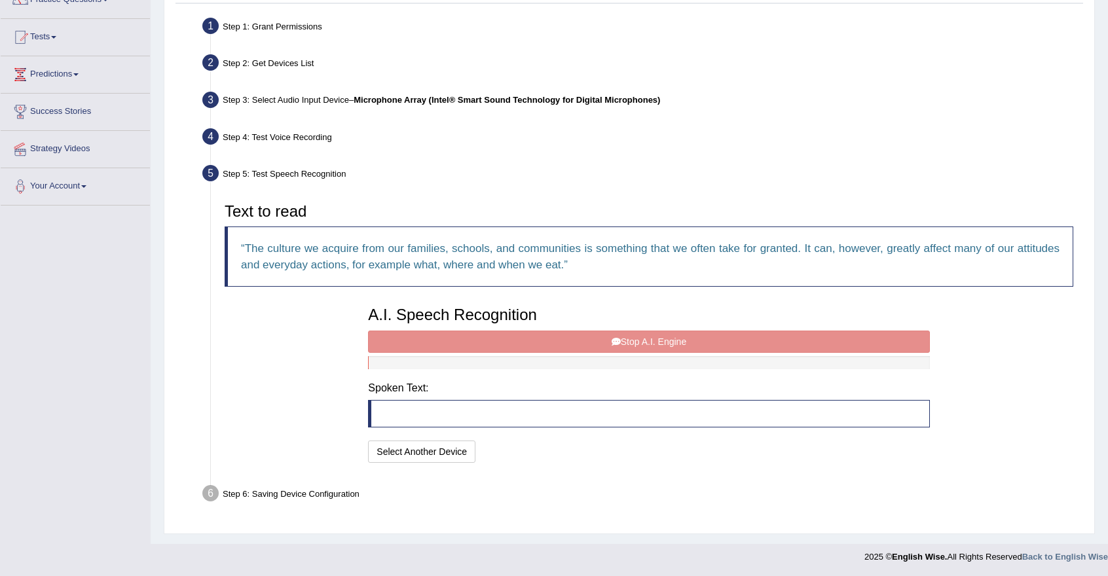
click at [576, 416] on blockquote at bounding box center [648, 414] width 561 height 28
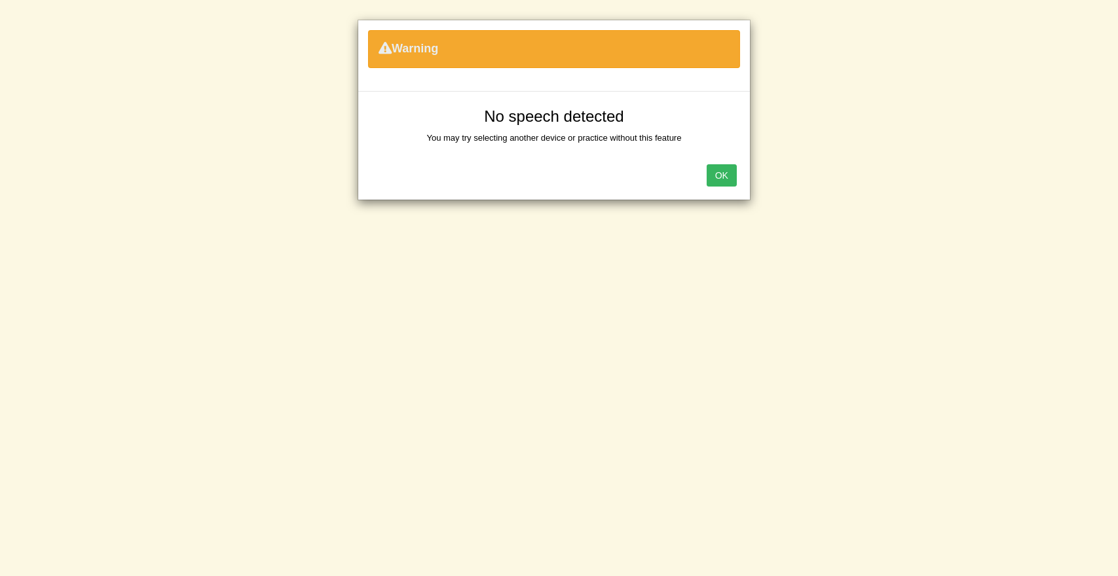
click at [716, 166] on button "OK" at bounding box center [721, 175] width 30 height 22
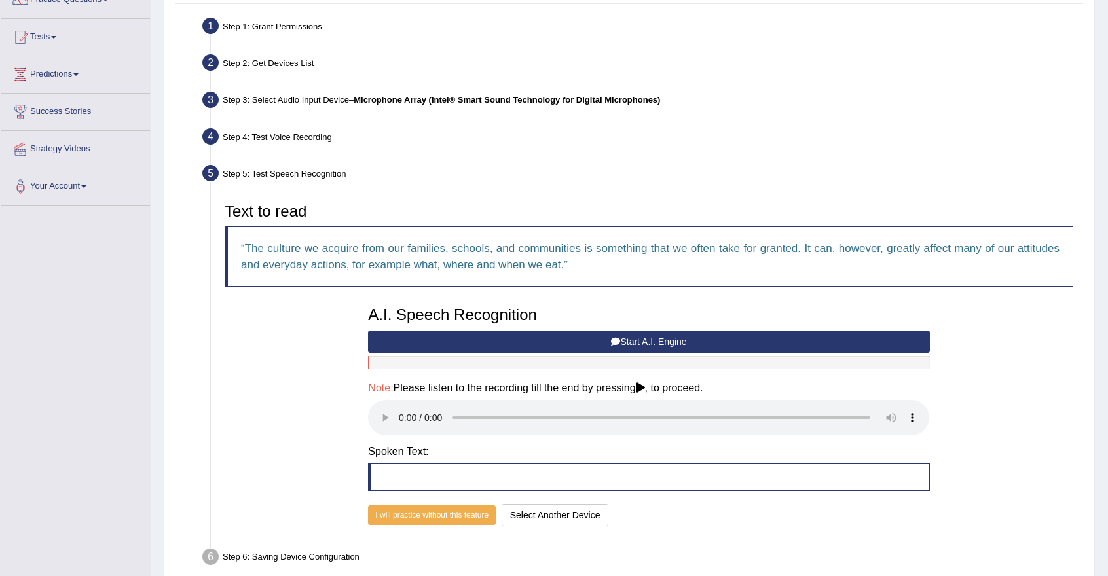
click at [636, 339] on button "Start A.I. Engine" at bounding box center [648, 342] width 561 height 22
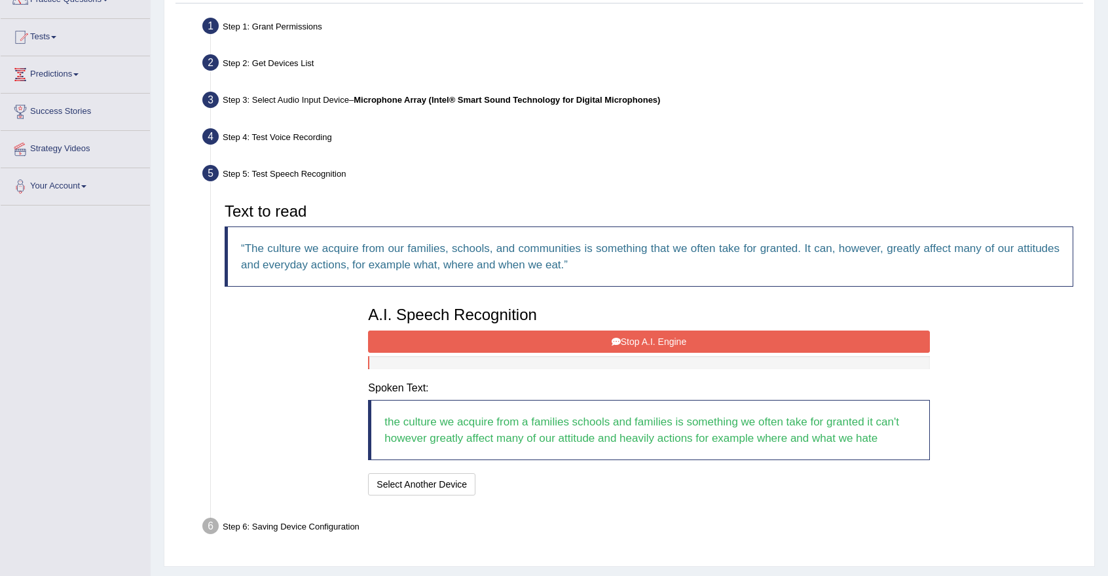
scroll to position [153, 0]
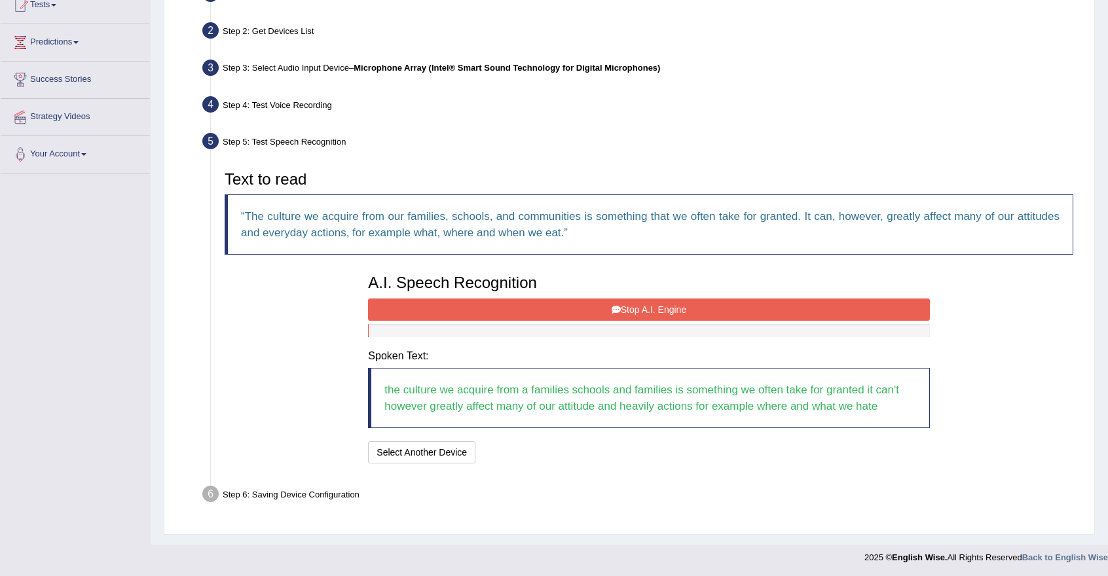
click at [645, 311] on button "Stop A.I. Engine" at bounding box center [648, 310] width 561 height 22
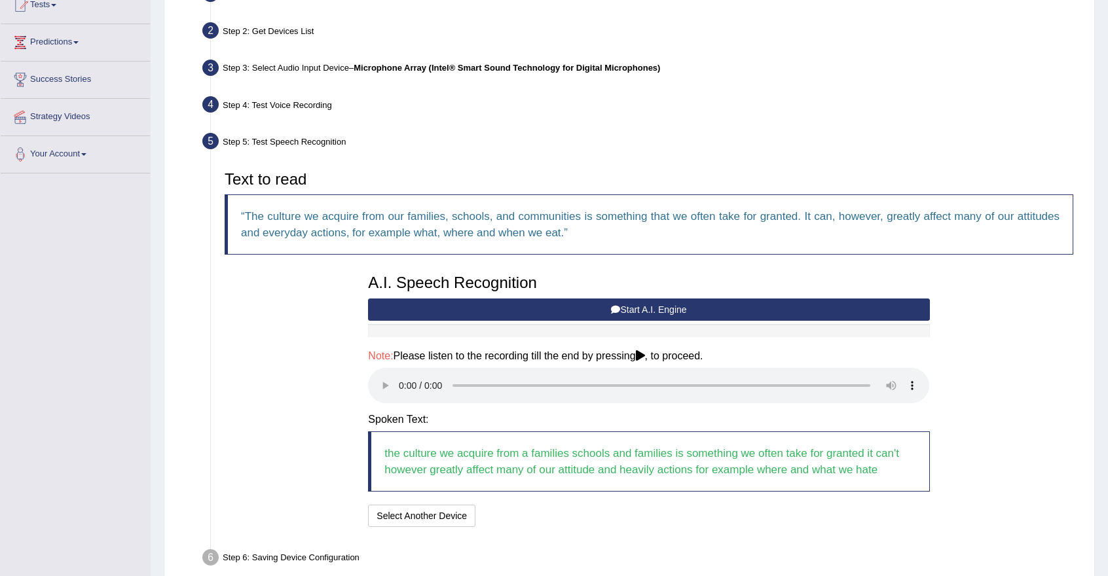
scroll to position [216, 0]
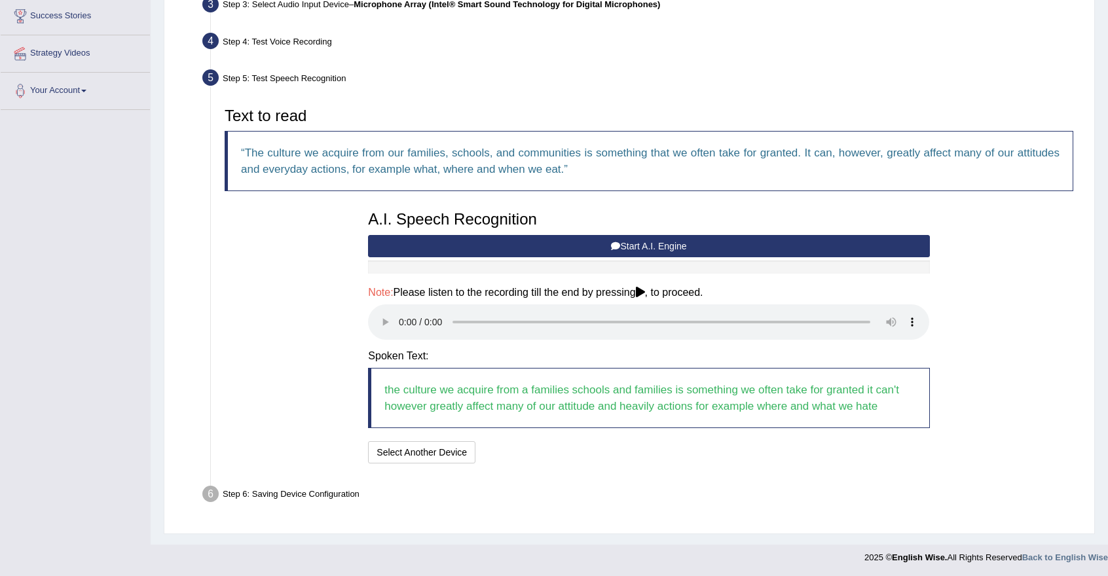
click at [536, 485] on div "Step 6: Saving Device Configuration" at bounding box center [642, 496] width 892 height 29
click at [569, 453] on button "Speech is ok. Go to Last step" at bounding box center [549, 452] width 137 height 22
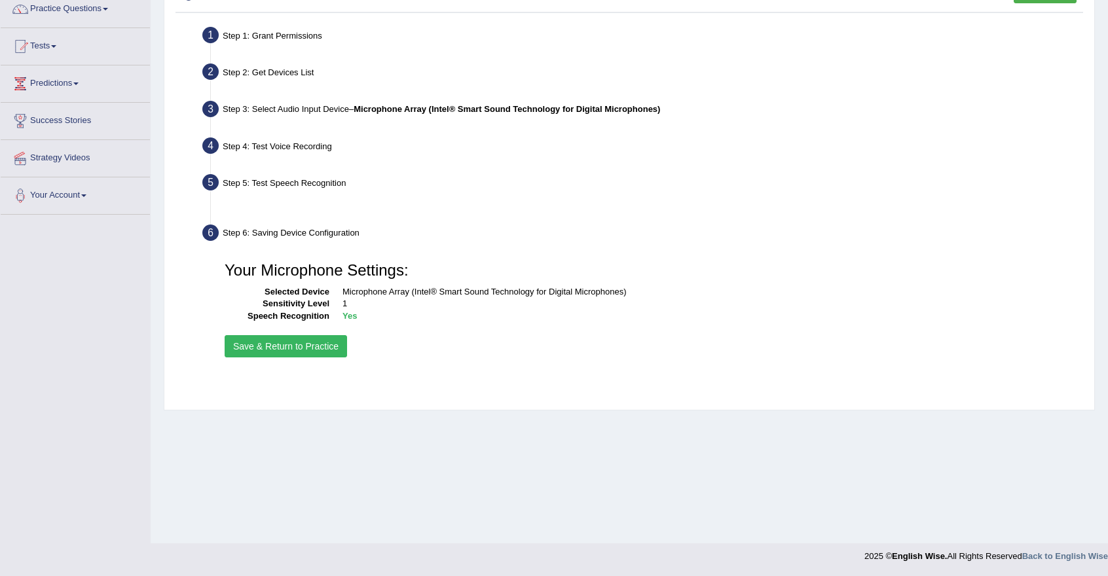
scroll to position [111, 0]
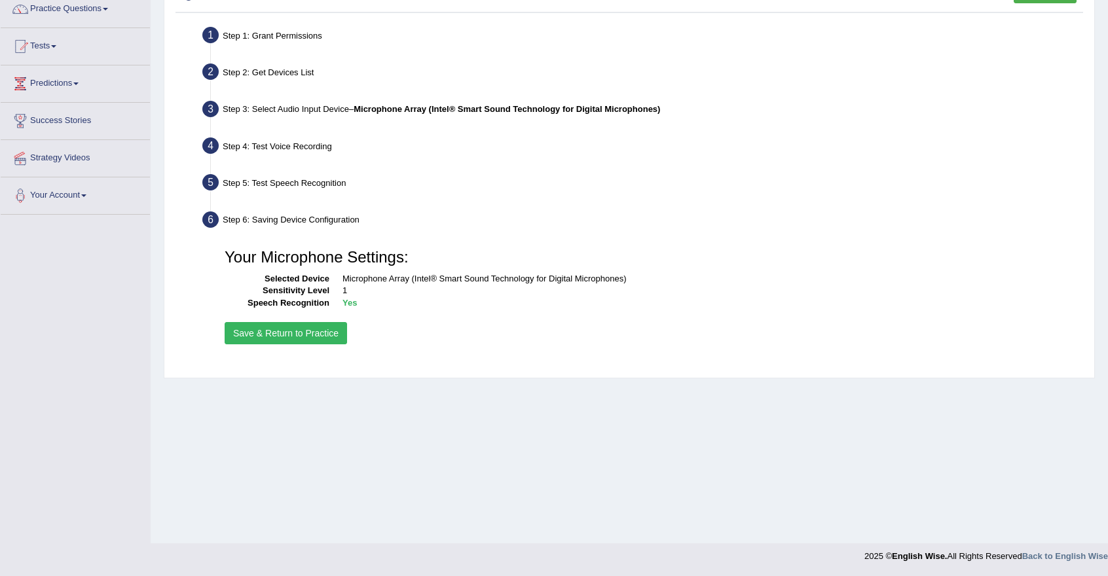
click at [306, 333] on button "Save & Return to Practice" at bounding box center [286, 333] width 122 height 22
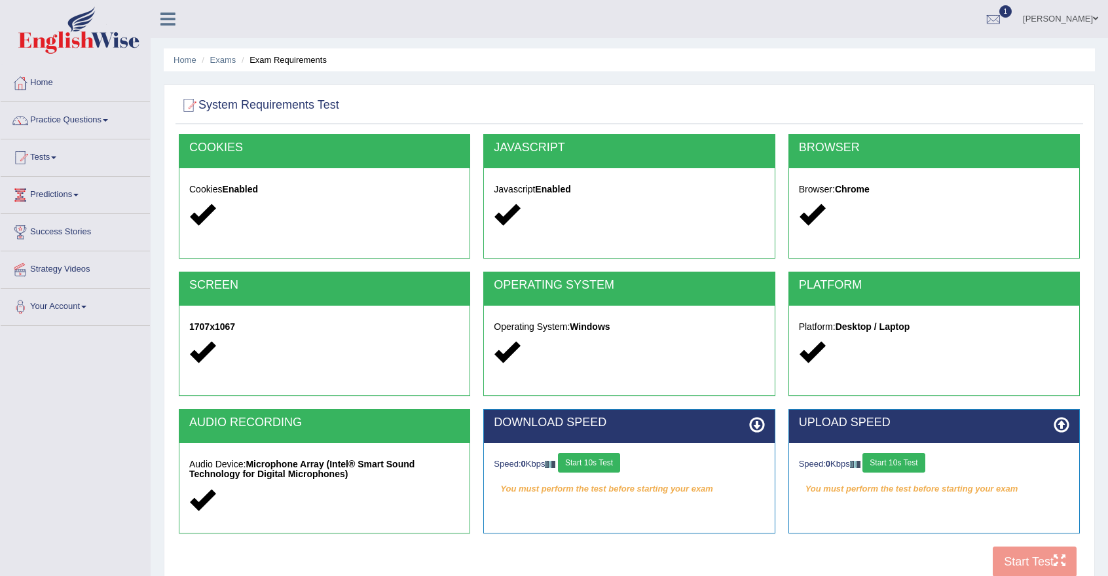
click at [896, 462] on button "Start 10s Test" at bounding box center [893, 463] width 62 height 20
click at [915, 462] on button "Start 10s Test" at bounding box center [912, 463] width 62 height 20
click at [598, 464] on button "Start 10s Test" at bounding box center [589, 463] width 62 height 20
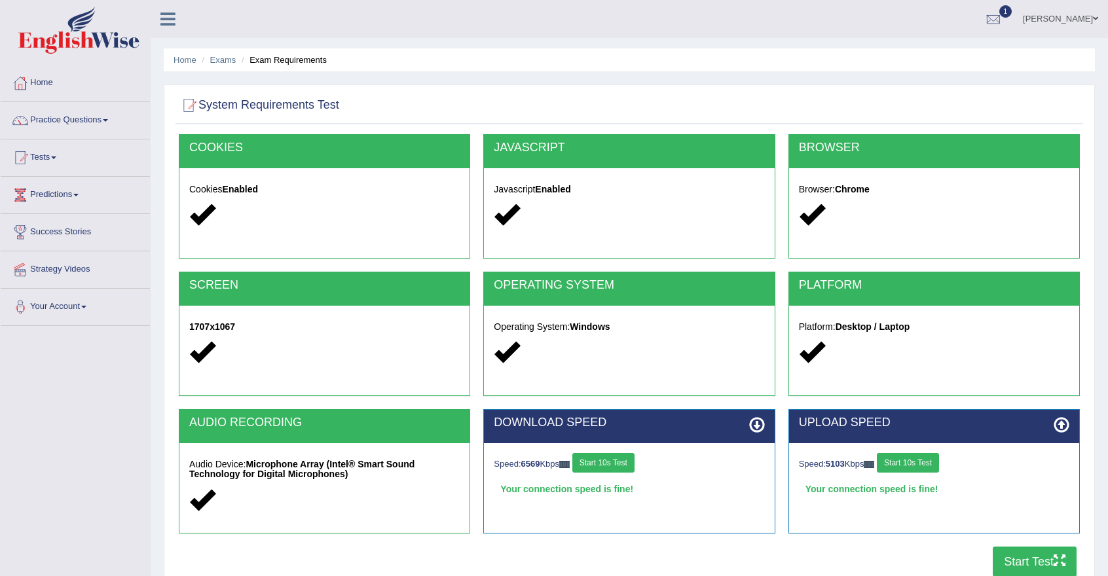
click at [1016, 560] on button "Start Test" at bounding box center [1035, 562] width 84 height 30
